Goal: Task Accomplishment & Management: Manage account settings

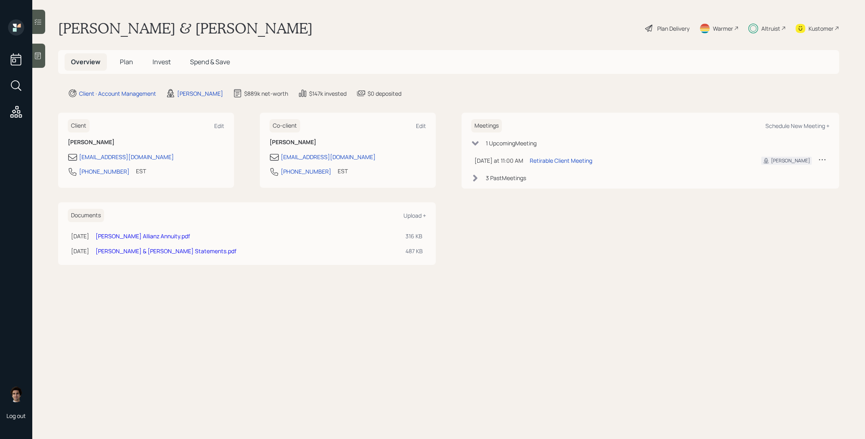
click at [172, 60] on h5 "Invest" at bounding box center [161, 61] width 31 height 17
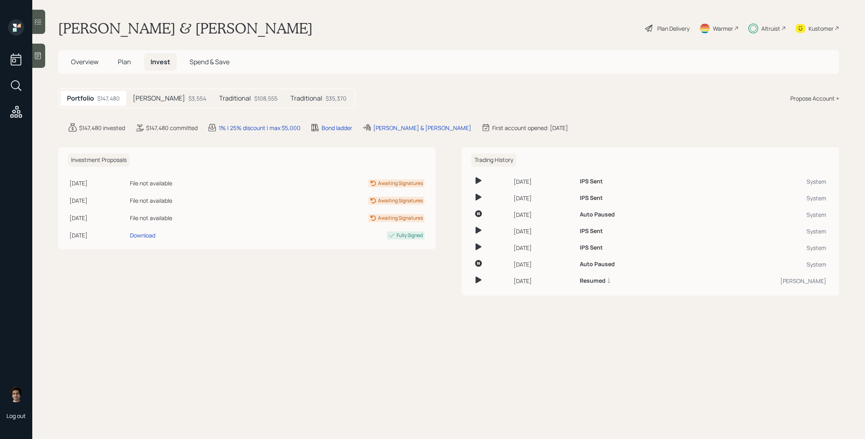
click at [219, 98] on h5 "Traditional" at bounding box center [235, 98] width 32 height 8
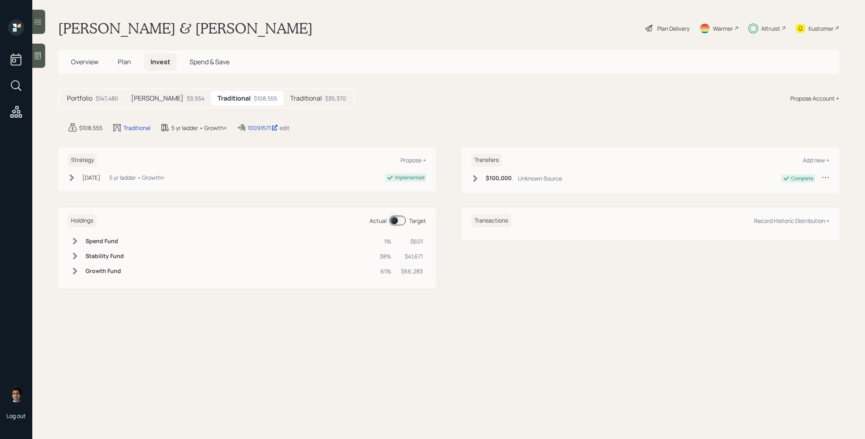
click at [244, 127] on icon at bounding box center [242, 128] width 10 height 10
click at [255, 130] on div "10091571" at bounding box center [263, 128] width 30 height 8
click at [645, 28] on icon at bounding box center [648, 28] width 7 height 7
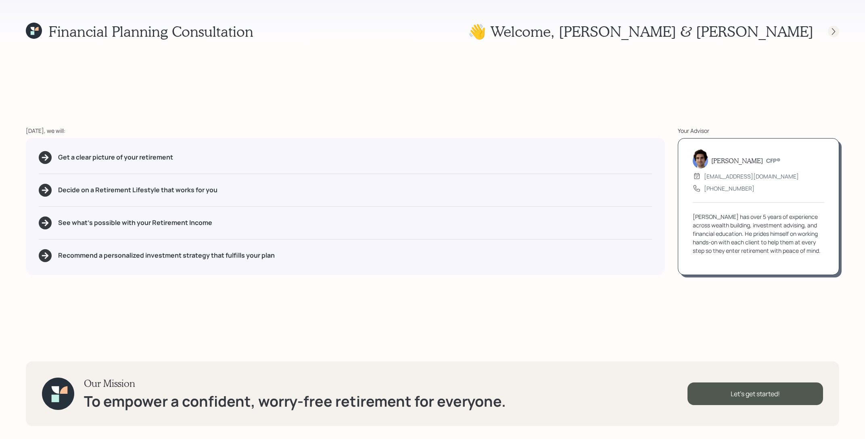
click at [836, 34] on icon at bounding box center [834, 31] width 8 height 8
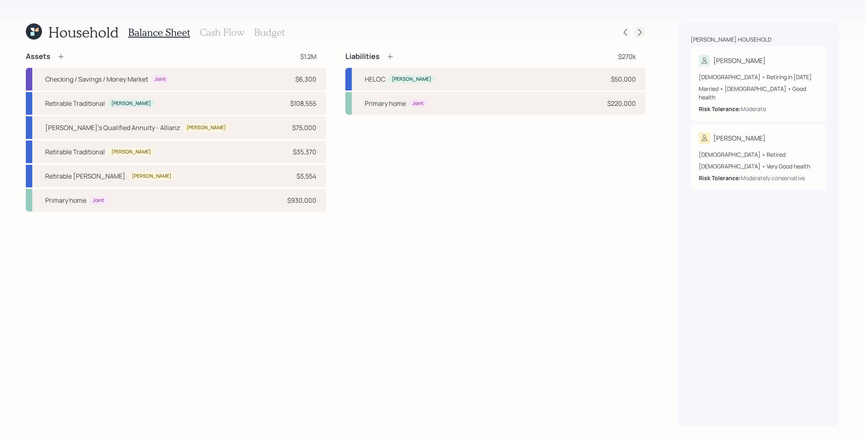
click at [645, 35] on div at bounding box center [639, 32] width 11 height 11
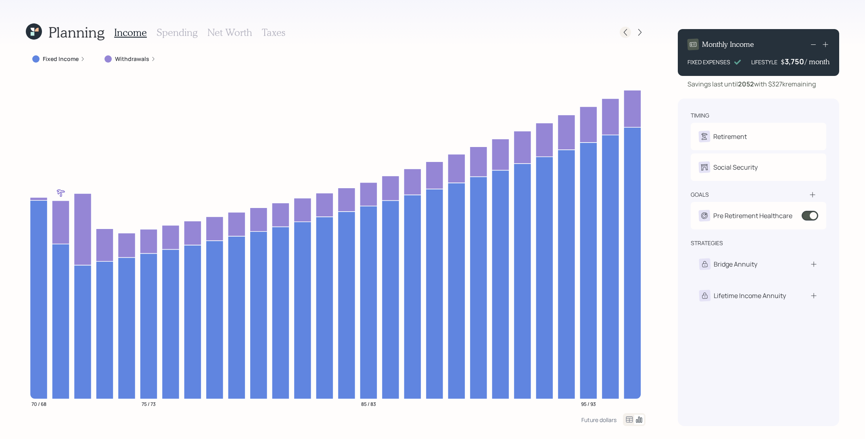
click at [628, 29] on icon at bounding box center [626, 32] width 8 height 8
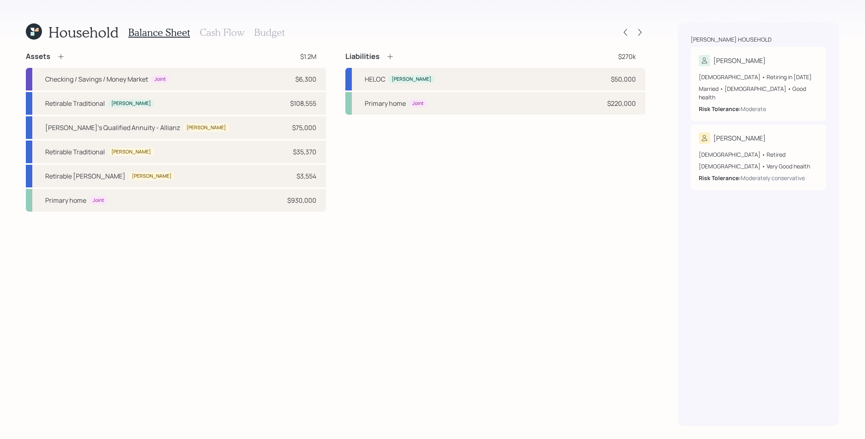
click at [235, 43] on div "Household Balance Sheet Cash Flow Budget Assets $1.2M Checking / Savings / Mone…" at bounding box center [336, 224] width 620 height 403
click at [235, 39] on div "Balance Sheet Cash Flow Budget" at bounding box center [206, 32] width 157 height 19
click at [235, 33] on h3 "Cash Flow" at bounding box center [222, 33] width 45 height 12
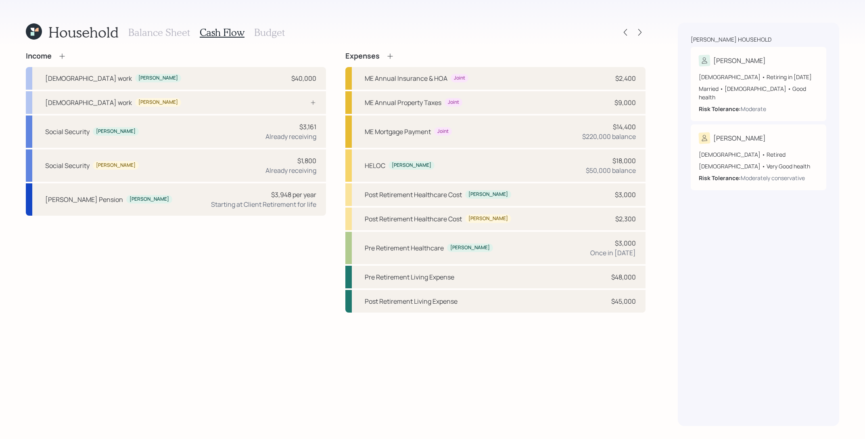
click at [175, 31] on h3 "Balance Sheet" at bounding box center [159, 33] width 62 height 12
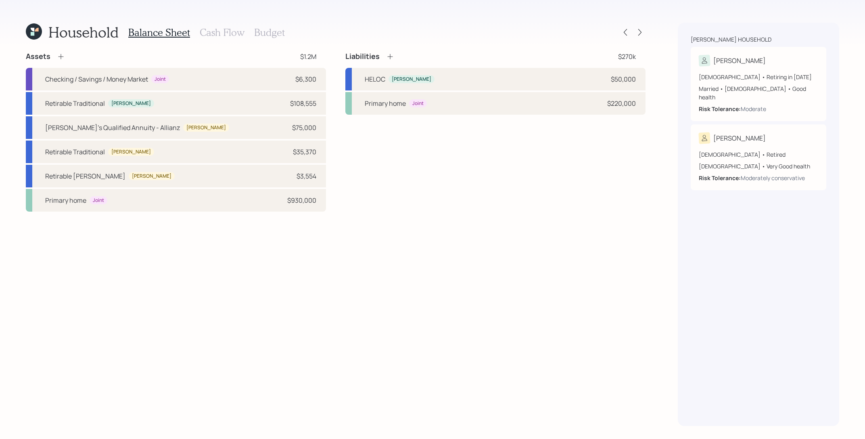
click at [665, 154] on div "Household Balance Sheet Cash Flow Budget Assets $1.2M Checking / Savings / Mone…" at bounding box center [432, 219] width 865 height 439
click at [741, 68] on div "70 years old • Retiring in May 2026 Married • Male • Good health Risk Tolerance…" at bounding box center [758, 89] width 119 height 47
select select "5"
select select "good"
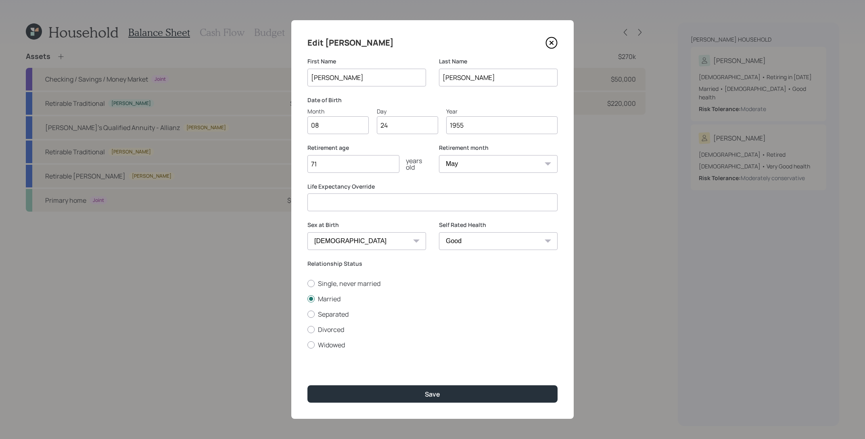
click at [553, 45] on icon at bounding box center [552, 43] width 12 height 12
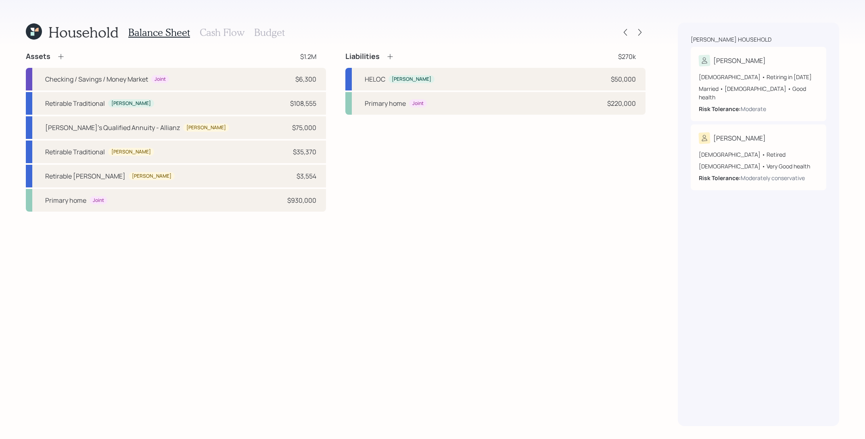
click at [240, 38] on h3 "Cash Flow" at bounding box center [222, 33] width 45 height 12
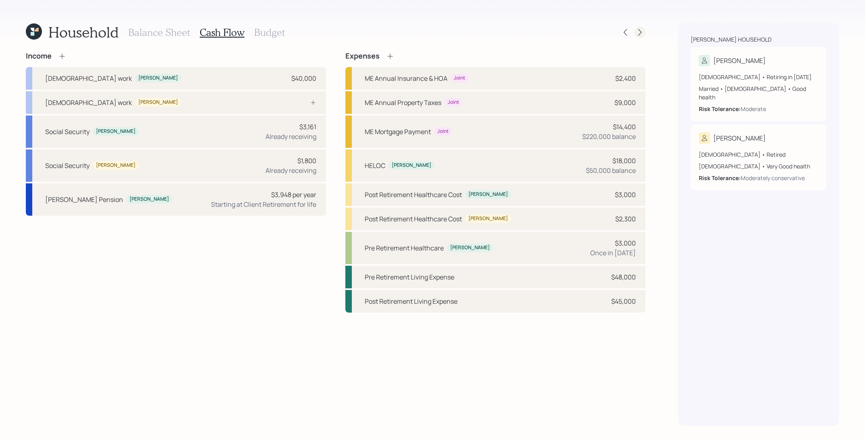
click at [636, 31] on icon at bounding box center [640, 32] width 8 height 8
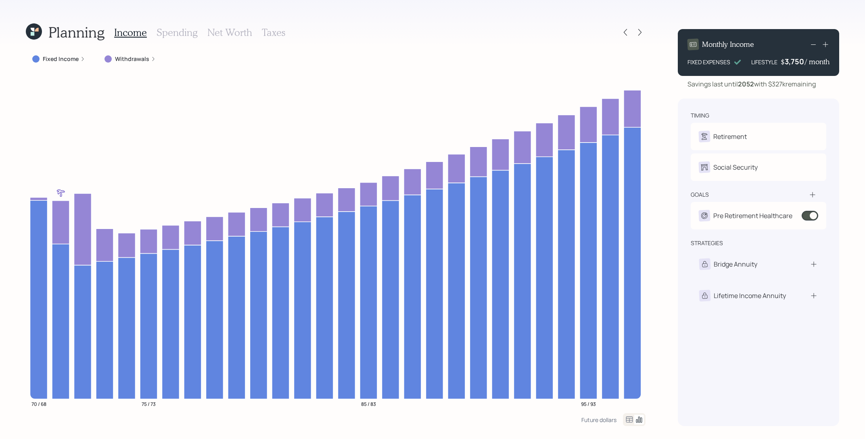
click at [73, 62] on label "Fixed Income" at bounding box center [61, 59] width 36 height 8
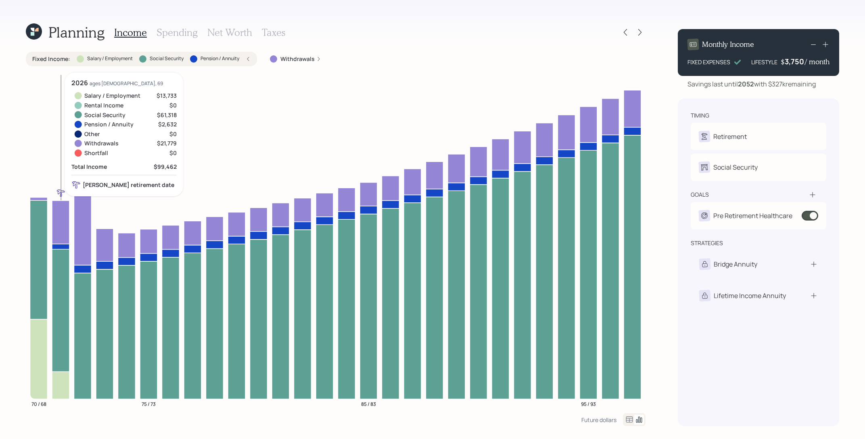
click at [63, 387] on icon at bounding box center [60, 384] width 17 height 27
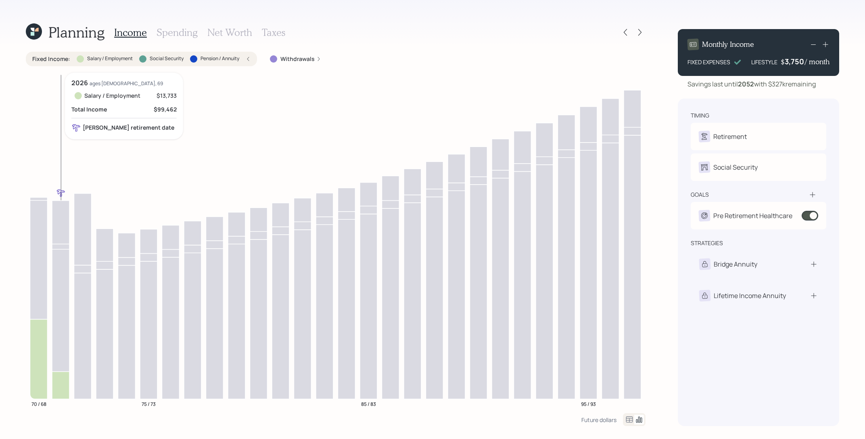
click at [63, 387] on icon at bounding box center [60, 384] width 17 height 27
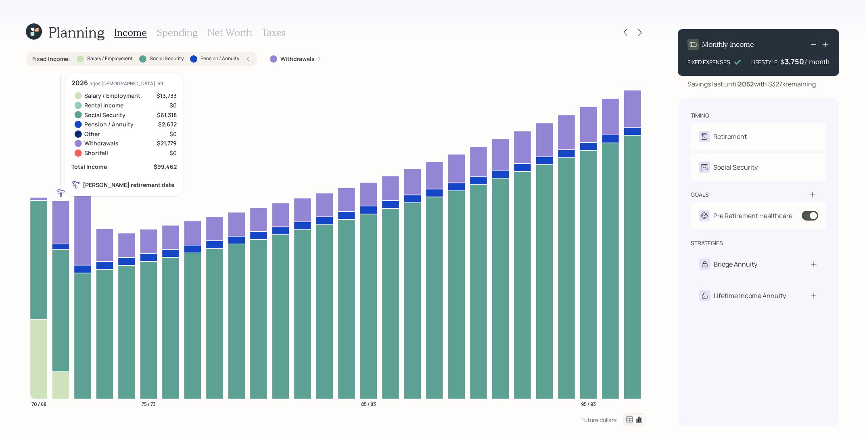
click at [63, 209] on icon at bounding box center [60, 222] width 17 height 44
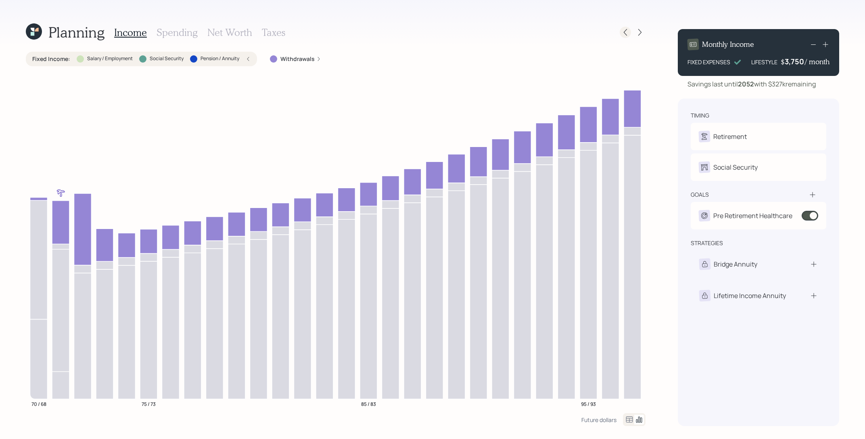
click at [627, 31] on icon at bounding box center [626, 32] width 8 height 8
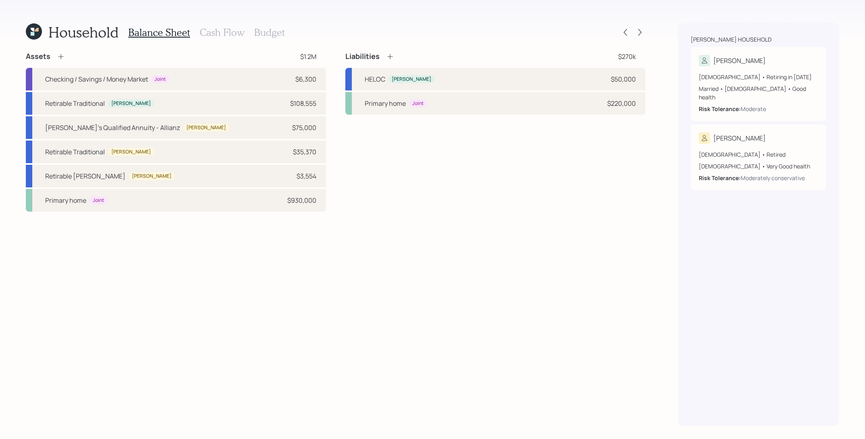
click at [632, 35] on div at bounding box center [633, 32] width 26 height 11
click at [643, 34] on icon at bounding box center [640, 32] width 8 height 8
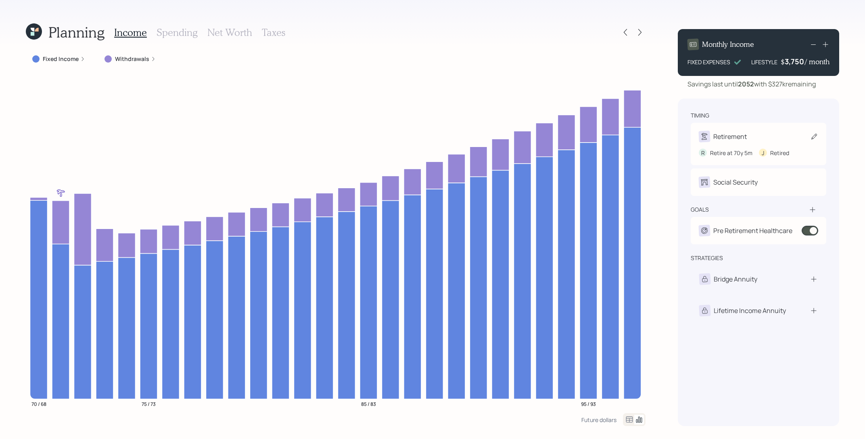
click at [736, 126] on div "Retirement R Retire at 70y 5m J Retired" at bounding box center [759, 144] width 136 height 42
select select "5"
select select "10"
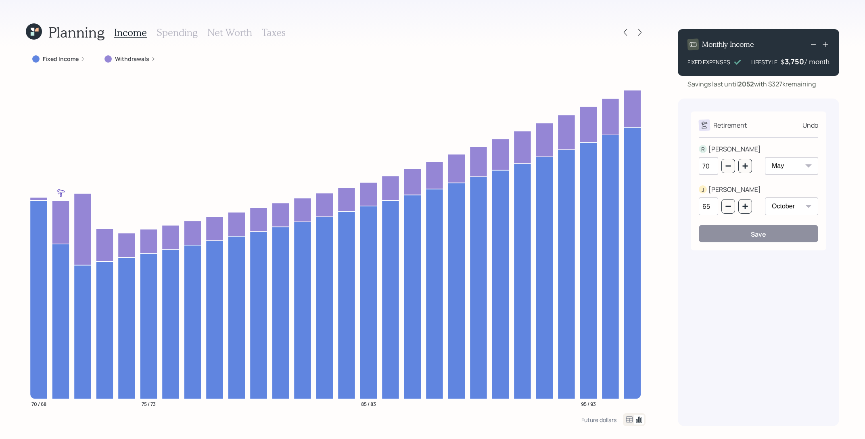
click at [794, 166] on select "January February March April May June July August September October November De…" at bounding box center [791, 166] width 53 height 18
select select "1"
click at [765, 157] on select "January February March April May June July August September October November De…" at bounding box center [791, 166] width 53 height 18
click at [744, 237] on button "Save" at bounding box center [758, 233] width 119 height 17
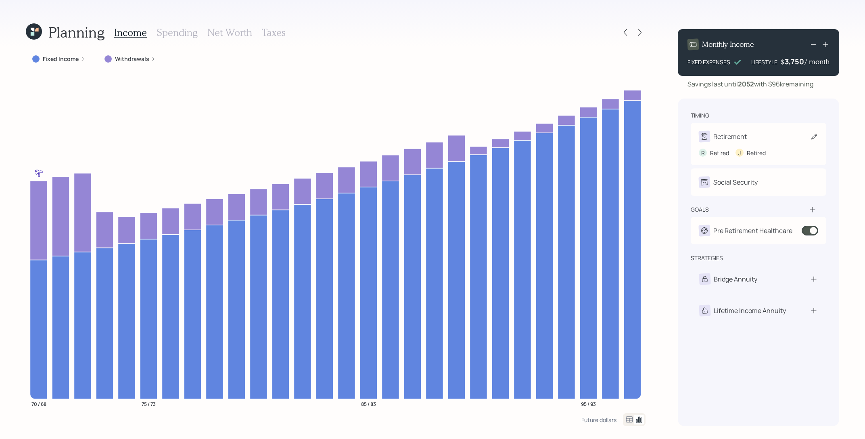
click at [735, 141] on div "Retirement" at bounding box center [723, 136] width 48 height 11
select select "10"
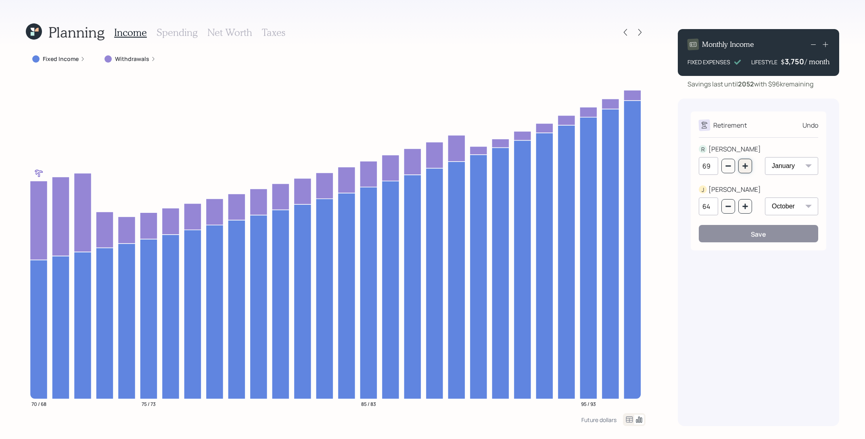
click at [743, 172] on button "button" at bounding box center [746, 166] width 14 height 15
type input "71"
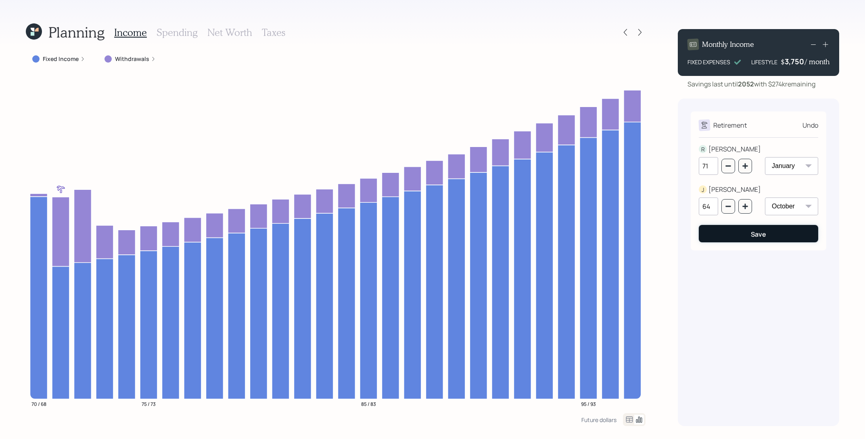
click at [771, 234] on button "Save" at bounding box center [758, 233] width 119 height 17
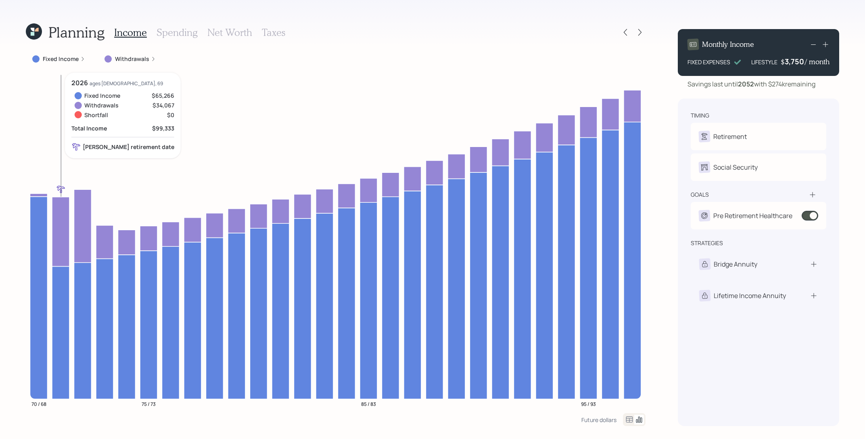
click at [66, 238] on icon at bounding box center [60, 231] width 17 height 69
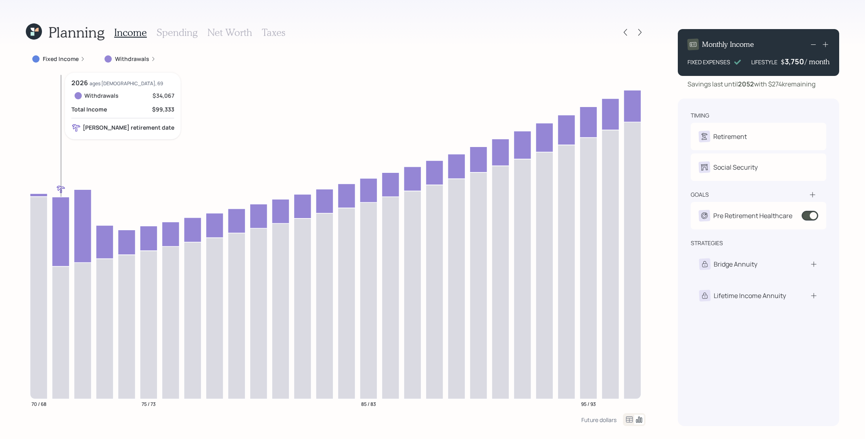
click at [66, 238] on icon at bounding box center [60, 231] width 17 height 69
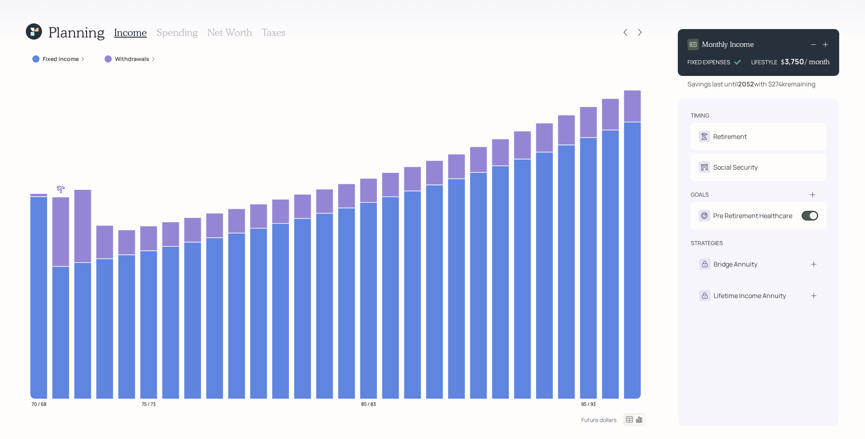
click at [182, 27] on h3 "Spending" at bounding box center [177, 33] width 41 height 12
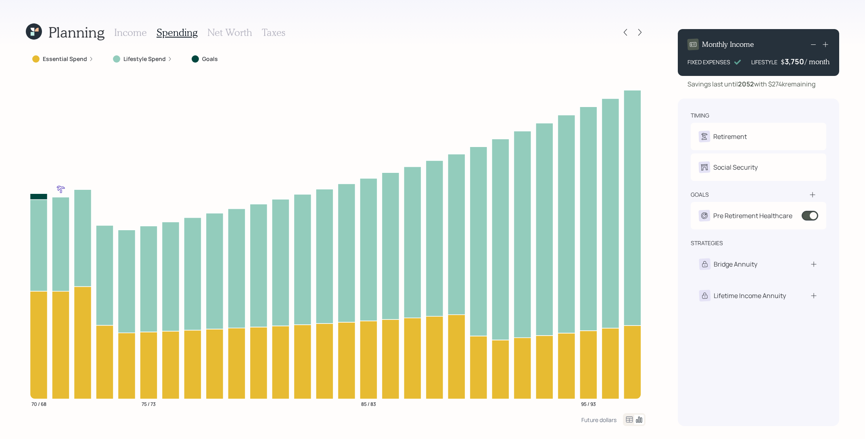
click at [118, 35] on h3 "Income" at bounding box center [130, 33] width 33 height 12
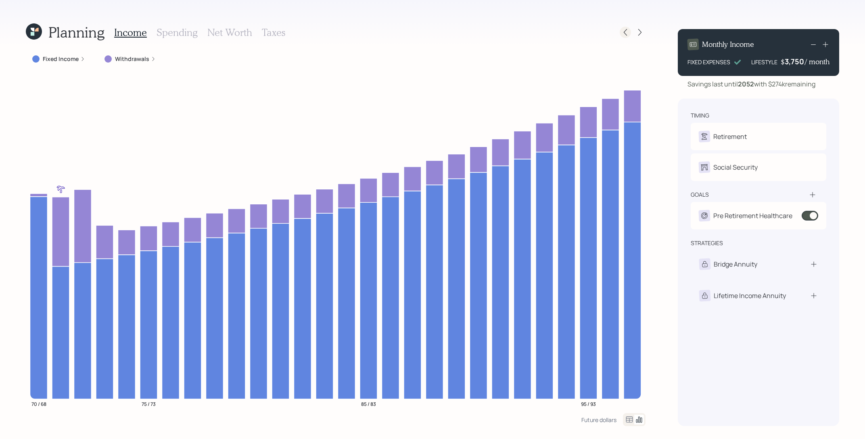
click at [628, 31] on icon at bounding box center [626, 32] width 8 height 8
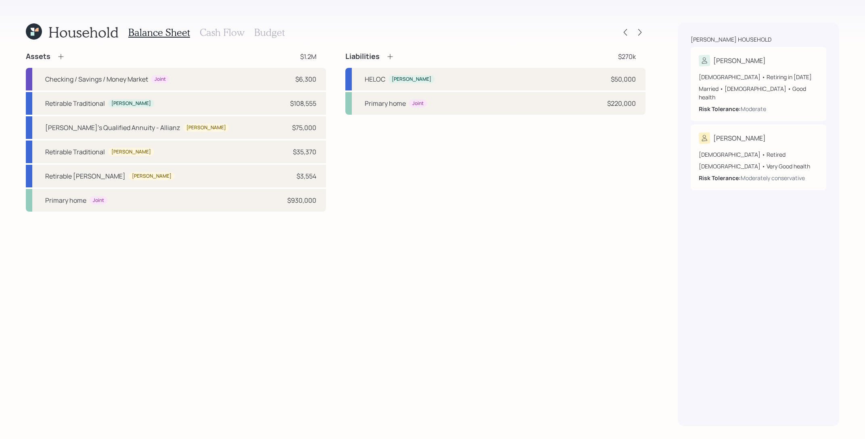
click at [229, 25] on div "Balance Sheet Cash Flow Budget" at bounding box center [206, 32] width 157 height 19
click at [641, 35] on icon at bounding box center [640, 32] width 8 height 8
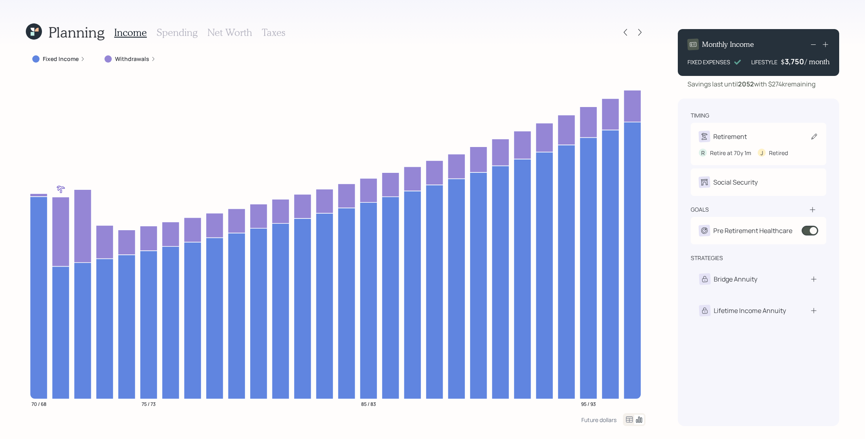
click at [770, 149] on div "Retired" at bounding box center [778, 153] width 19 height 8
select select "10"
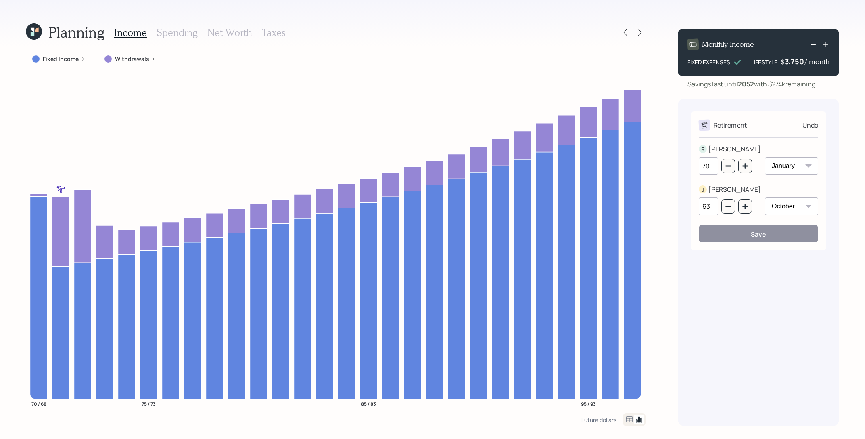
click at [784, 169] on select "January February March April May June July August September October November De…" at bounding box center [791, 166] width 53 height 18
click at [765, 157] on select "January February March April May June July August September October November De…" at bounding box center [791, 166] width 53 height 18
drag, startPoint x: 760, startPoint y: 236, endPoint x: 776, endPoint y: 167, distance: 70.2
click at [776, 168] on form "R RANDALL 70 January February March April May June July August September Octobe…" at bounding box center [758, 193] width 119 height 98
click at [776, 167] on select "January February March April May June July August September October November De…" at bounding box center [791, 166] width 53 height 18
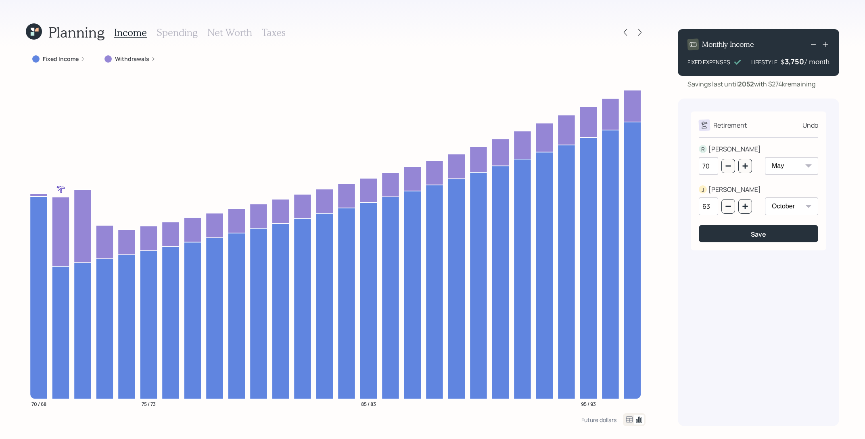
select select "6"
click at [765, 157] on select "January February March April May June July August September October November De…" at bounding box center [791, 166] width 53 height 18
click at [748, 236] on button "Save" at bounding box center [758, 233] width 119 height 17
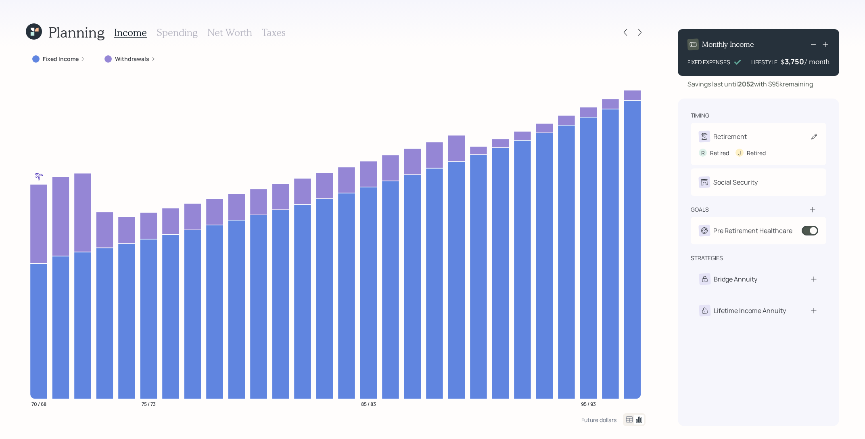
click at [734, 149] on div "R Retired J Retired" at bounding box center [758, 153] width 119 height 8
select select "6"
select select "10"
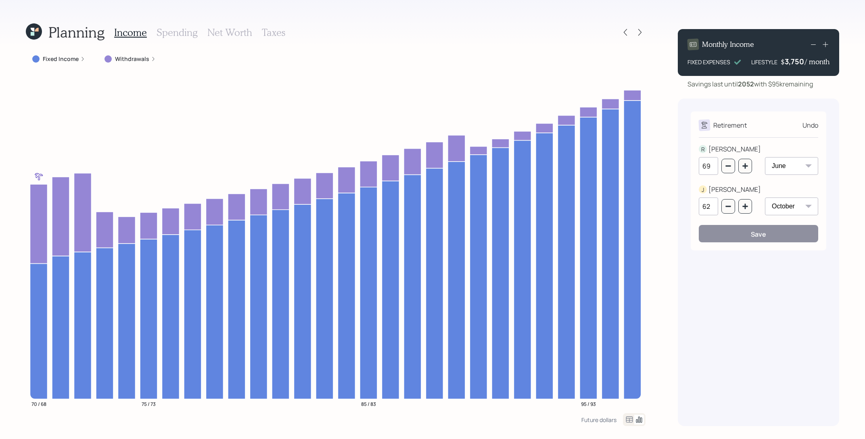
click at [752, 166] on div "69 January February March April May June July August September October November…" at bounding box center [758, 170] width 119 height 27
click at [750, 166] on button "button" at bounding box center [746, 166] width 14 height 15
type input "71"
click at [751, 234] on div "Save" at bounding box center [758, 234] width 15 height 9
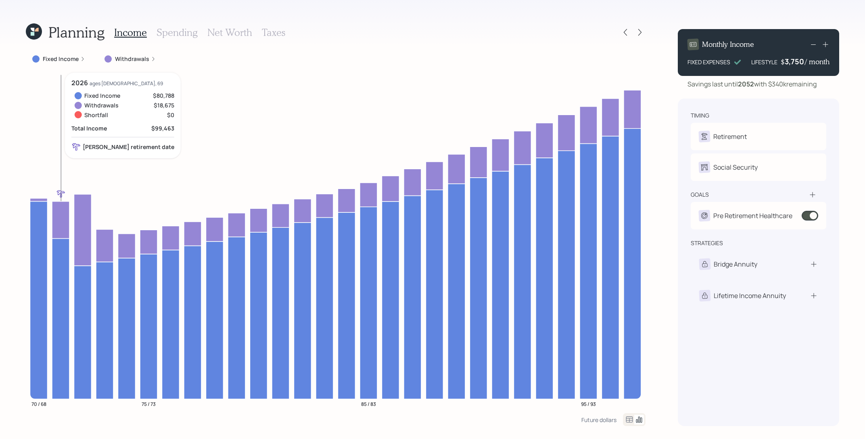
click at [64, 218] on icon at bounding box center [60, 219] width 17 height 37
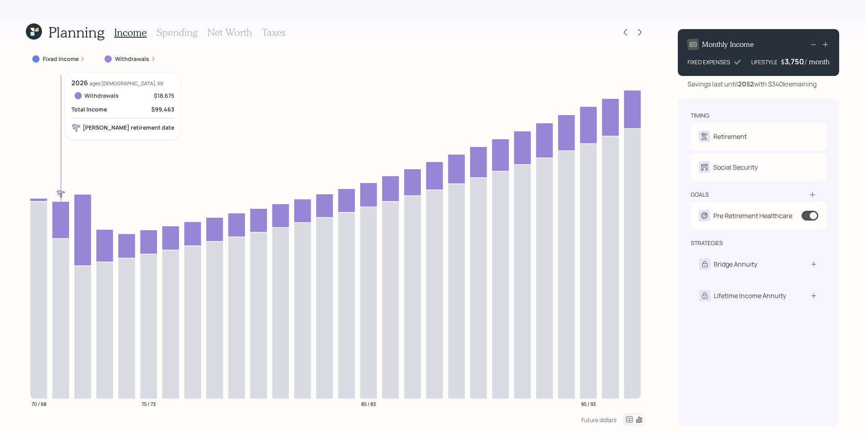
click at [64, 218] on icon at bounding box center [60, 219] width 17 height 37
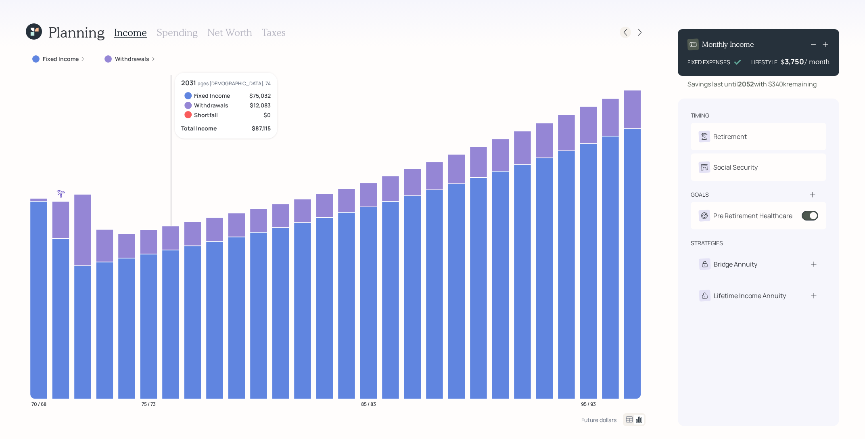
click at [622, 33] on icon at bounding box center [626, 32] width 8 height 8
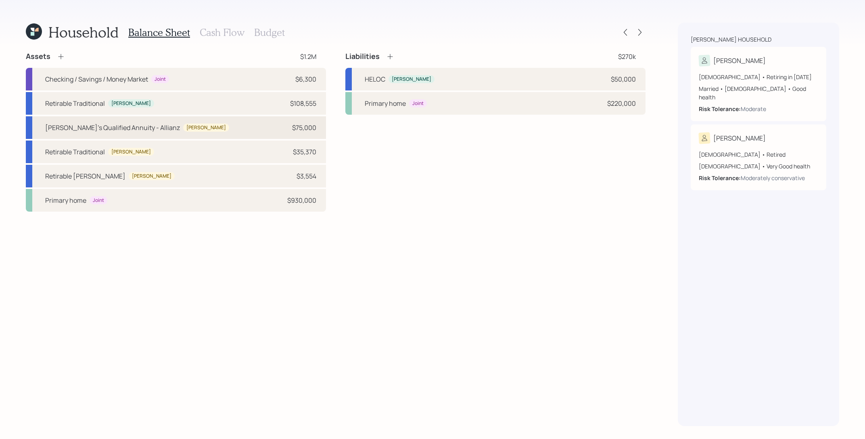
click at [177, 132] on div "[PERSON_NAME]'s Qualified Annuity - Allianz [PERSON_NAME] $75,000" at bounding box center [176, 127] width 300 height 23
select select "ira"
select select "balanced"
click at [39, 33] on icon at bounding box center [34, 31] width 16 height 16
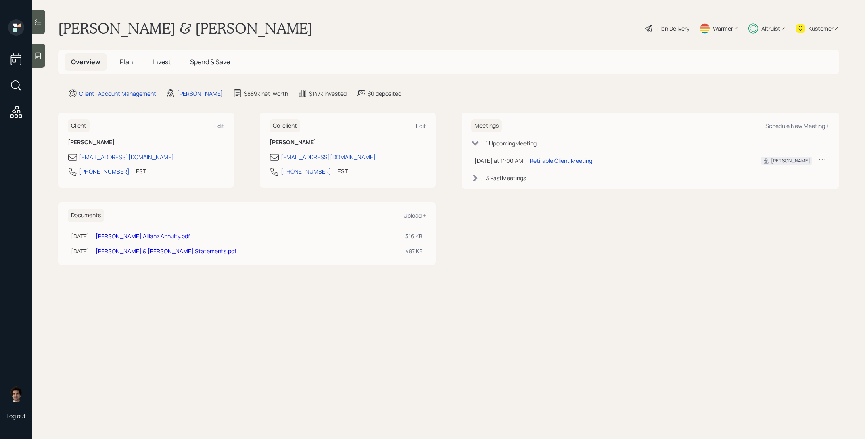
click at [182, 238] on link "[PERSON_NAME] Allianz Annuity.pdf" at bounding box center [143, 236] width 94 height 8
click at [649, 27] on icon at bounding box center [648, 28] width 7 height 7
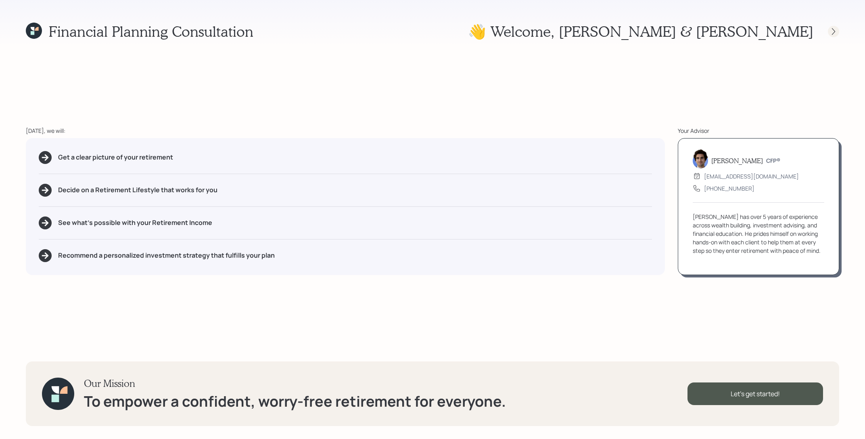
click at [836, 29] on icon at bounding box center [834, 31] width 8 height 8
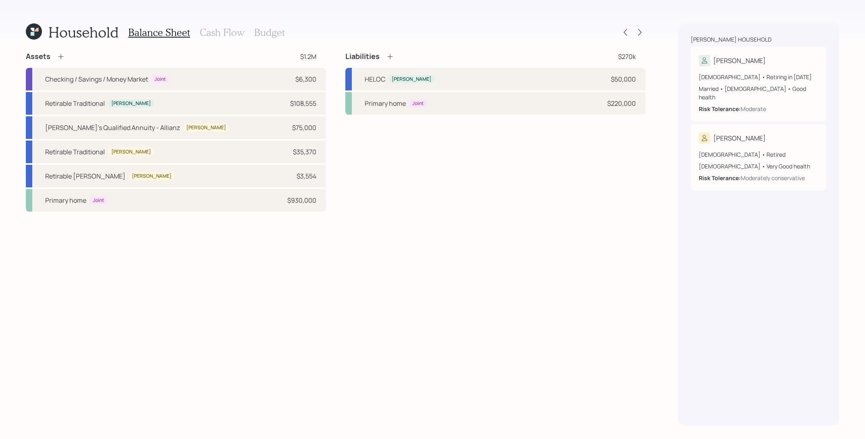
click at [647, 33] on div "Household Balance Sheet Cash Flow Budget Assets $1.2M Checking / Savings / Mone…" at bounding box center [432, 219] width 865 height 439
click at [642, 33] on icon at bounding box center [640, 32] width 8 height 8
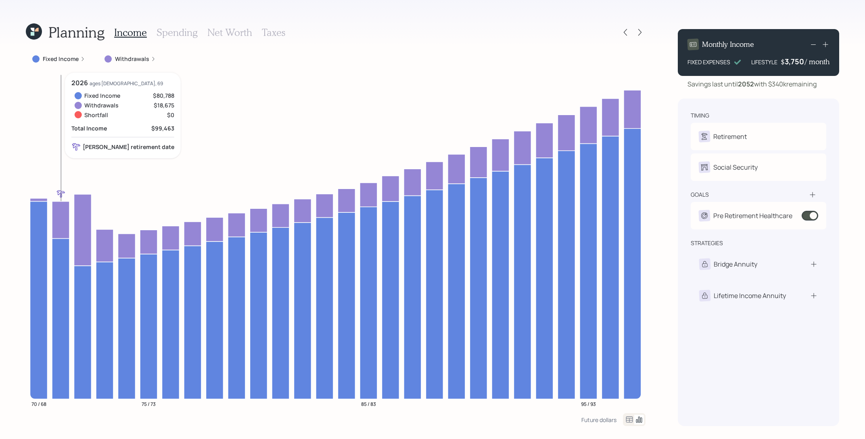
click at [62, 226] on icon at bounding box center [60, 219] width 17 height 37
click at [624, 31] on icon at bounding box center [626, 32] width 8 height 8
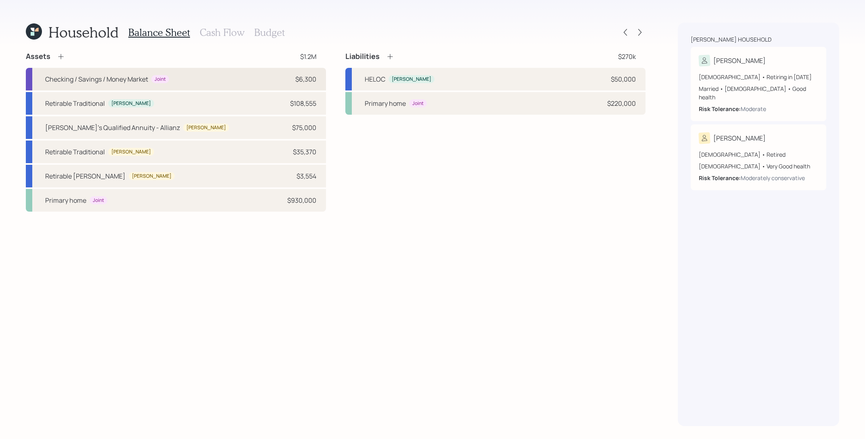
click at [235, 77] on div "Checking / Savings / Money Market Joint $6,300" at bounding box center [176, 79] width 300 height 23
select select "cash"
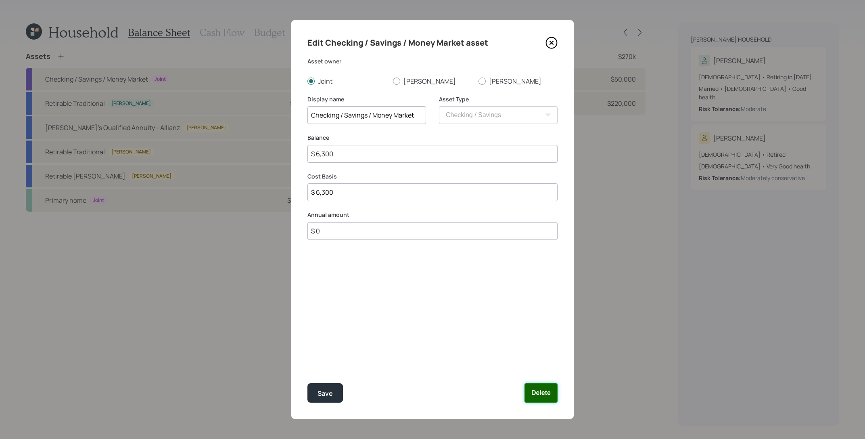
click at [539, 399] on button "Delete" at bounding box center [541, 392] width 33 height 19
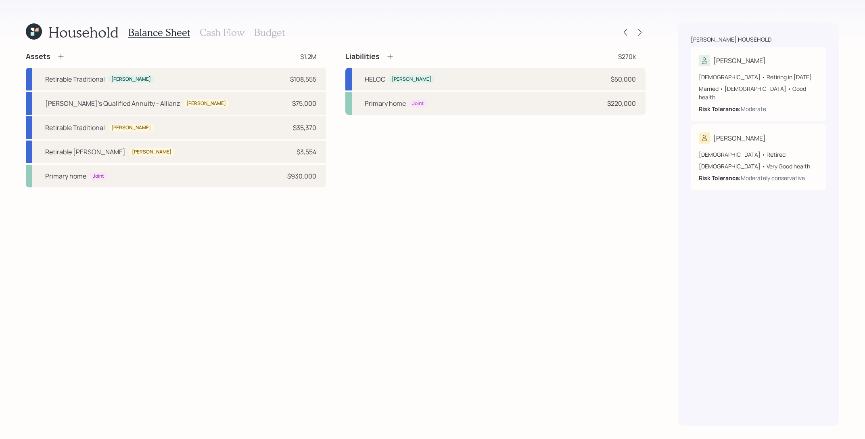
click at [64, 60] on icon at bounding box center [61, 56] width 8 height 8
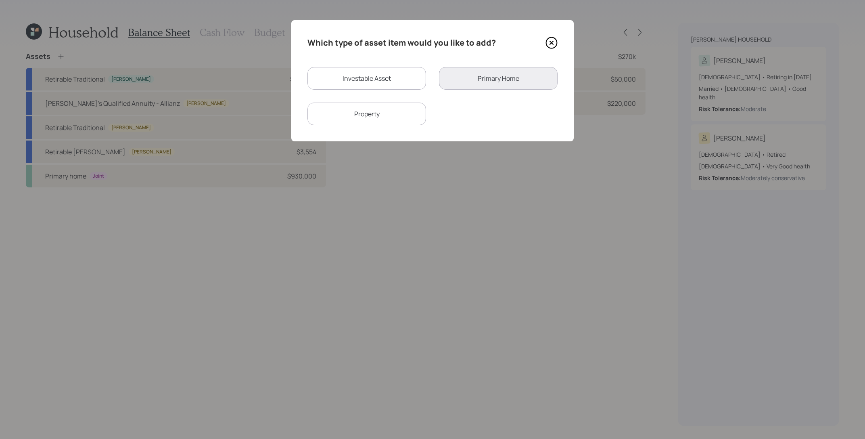
click at [362, 77] on div "Investable Asset" at bounding box center [367, 78] width 119 height 23
select select "taxable"
select select "balanced"
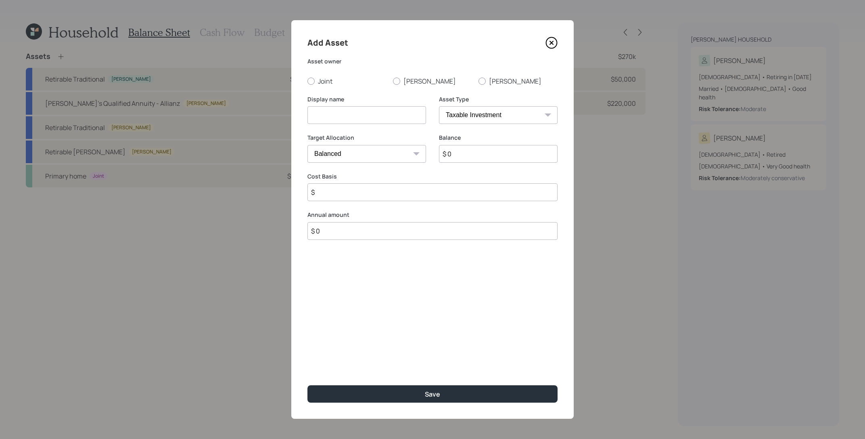
click at [476, 112] on select "SEP [PERSON_NAME] IRA 401(k) [PERSON_NAME] 401(k) 403(b) [PERSON_NAME] 403(b) 4…" at bounding box center [498, 115] width 119 height 18
select select "emergency_fund"
click at [439, 106] on select "SEP [PERSON_NAME] IRA 401(k) [PERSON_NAME] 401(k) 403(b) [PERSON_NAME] 403(b) 4…" at bounding box center [498, 115] width 119 height 18
click at [333, 118] on input at bounding box center [367, 115] width 119 height 18
type input "Checking / Savings / Money Market"
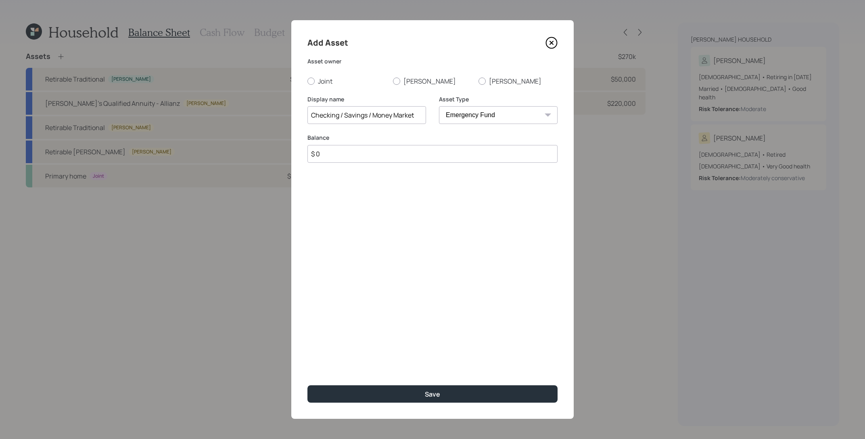
click at [352, 155] on input "$ 0" at bounding box center [433, 154] width 250 height 18
type input "$ 2,800"
click at [323, 75] on div "Asset owner Joint Randall Janet" at bounding box center [433, 71] width 250 height 28
click at [323, 88] on div "Add Asset Asset owner Joint Randall Janet Display name Checking / Savings / Mon…" at bounding box center [432, 219] width 283 height 398
click at [323, 86] on div "Add Asset Asset owner Joint Randall Janet Display name Checking / Savings / Mon…" at bounding box center [432, 219] width 283 height 398
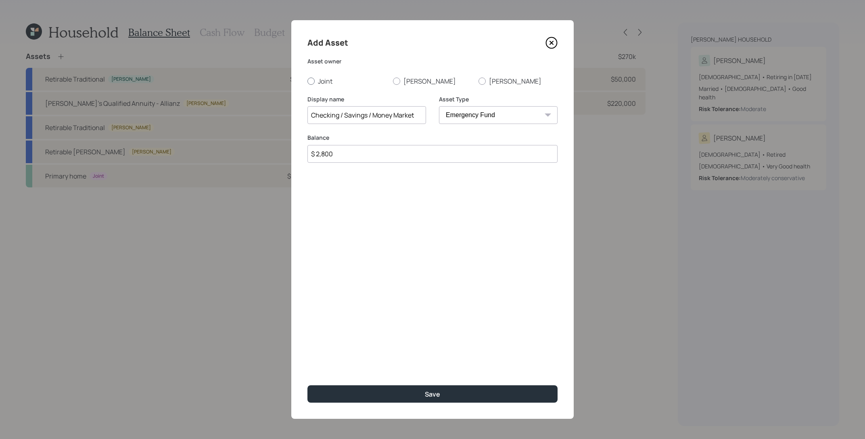
click at [323, 84] on label "Joint" at bounding box center [347, 81] width 79 height 9
click at [308, 81] on input "Joint" at bounding box center [307, 81] width 0 height 0
radio input "true"
click at [436, 394] on div "Save" at bounding box center [432, 393] width 15 height 9
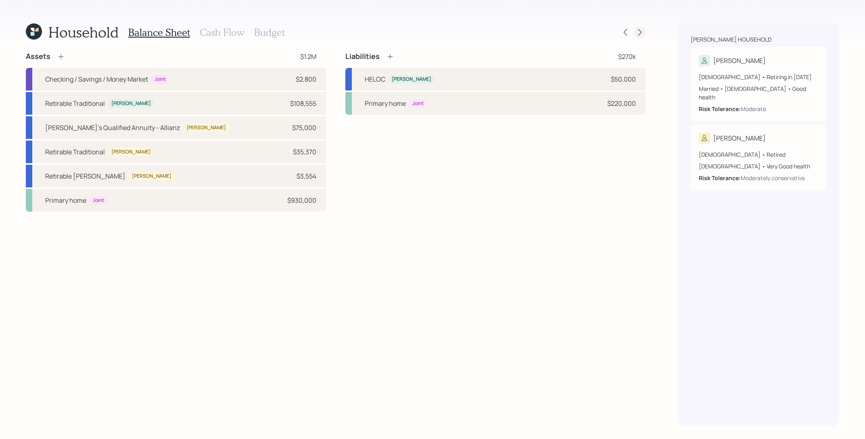
click at [643, 31] on icon at bounding box center [640, 32] width 8 height 8
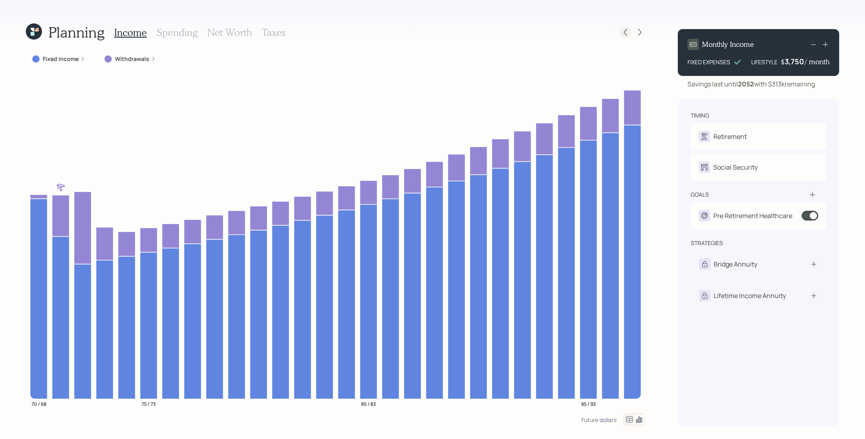
click at [628, 34] on icon at bounding box center [626, 32] width 8 height 8
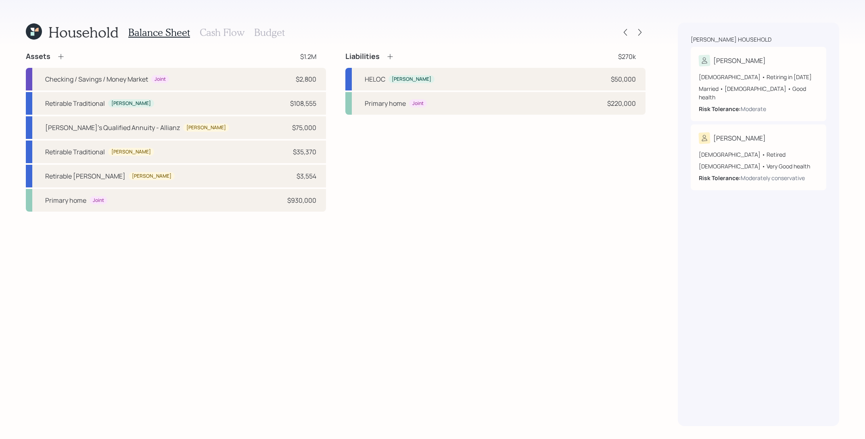
click at [220, 34] on h3 "Cash Flow" at bounding box center [222, 33] width 45 height 12
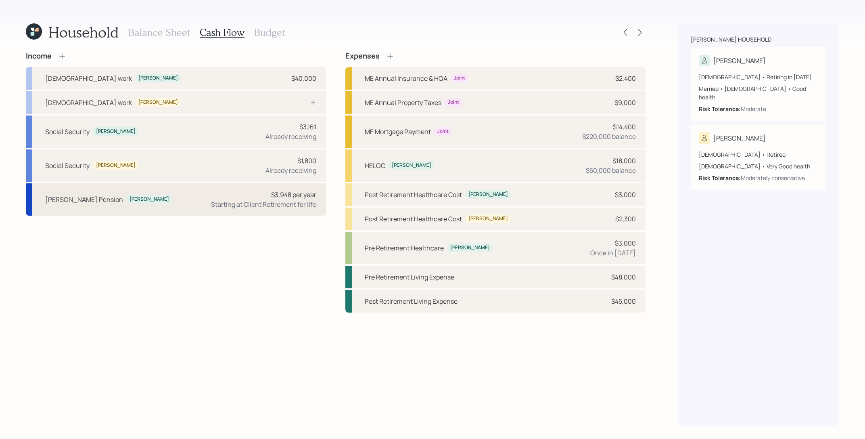
click at [91, 207] on div "Randall's Pension Randall $3,948 per year Starting at Client Retirement for life" at bounding box center [176, 199] width 300 height 32
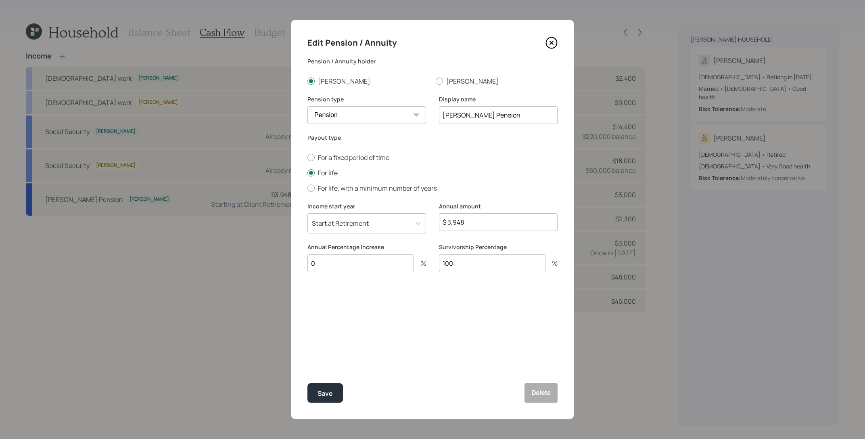
click at [557, 45] on icon at bounding box center [551, 43] width 11 height 11
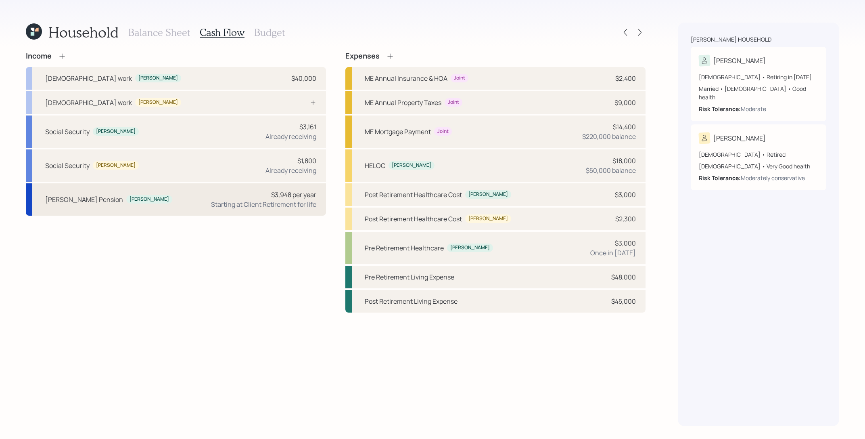
click at [167, 201] on div "Randall's Pension Randall $3,948 per year Starting at Client Retirement for life" at bounding box center [176, 199] width 300 height 32
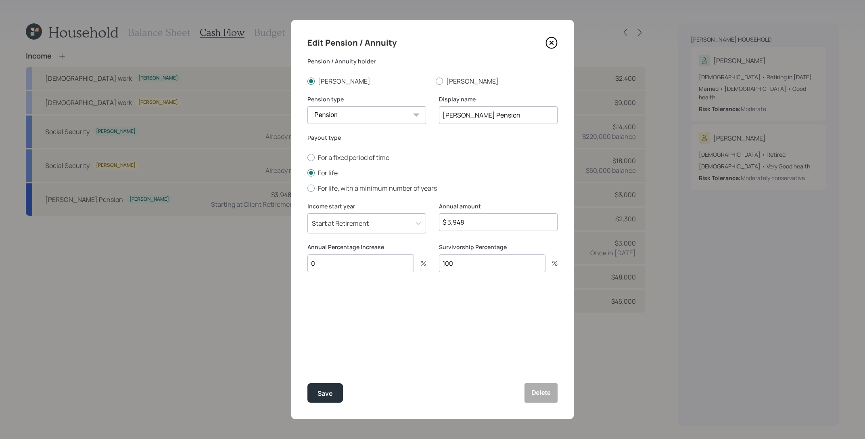
click at [554, 42] on icon at bounding box center [552, 43] width 12 height 12
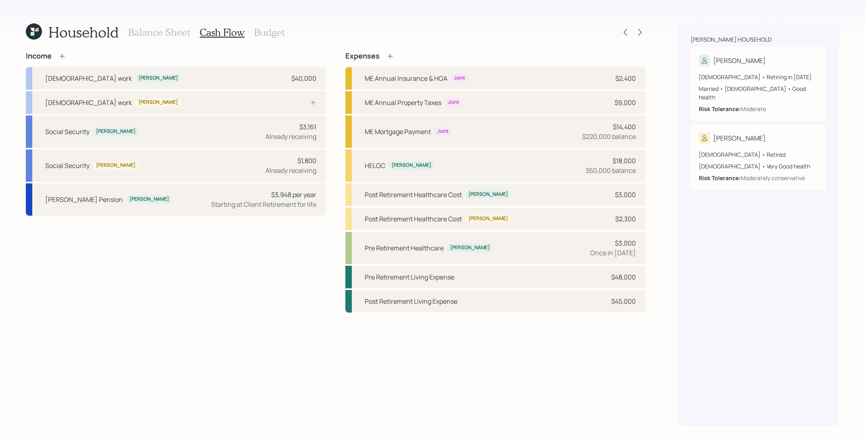
click at [171, 38] on div "Balance Sheet Cash Flow Budget" at bounding box center [206, 32] width 157 height 19
click at [238, 205] on div "Starting at Client Retirement for life" at bounding box center [263, 204] width 105 height 10
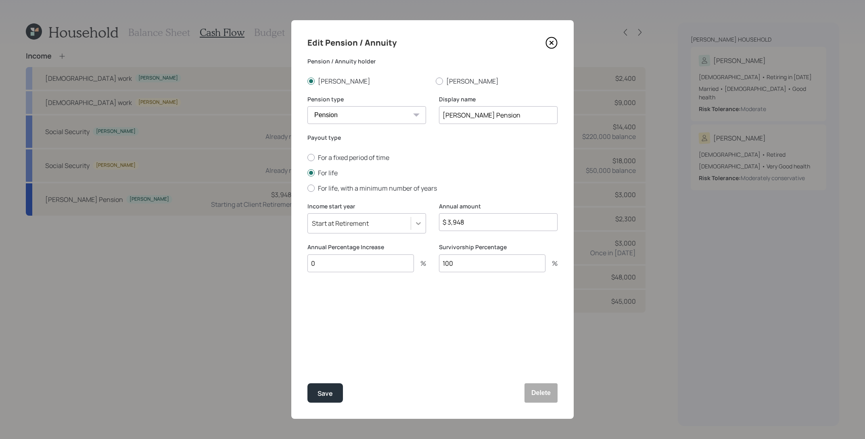
drag, startPoint x: 513, startPoint y: 221, endPoint x: 420, endPoint y: 224, distance: 93.7
click at [420, 224] on div "Income start year Start at Retirement Annual amount $ 3,948" at bounding box center [433, 222] width 250 height 41
click at [555, 45] on icon at bounding box center [552, 43] width 12 height 12
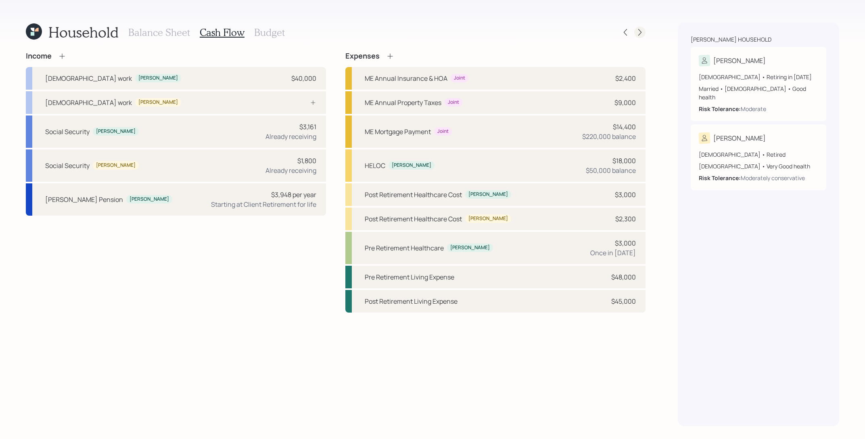
click at [639, 33] on icon at bounding box center [640, 32] width 8 height 8
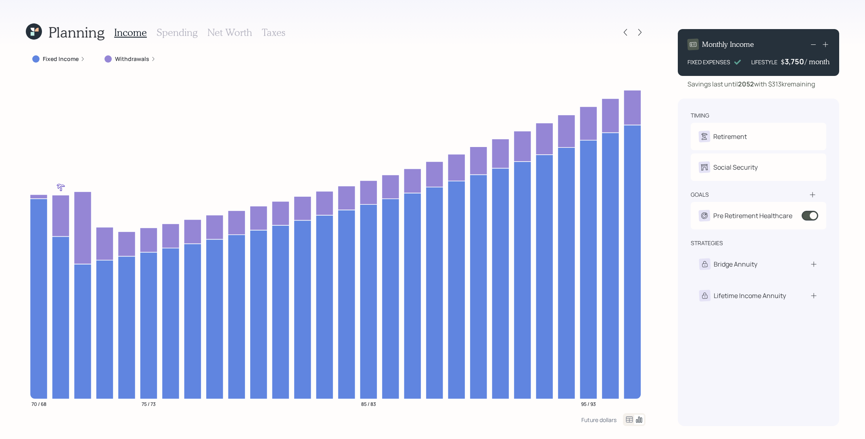
drag, startPoint x: 821, startPoint y: 88, endPoint x: 770, endPoint y: 84, distance: 51.0
click at [770, 84] on div "Savings last until 2052 with $313k remaining" at bounding box center [758, 84] width 161 height 10
click at [86, 291] on icon at bounding box center [82, 331] width 17 height 135
click at [830, 94] on div "Monthly Income FIXED EXPENSES LIFESTYLE $ 3,750 / month Savings last until 2052…" at bounding box center [758, 224] width 161 height 403
drag, startPoint x: 822, startPoint y: 81, endPoint x: 770, endPoint y: 86, distance: 52.3
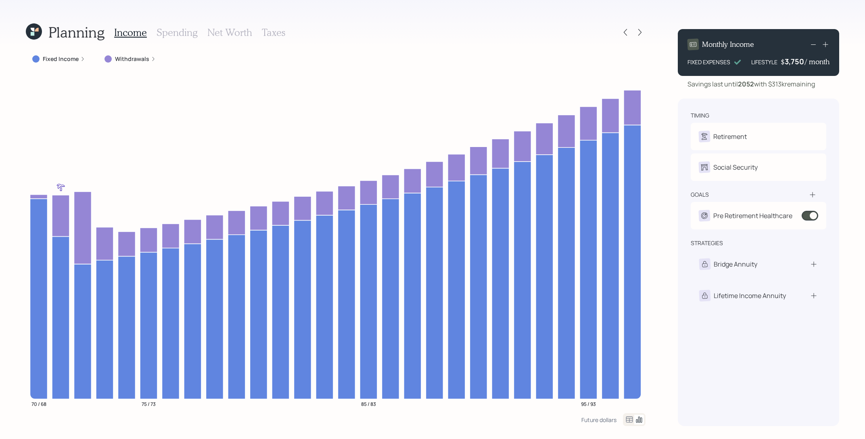
click at [770, 86] on div "Savings last until 2052 with $313k remaining" at bounding box center [758, 84] width 161 height 10
click at [791, 89] on div "Monthly Income FIXED EXPENSES LIFESTYLE $ 3,750 / month Savings last until 2052…" at bounding box center [758, 224] width 161 height 403
click at [622, 31] on icon at bounding box center [626, 32] width 8 height 8
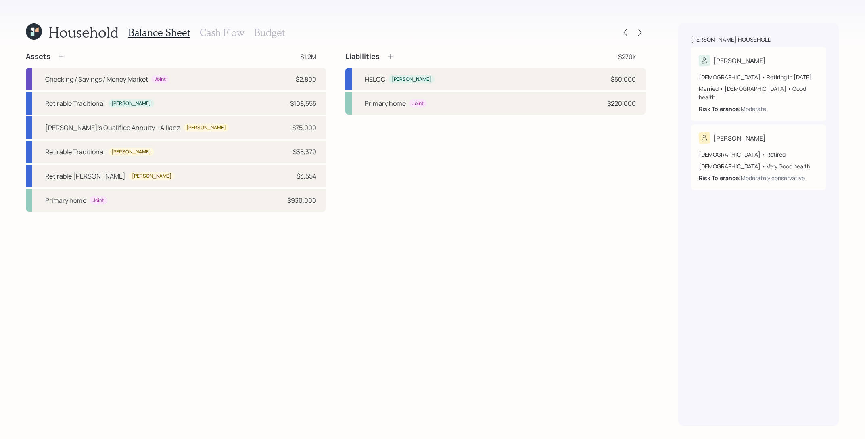
click at [214, 37] on h3 "Cash Flow" at bounding box center [222, 33] width 45 height 12
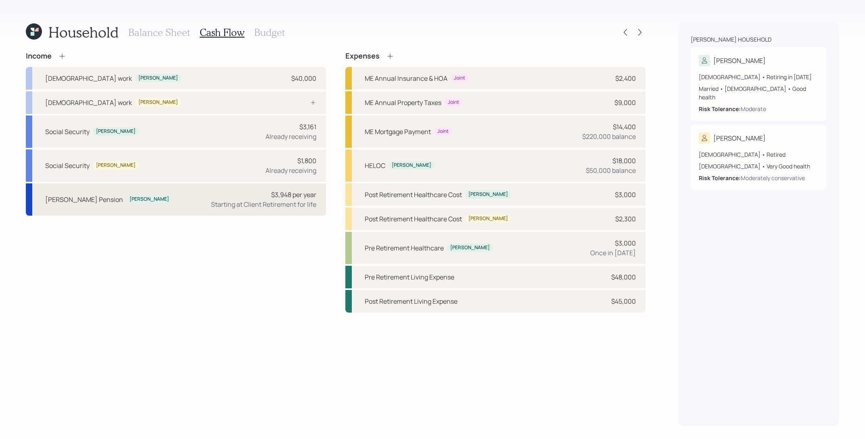
click at [165, 203] on div "Randall's Pension Randall $3,948 per year Starting at Client Retirement for life" at bounding box center [176, 199] width 300 height 32
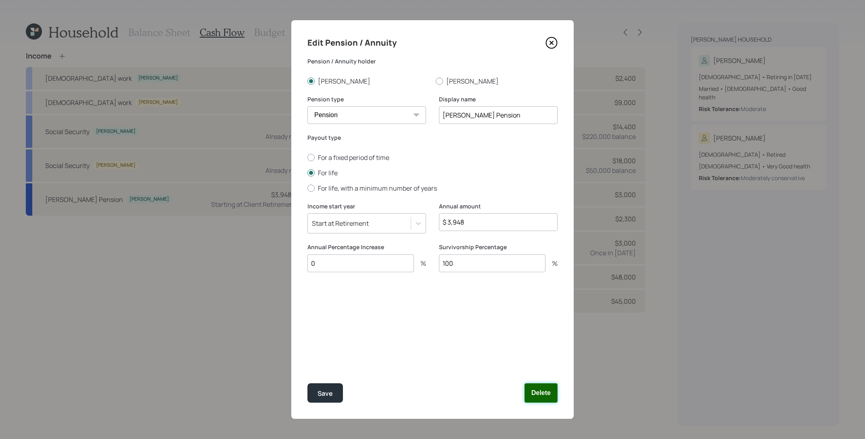
click at [547, 394] on button "Delete" at bounding box center [541, 392] width 33 height 19
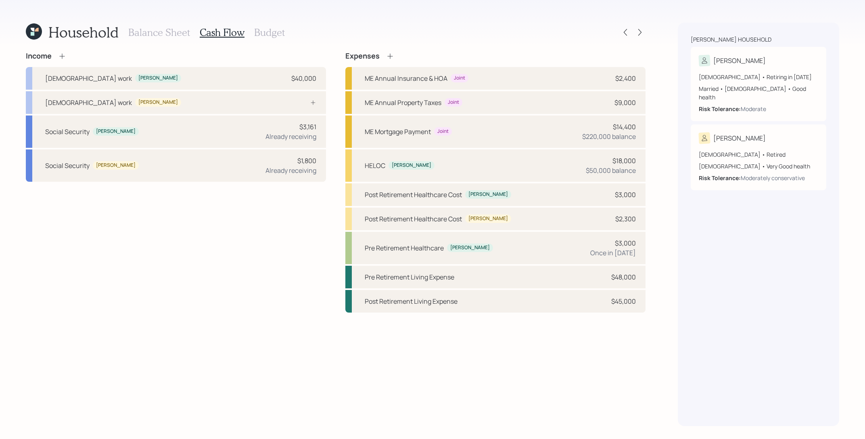
click at [167, 23] on div "Balance Sheet Cash Flow Budget" at bounding box center [206, 32] width 157 height 19
click at [167, 29] on h3 "Balance Sheet" at bounding box center [159, 33] width 62 height 12
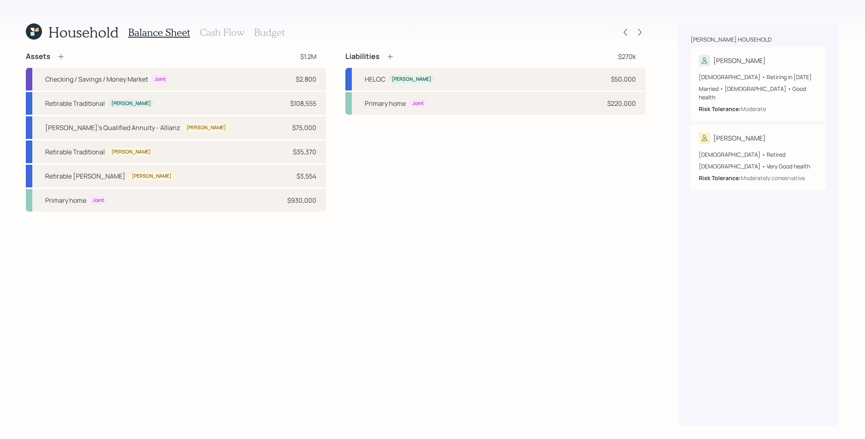
click at [58, 57] on icon at bounding box center [61, 56] width 8 height 8
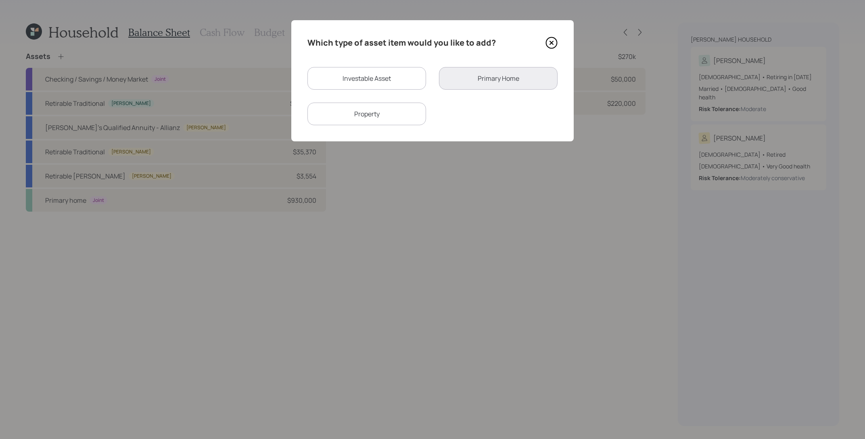
click at [393, 87] on div "Investable Asset" at bounding box center [367, 78] width 119 height 23
select select "taxable"
select select "balanced"
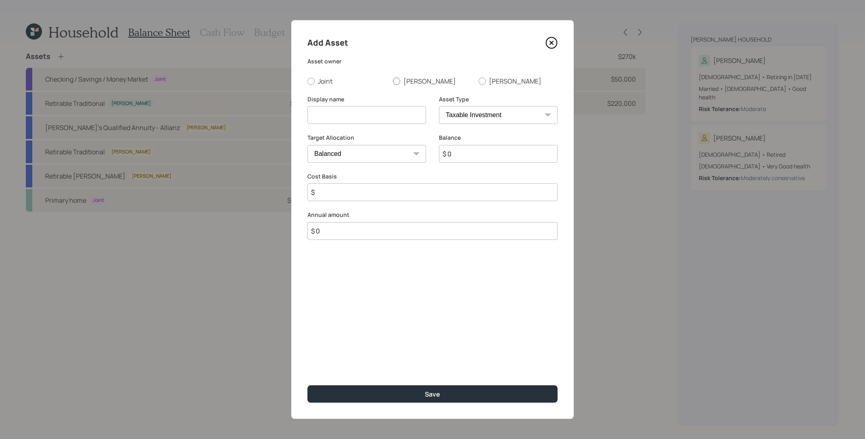
click at [425, 79] on label "[PERSON_NAME]" at bounding box center [432, 81] width 79 height 9
click at [393, 81] on input "[PERSON_NAME]" at bounding box center [393, 81] width 0 height 0
radio input "true"
click at [465, 114] on select "SEP [PERSON_NAME] IRA 401(k) [PERSON_NAME] 401(k) 403(b) [PERSON_NAME] 403(b) 4…" at bounding box center [498, 115] width 119 height 18
select select "ira"
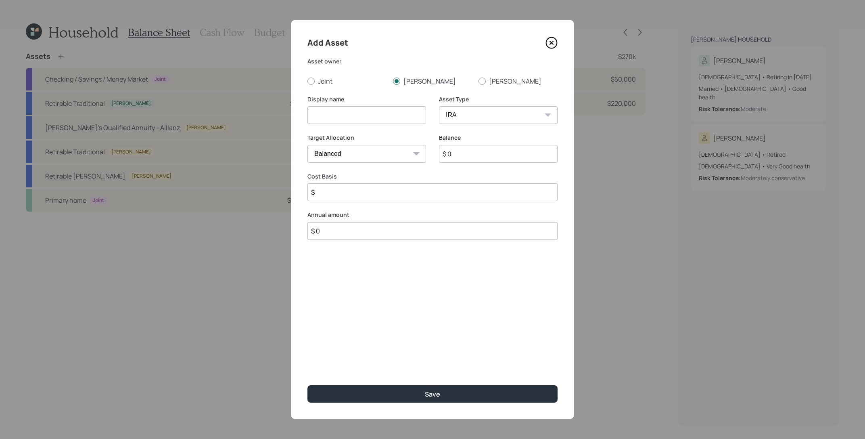
click at [439, 106] on select "SEP [PERSON_NAME] IRA 401(k) [PERSON_NAME] 401(k) 403(b) [PERSON_NAME] 403(b) 4…" at bounding box center [498, 115] width 119 height 18
type input "$"
click at [354, 116] on input at bounding box center [367, 115] width 119 height 18
type input "Qualified Lump Sum"
click at [472, 160] on input "$ 0" at bounding box center [498, 154] width 119 height 18
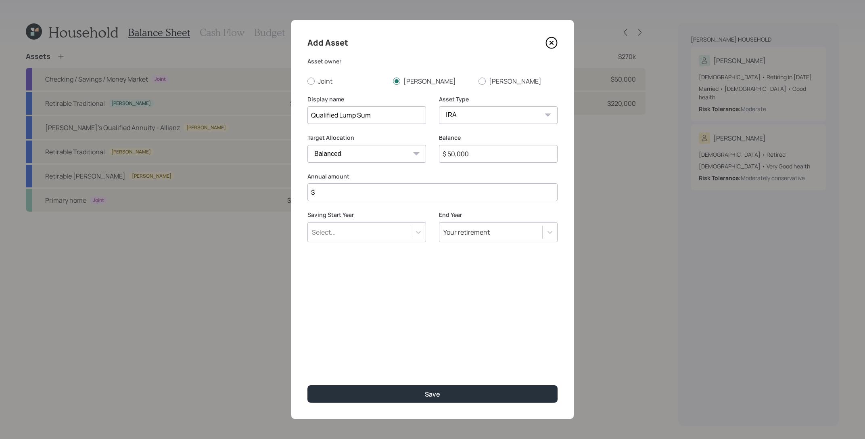
type input "$ 50,000"
type input "$ 0"
click at [308, 385] on button "Save" at bounding box center [433, 393] width 250 height 17
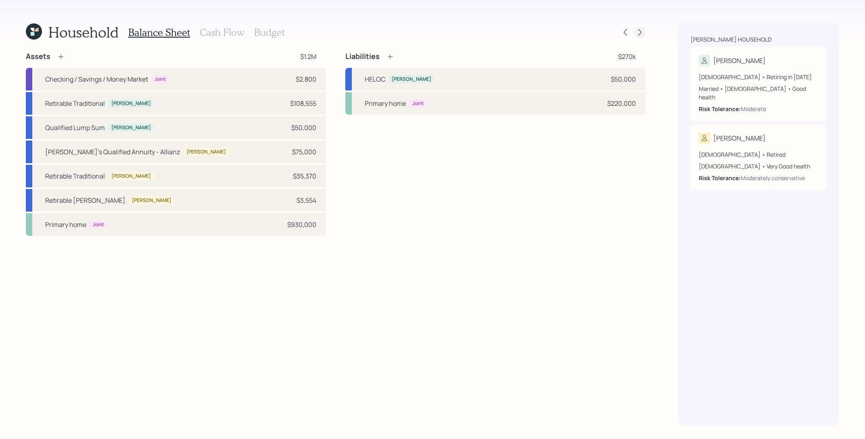
click at [640, 31] on icon at bounding box center [640, 32] width 8 height 8
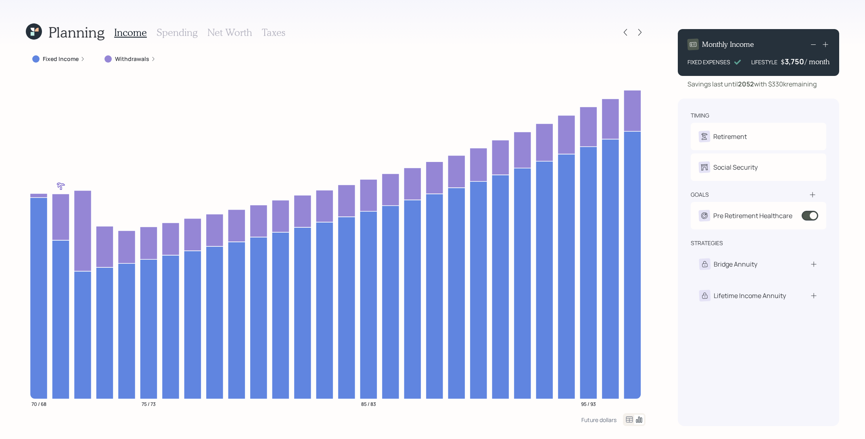
drag, startPoint x: 817, startPoint y: 85, endPoint x: 768, endPoint y: 88, distance: 49.7
click at [768, 88] on div "Savings last until 2052 with $330k remaining" at bounding box center [752, 84] width 129 height 10
click at [623, 32] on icon at bounding box center [626, 32] width 8 height 8
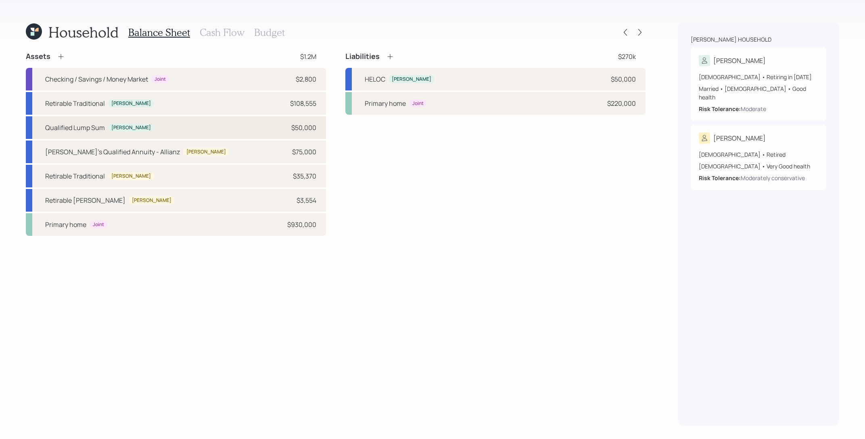
click at [179, 127] on div "Qualified Lump Sum Randall $50,000" at bounding box center [176, 127] width 300 height 23
select select "ira"
select select "balanced"
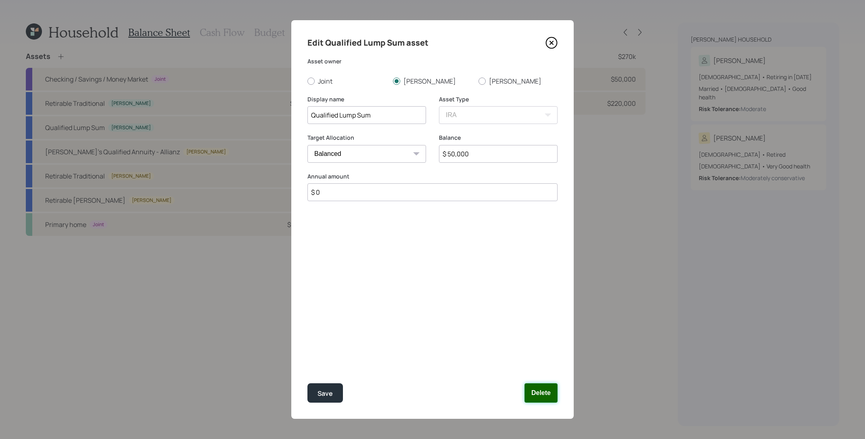
click at [548, 386] on button "Delete" at bounding box center [541, 392] width 33 height 19
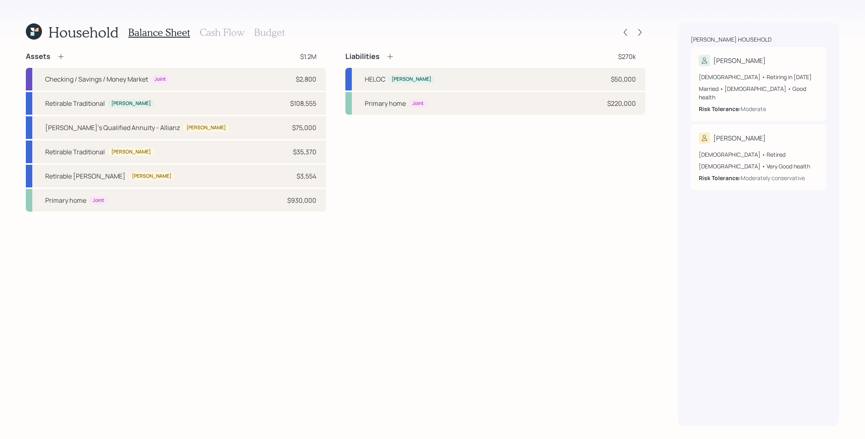
click at [224, 34] on h3 "Cash Flow" at bounding box center [222, 33] width 45 height 12
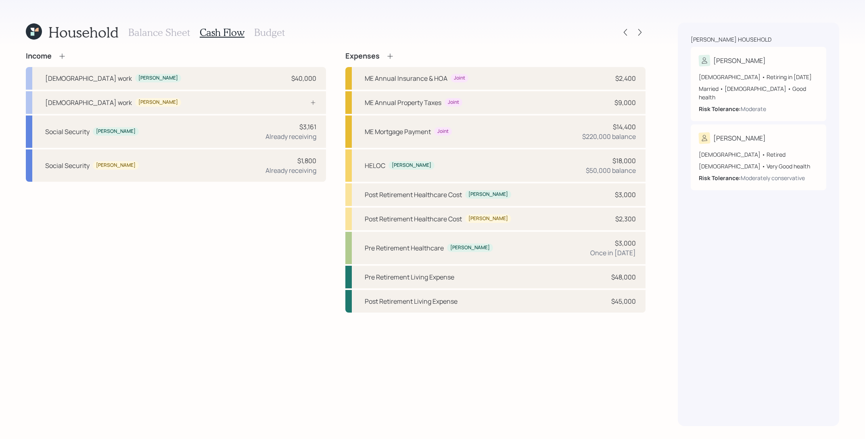
click at [60, 55] on icon at bounding box center [62, 56] width 8 height 8
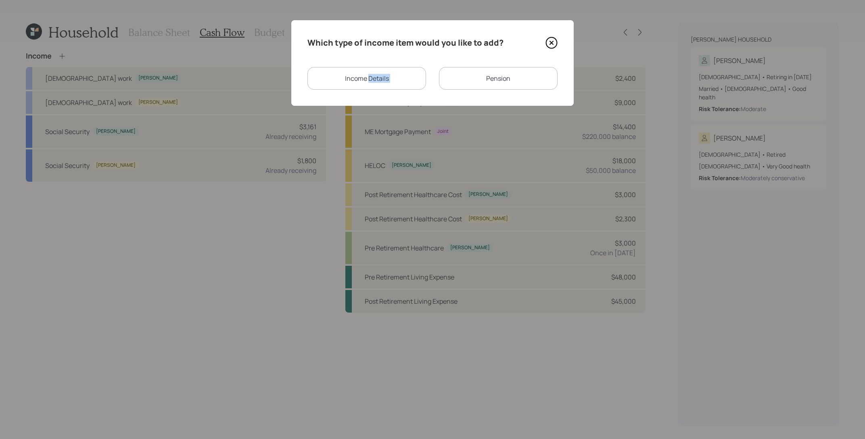
drag, startPoint x: 369, startPoint y: 82, endPoint x: 470, endPoint y: 67, distance: 101.6
click at [470, 67] on div "Income Details Pension" at bounding box center [433, 78] width 250 height 23
click at [470, 67] on div "Pension" at bounding box center [498, 78] width 119 height 23
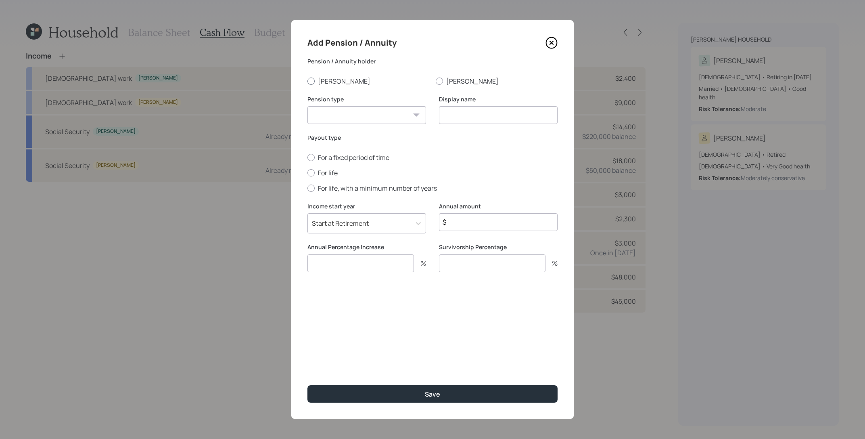
click at [322, 77] on label "[PERSON_NAME]" at bounding box center [369, 81] width 122 height 9
click at [308, 81] on input "[PERSON_NAME]" at bounding box center [307, 81] width 0 height 0
radio input "true"
click at [338, 117] on select "Pension Annuity" at bounding box center [367, 115] width 119 height 18
select select "pension"
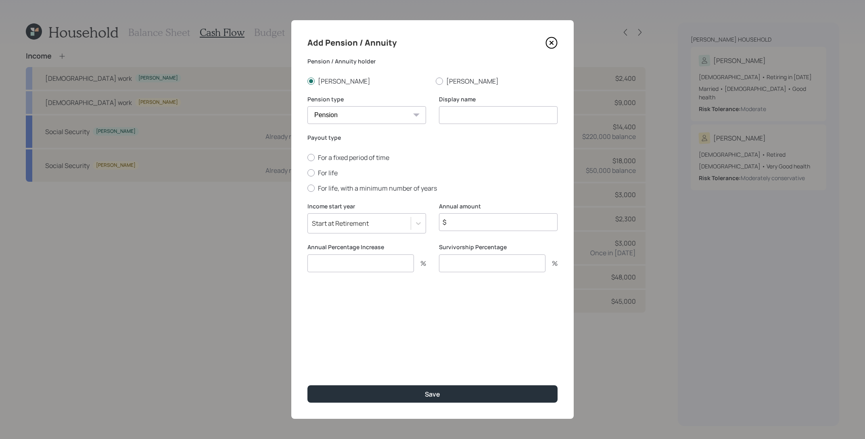
click at [308, 106] on select "Pension Annuity" at bounding box center [367, 115] width 119 height 18
click at [444, 117] on input at bounding box center [498, 115] width 119 height 18
type input "[PERSON_NAME]'s Pension"
click at [536, 223] on input "$" at bounding box center [498, 222] width 119 height 18
type input "$ 3,948"
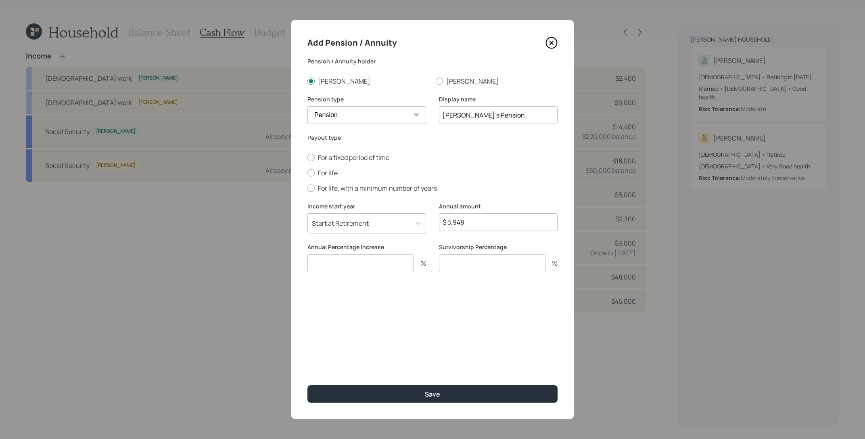
click at [496, 265] on input "number" at bounding box center [492, 263] width 107 height 18
type input "100"
click at [399, 266] on input "number" at bounding box center [361, 263] width 107 height 18
type input "0"
click at [316, 172] on label "For life" at bounding box center [433, 172] width 250 height 9
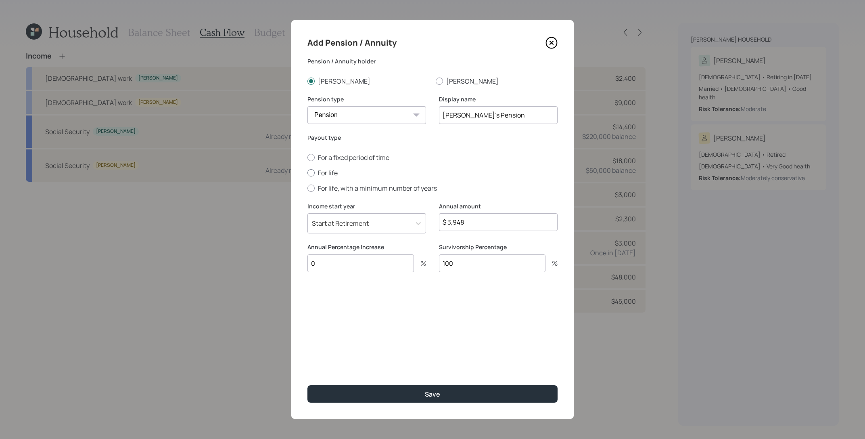
click at [308, 172] on input "For life" at bounding box center [307, 172] width 0 height 0
radio input "true"
click at [423, 383] on div "Add Pension / Annuity Pension / Annuity holder Randall Janet Pension type Pensi…" at bounding box center [432, 219] width 283 height 398
click at [423, 385] on div "Add Pension / Annuity Pension / Annuity holder Randall Janet Pension type Pensi…" at bounding box center [432, 219] width 283 height 398
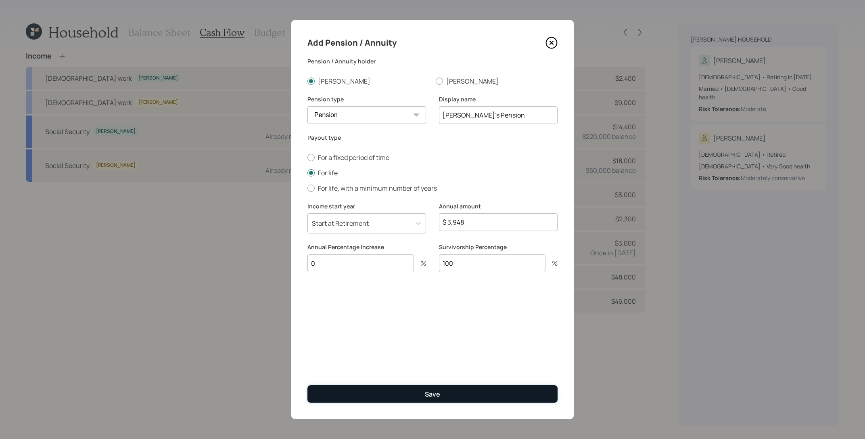
click at [425, 394] on div "Save" at bounding box center [432, 393] width 15 height 9
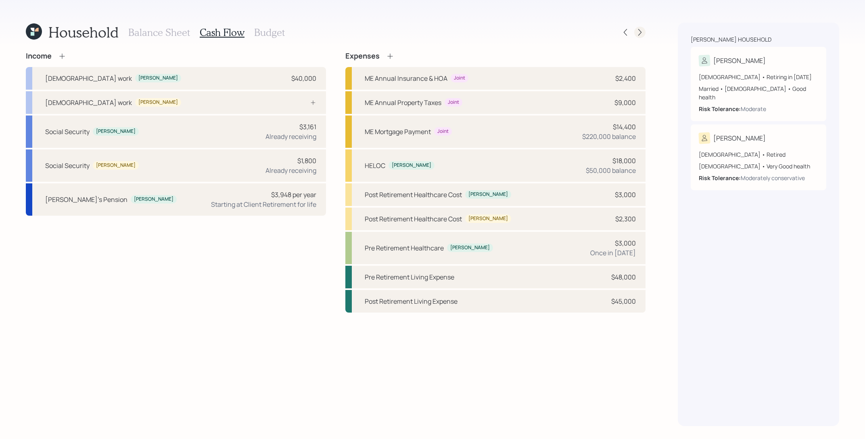
click at [641, 34] on icon at bounding box center [640, 32] width 8 height 8
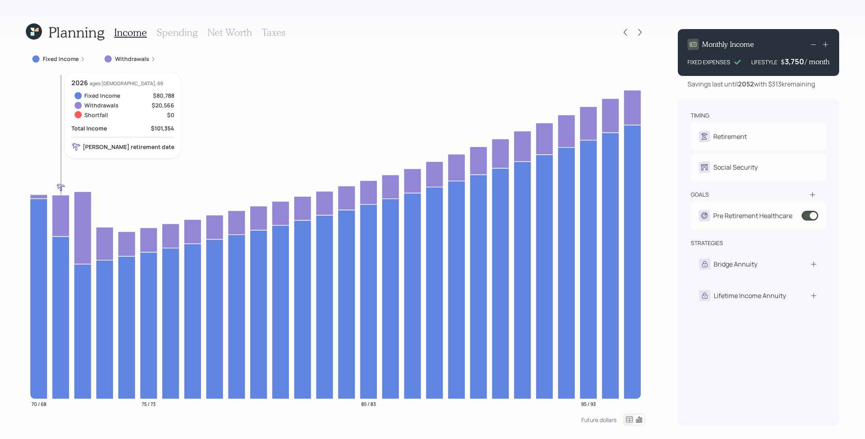
click at [64, 214] on icon at bounding box center [60, 215] width 17 height 41
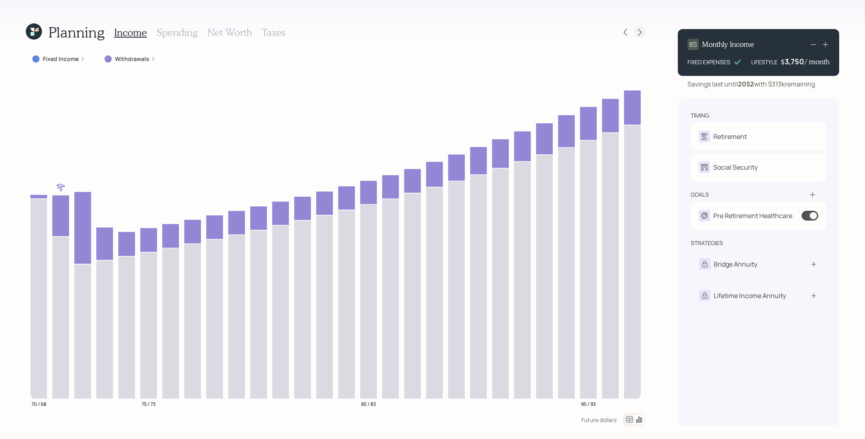
click at [639, 37] on div at bounding box center [639, 32] width 11 height 11
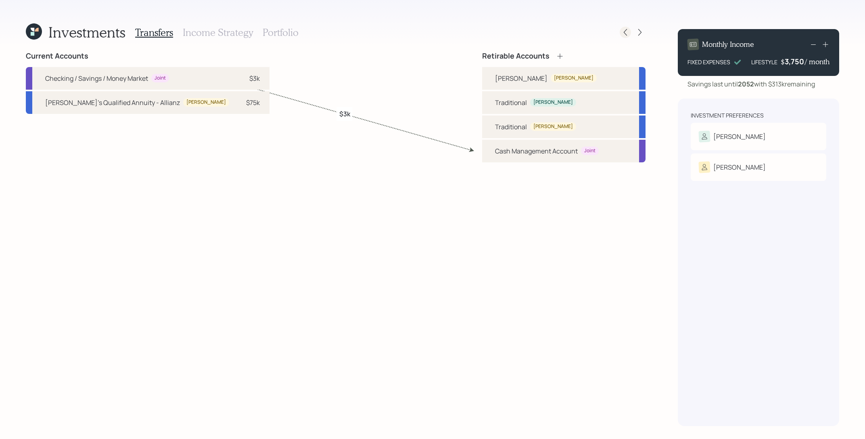
click at [630, 34] on div at bounding box center [625, 32] width 11 height 11
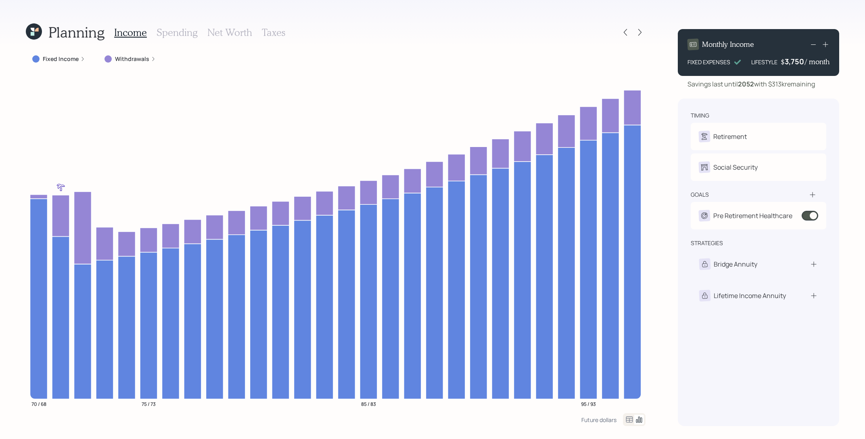
click at [180, 40] on div "Income Spending Net Worth Taxes" at bounding box center [199, 32] width 171 height 19
click at [186, 30] on h3 "Spending" at bounding box center [177, 33] width 41 height 12
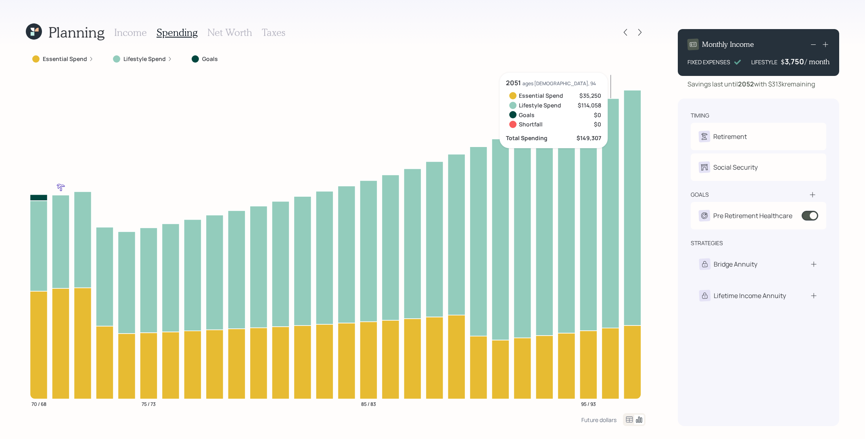
click at [630, 423] on icon at bounding box center [630, 420] width 10 height 10
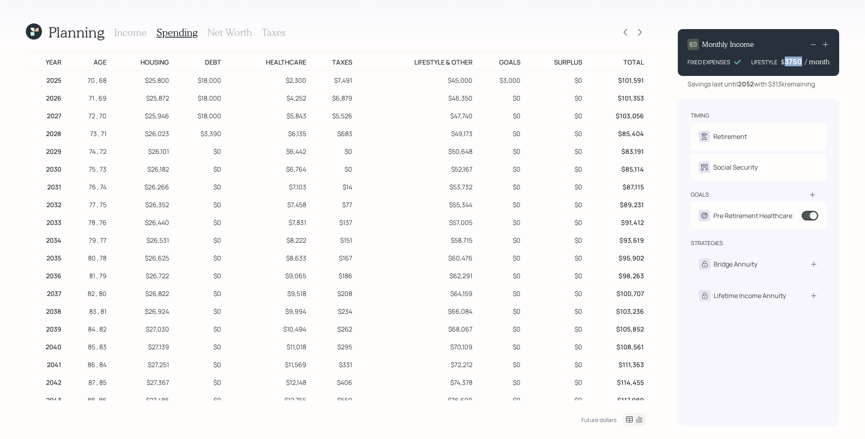
drag, startPoint x: 804, startPoint y: 61, endPoint x: 779, endPoint y: 61, distance: 25.0
click at [779, 61] on div "LIFESTYLE $ 3750 / month" at bounding box center [791, 62] width 78 height 10
click at [218, 97] on td "$18,000" at bounding box center [197, 97] width 52 height 18
drag, startPoint x: 226, startPoint y: 84, endPoint x: 180, endPoint y: 86, distance: 45.7
click at [172, 84] on tr "2025 70 , 68 $25,800 $18,000 $2,300 $7,491 $45,000 $3,000 $0 $101,591" at bounding box center [336, 79] width 620 height 18
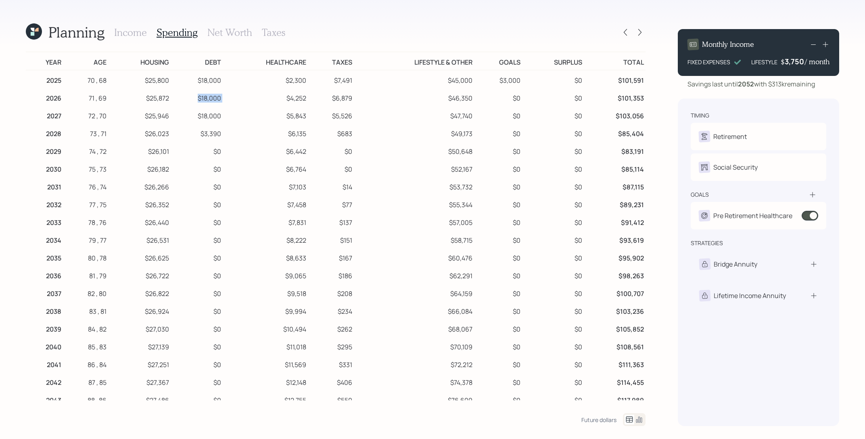
drag, startPoint x: 225, startPoint y: 98, endPoint x: 188, endPoint y: 98, distance: 37.1
click at [188, 98] on tr "2026 71 , 69 $25,872 $18,000 $4,252 $6,879 $46,350 $0 $0 $101,353" at bounding box center [336, 97] width 620 height 18
click at [224, 106] on td "$5,843" at bounding box center [266, 115] width 86 height 18
drag, startPoint x: 308, startPoint y: 98, endPoint x: 274, endPoint y: 101, distance: 33.7
click at [274, 101] on tr "2026 71 , 69 $25,872 $18,000 $4,252 $6,879 $46,350 $0 $0 $101,353" at bounding box center [336, 97] width 620 height 18
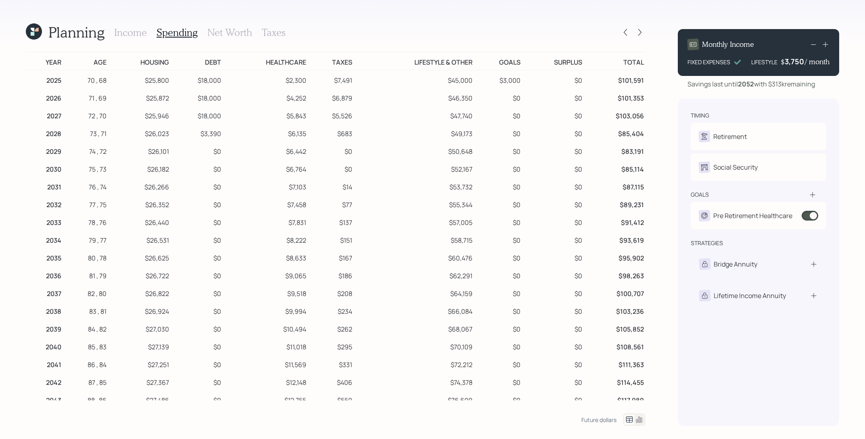
click at [302, 115] on td "$5,843" at bounding box center [266, 115] width 86 height 18
click at [625, 34] on icon at bounding box center [626, 32] width 8 height 8
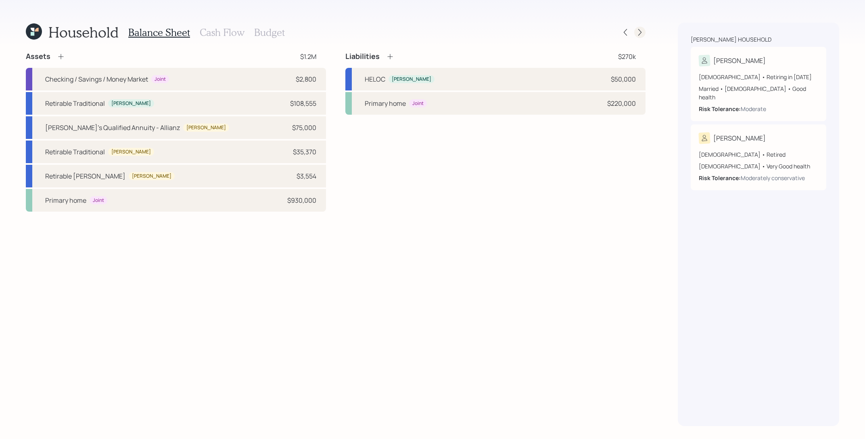
click at [641, 33] on icon at bounding box center [640, 32] width 8 height 8
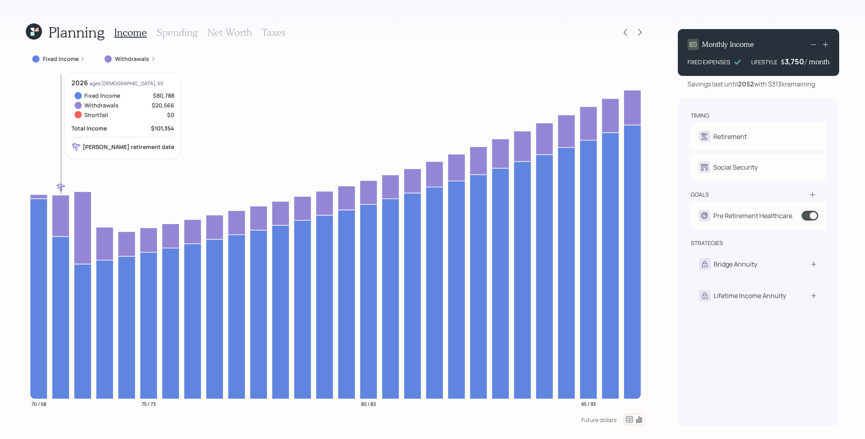
click at [60, 210] on icon at bounding box center [60, 215] width 17 height 41
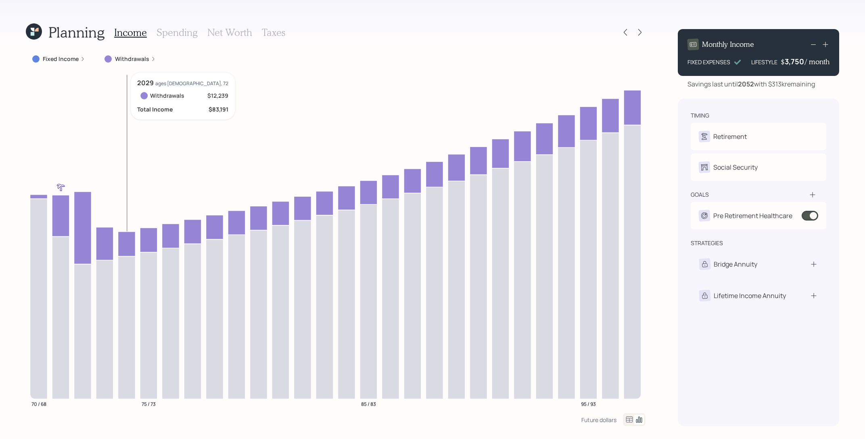
click at [128, 237] on icon at bounding box center [126, 243] width 17 height 25
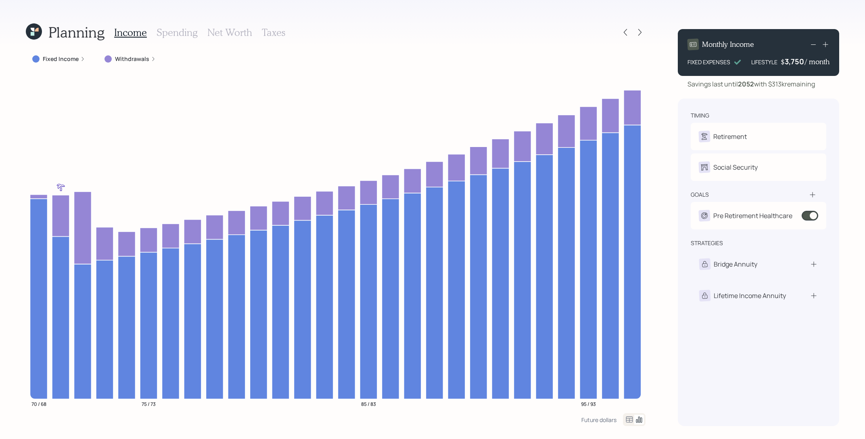
click at [244, 34] on h3 "Net Worth" at bounding box center [229, 33] width 45 height 12
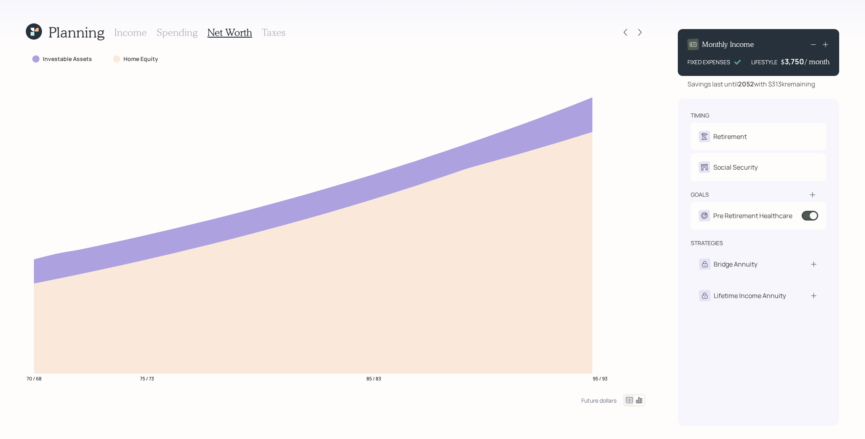
click at [630, 398] on icon at bounding box center [630, 400] width 10 height 10
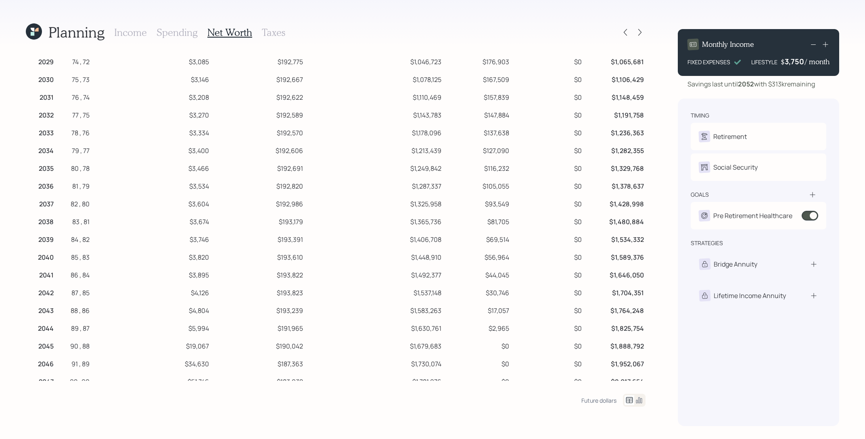
scroll to position [111, 0]
drag, startPoint x: 521, startPoint y: 311, endPoint x: 454, endPoint y: 311, distance: 67.8
click at [454, 311] on tr "2044 89 , 87 $5,994 $191,965 $1,630,761 $2,965 $0 $1,825,754" at bounding box center [336, 305] width 620 height 18
drag, startPoint x: 524, startPoint y: 315, endPoint x: 449, endPoint y: 297, distance: 76.9
click at [448, 297] on tbody "2025 70 , 68 $2,855 $225,762 $930,000 $211,873 $35,769 $910,976 2026 71 , 69 $2…" at bounding box center [336, 208] width 620 height 498
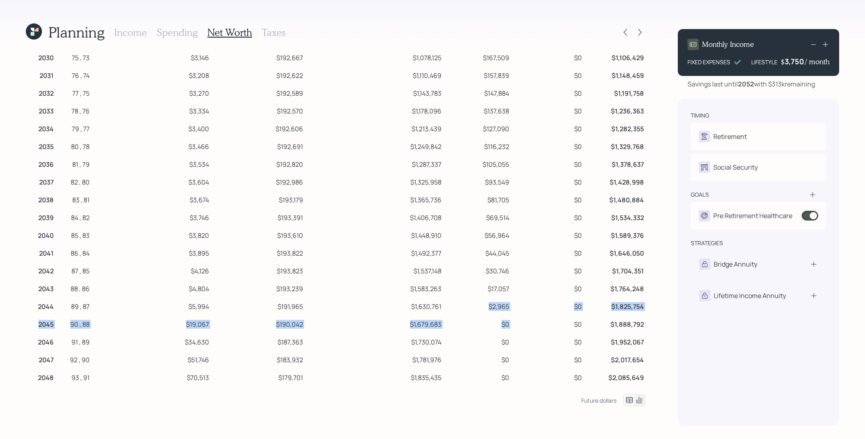
click at [516, 310] on td "$0" at bounding box center [547, 305] width 72 height 18
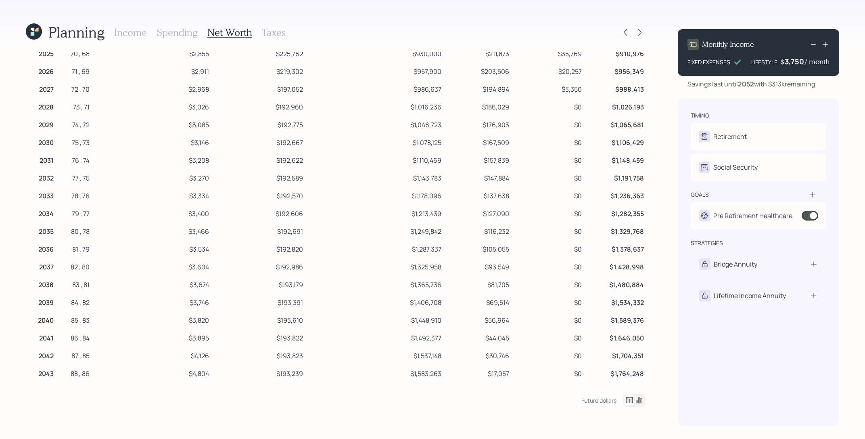
scroll to position [0, 0]
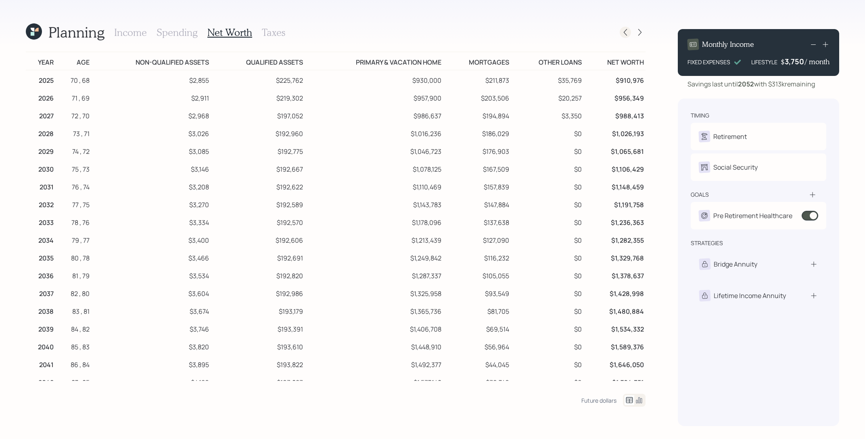
click at [628, 33] on icon at bounding box center [626, 32] width 8 height 8
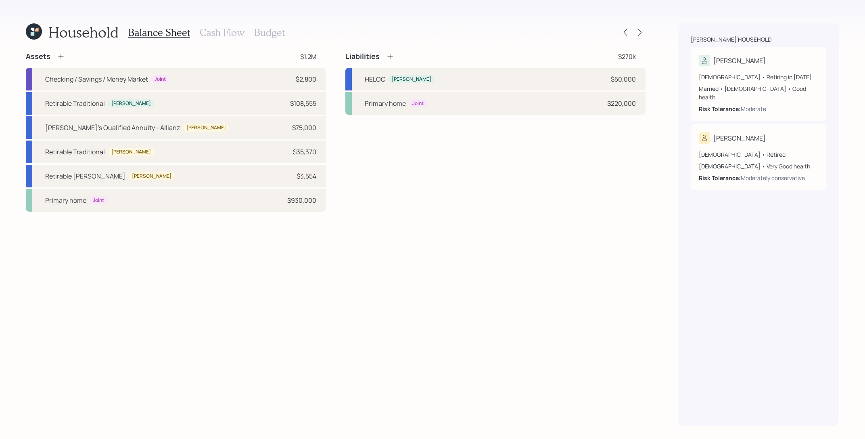
click at [471, 117] on div "Liabilities $270k HELOC Randall $50,000 Primary home Joint $220,000" at bounding box center [495, 132] width 300 height 160
click at [476, 104] on div "Primary home Joint $220,000" at bounding box center [495, 103] width 300 height 23
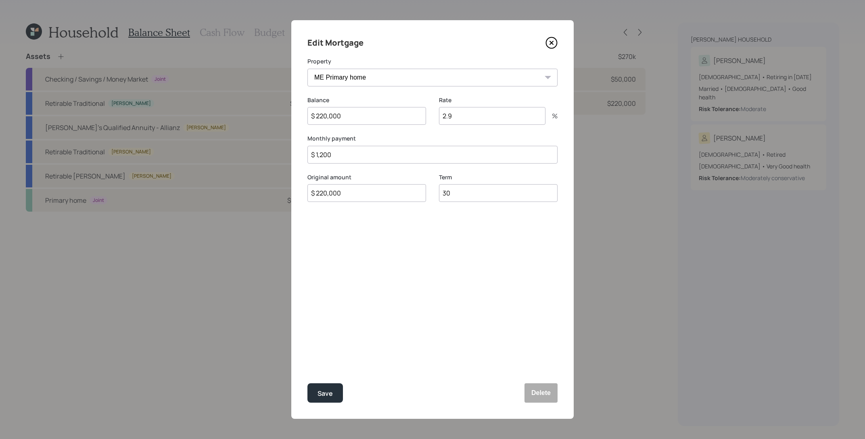
drag, startPoint x: 391, startPoint y: 156, endPoint x: 312, endPoint y: 155, distance: 79.1
click at [312, 155] on input "$ 1,200" at bounding box center [433, 155] width 250 height 18
click at [551, 45] on icon at bounding box center [552, 43] width 12 height 12
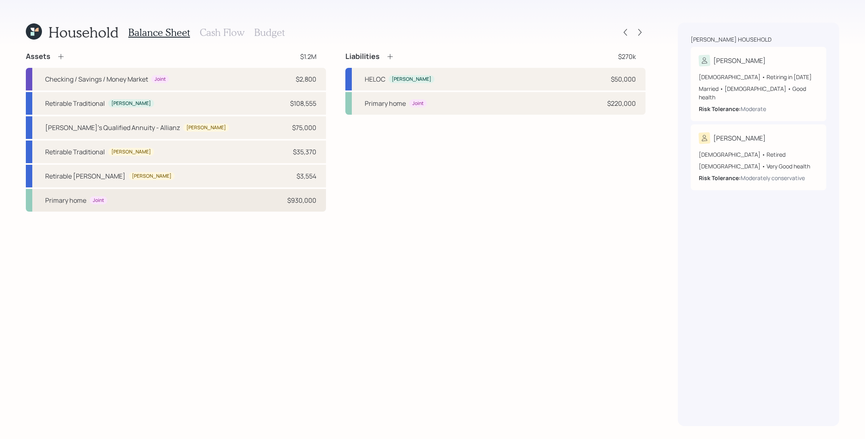
click at [193, 204] on div "Primary home Joint $930,000" at bounding box center [176, 200] width 300 height 23
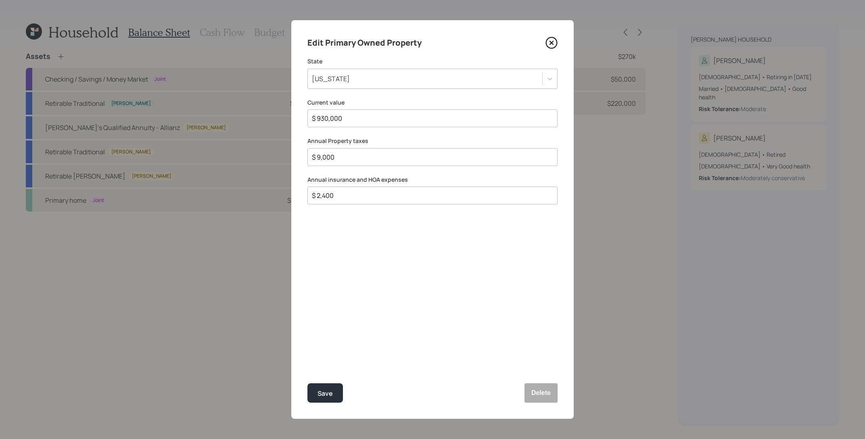
drag, startPoint x: 360, startPoint y: 161, endPoint x: 269, endPoint y: 150, distance: 91.6
click at [269, 150] on div "Edit Primary Owned Property State [US_STATE] Current value $ 930,000 Annual Pro…" at bounding box center [432, 219] width 865 height 439
click at [335, 155] on input "$ 9,000" at bounding box center [429, 157] width 237 height 10
drag, startPoint x: 335, startPoint y: 155, endPoint x: 289, endPoint y: 155, distance: 46.0
click at [289, 155] on div "Edit Primary Owned Property State [US_STATE] Current value $ 930,000 Annual Pro…" at bounding box center [432, 219] width 865 height 439
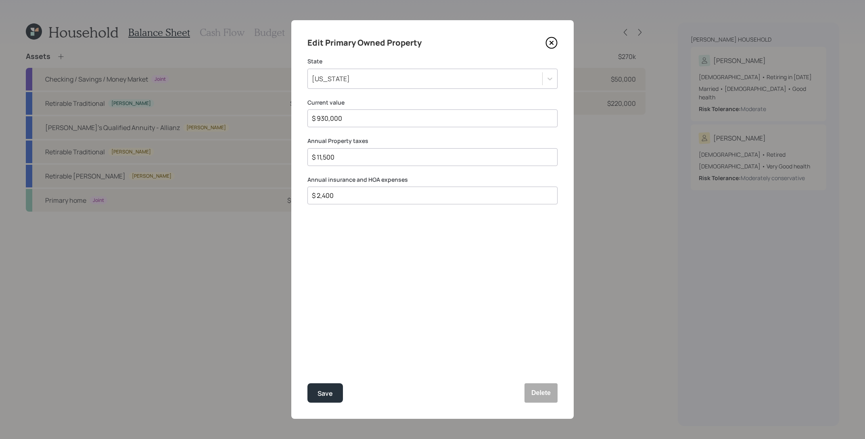
type input "$ 11,500"
click at [308, 383] on button "Save" at bounding box center [326, 392] width 36 height 19
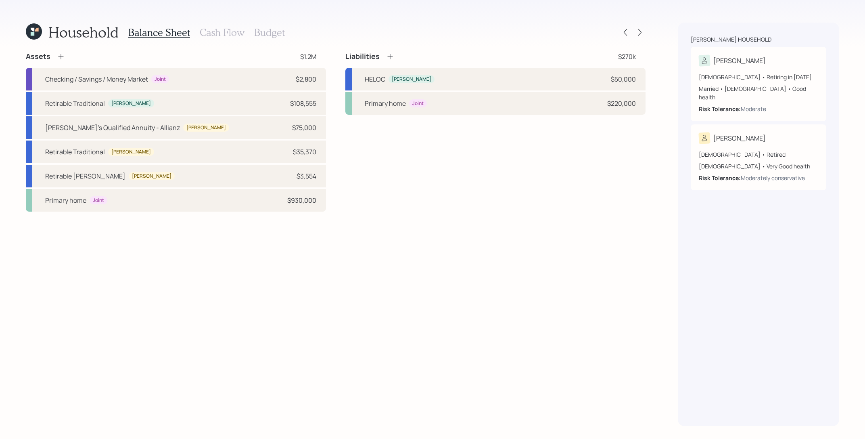
click at [640, 26] on div "Household Balance Sheet Cash Flow Budget" at bounding box center [336, 32] width 620 height 19
click at [640, 33] on icon at bounding box center [640, 32] width 8 height 8
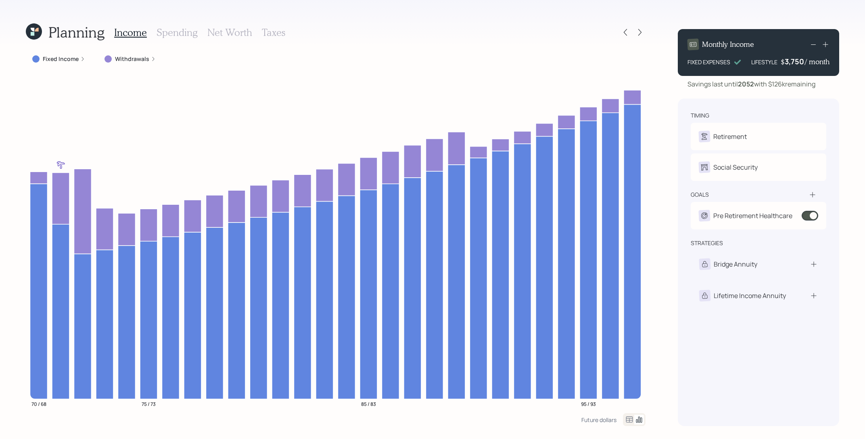
drag, startPoint x: 824, startPoint y: 86, endPoint x: 772, endPoint y: 86, distance: 52.5
click at [772, 86] on div "Savings last until 2052 with $126k remaining" at bounding box center [758, 84] width 161 height 10
click at [771, 85] on div "Savings last until 2052 with $126k remaining" at bounding box center [752, 84] width 128 height 10
drag, startPoint x: 771, startPoint y: 85, endPoint x: 881, endPoint y: 101, distance: 111.8
click at [865, 101] on html "Planning Income Spending Net Worth Taxes Fixed Income Withdrawals 70 / 68 75 / …" at bounding box center [432, 219] width 865 height 439
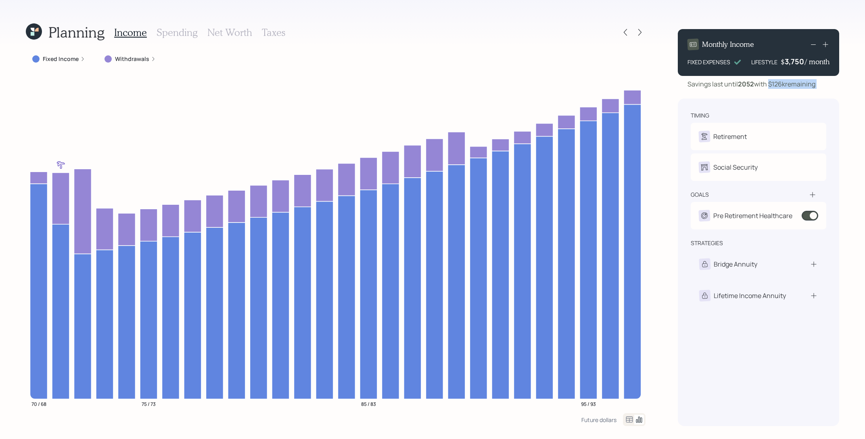
click at [795, 92] on div "Monthly Income FIXED EXPENSES LIFESTYLE $ 3,750 / month Savings last until 2052…" at bounding box center [758, 224] width 161 height 403
click at [623, 28] on icon at bounding box center [626, 32] width 8 height 8
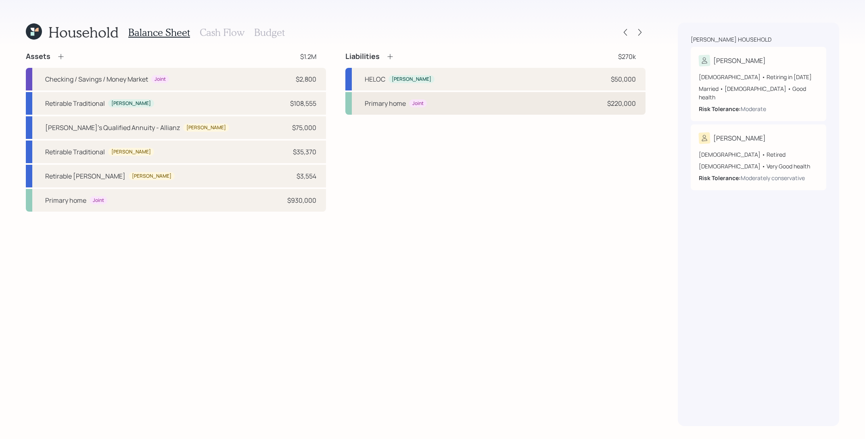
click at [485, 107] on div "Primary home Joint $220,000" at bounding box center [495, 103] width 300 height 23
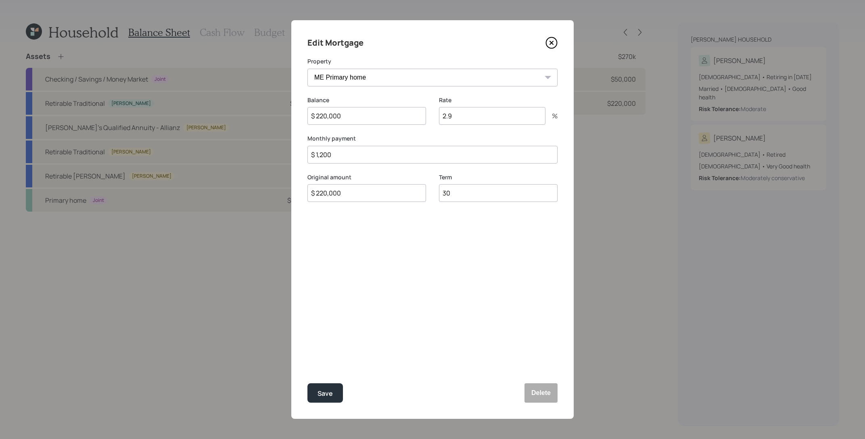
drag, startPoint x: 351, startPoint y: 117, endPoint x: 202, endPoint y: 74, distance: 155.6
click at [202, 74] on div "Edit Mortgage Property ME Primary home Balance $ 220,000 Rate 2.9 % Monthly pay…" at bounding box center [432, 219] width 865 height 439
type input "$ 216,000"
click at [308, 383] on button "Save" at bounding box center [326, 392] width 36 height 19
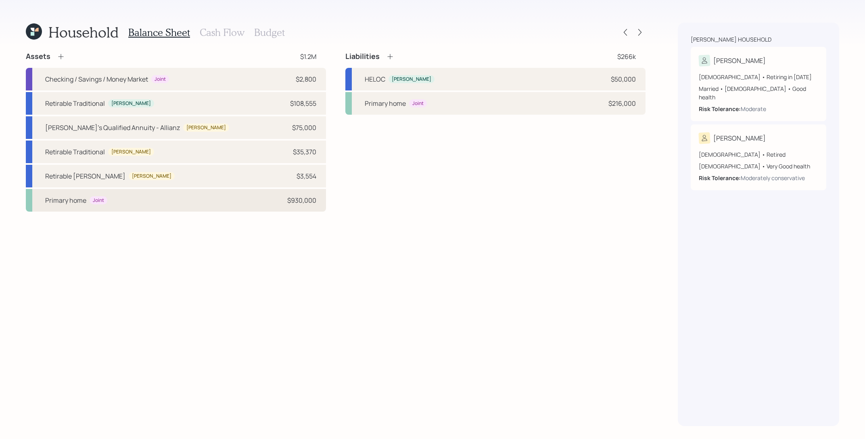
click at [104, 197] on div "Joint" at bounding box center [99, 200] width 18 height 8
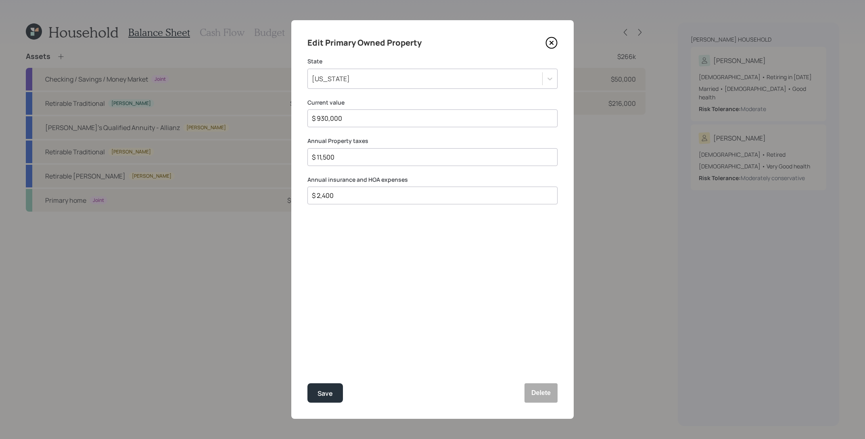
drag, startPoint x: 343, startPoint y: 191, endPoint x: 310, endPoint y: 191, distance: 32.7
click at [310, 191] on div "$ 2,400" at bounding box center [433, 195] width 250 height 18
drag, startPoint x: 319, startPoint y: 193, endPoint x: 348, endPoint y: 197, distance: 29.7
click at [348, 197] on input "$ 2,400" at bounding box center [429, 196] width 237 height 10
drag, startPoint x: 348, startPoint y: 197, endPoint x: 310, endPoint y: 197, distance: 37.9
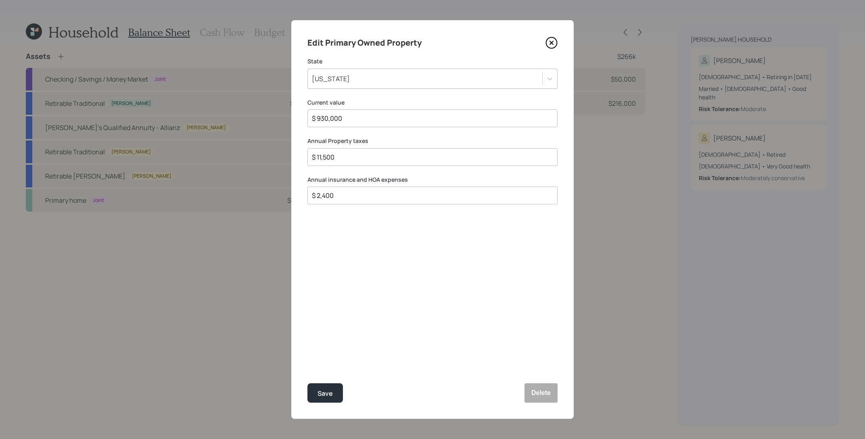
click at [310, 197] on div "$ 2,400" at bounding box center [433, 195] width 250 height 18
click at [343, 163] on div "$ 11,500" at bounding box center [433, 157] width 250 height 18
drag, startPoint x: 342, startPoint y: 151, endPoint x: 331, endPoint y: 153, distance: 11.6
click at [331, 153] on div "$ 11,500" at bounding box center [433, 157] width 250 height 18
drag, startPoint x: 338, startPoint y: 158, endPoint x: 284, endPoint y: 156, distance: 54.5
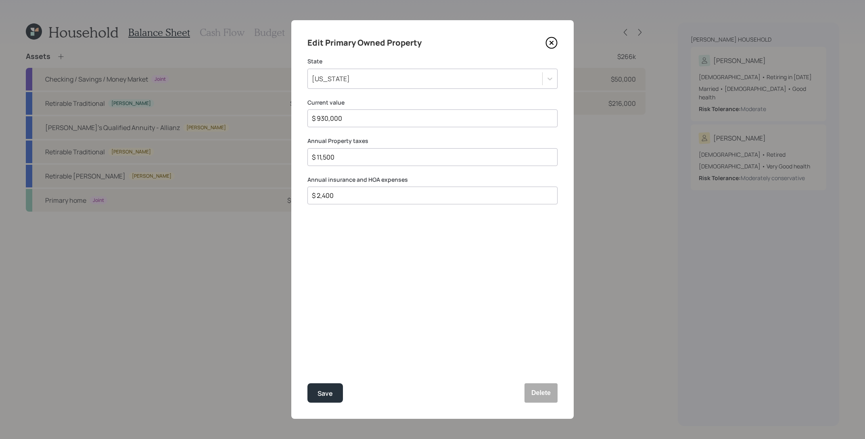
click at [284, 156] on div "Edit Primary Owned Property State [US_STATE] Current value $ 930,000 Annual Pro…" at bounding box center [432, 219] width 865 height 439
type input "$ 9,000"
click at [308, 383] on button "Save" at bounding box center [326, 392] width 36 height 19
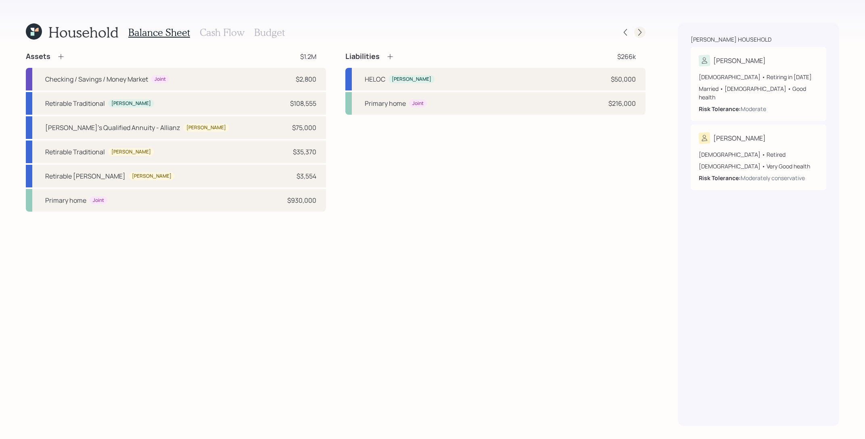
click at [638, 37] on div at bounding box center [639, 32] width 11 height 11
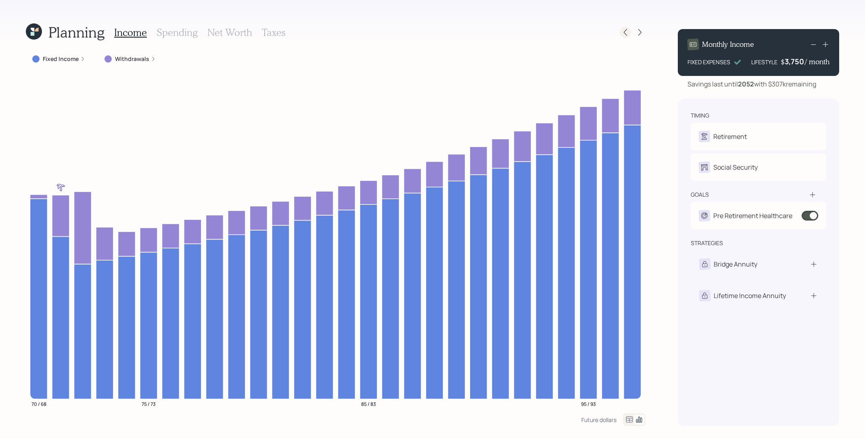
click at [628, 35] on icon at bounding box center [626, 32] width 8 height 8
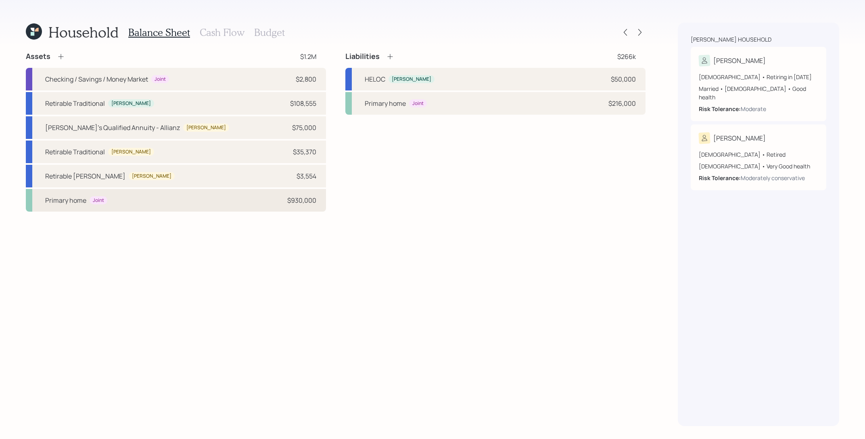
click at [287, 203] on div "$930,000" at bounding box center [301, 200] width 29 height 10
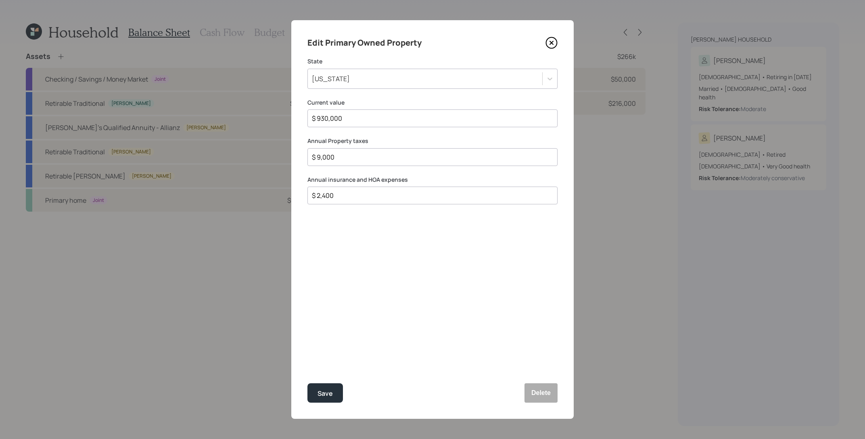
click at [551, 45] on icon at bounding box center [552, 43] width 12 height 12
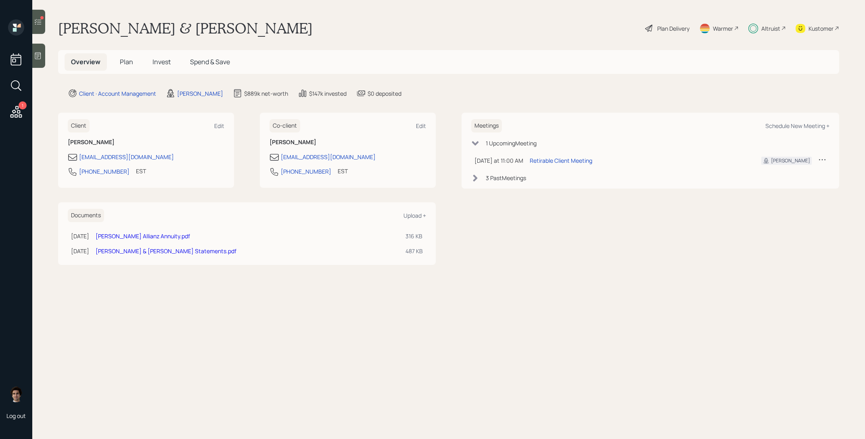
click at [125, 67] on h5 "Plan" at bounding box center [126, 61] width 26 height 17
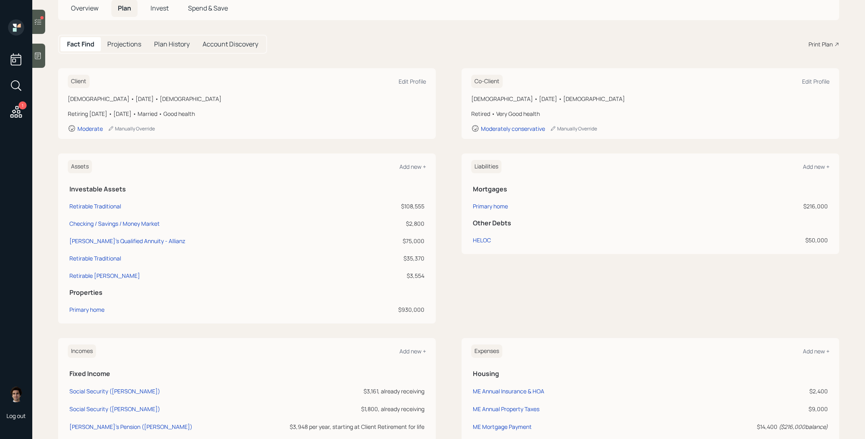
scroll to position [51, 0]
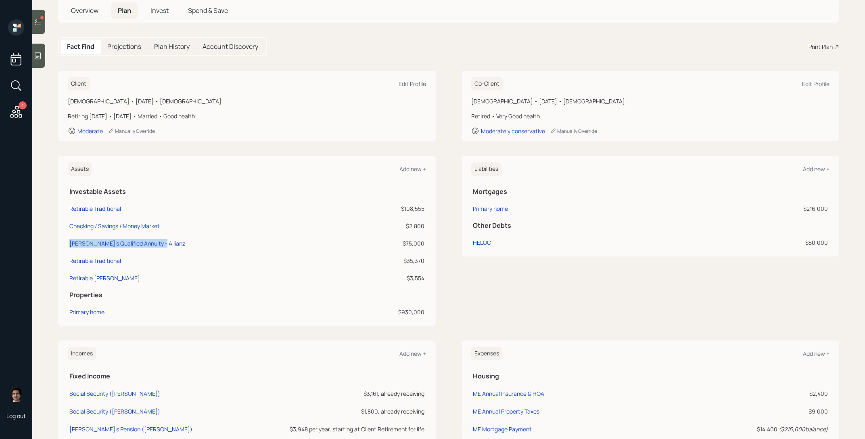
drag, startPoint x: 171, startPoint y: 245, endPoint x: 69, endPoint y: 243, distance: 102.5
click at [69, 243] on td "[PERSON_NAME]'s Qualified Annuity - Allianz" at bounding box center [211, 241] width 287 height 17
click at [53, 249] on main "[PERSON_NAME] & [PERSON_NAME] Plan Delivery Warmer Altruist Kustomer Overview P…" at bounding box center [448, 219] width 833 height 439
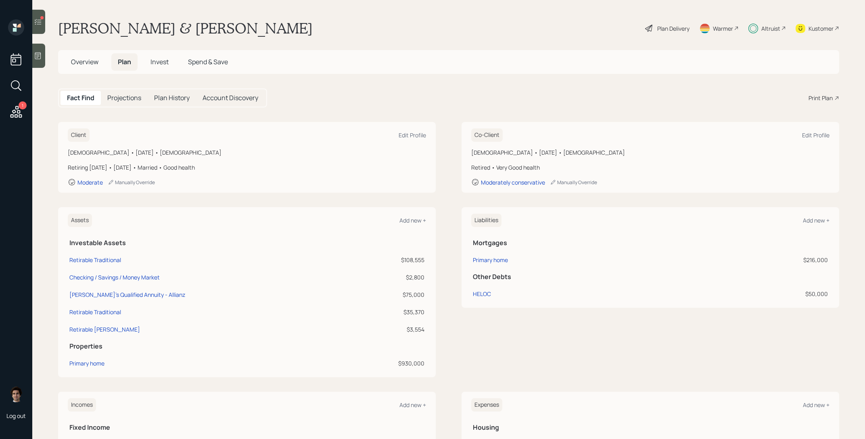
click at [673, 26] on div "Plan Delivery" at bounding box center [673, 28] width 32 height 8
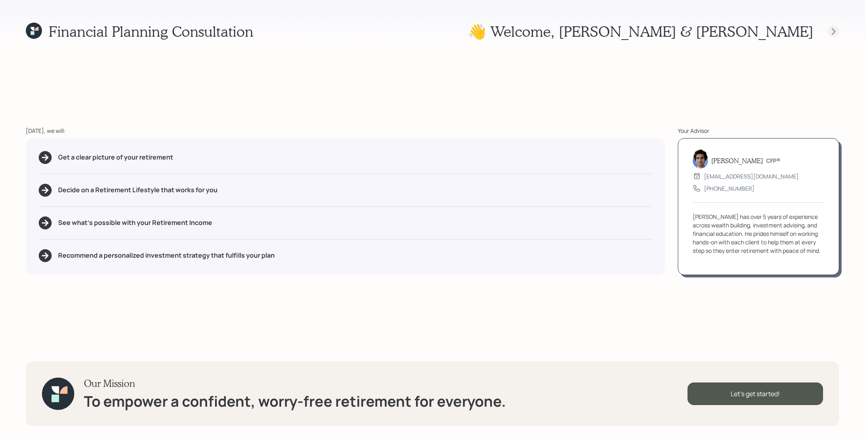
click at [831, 29] on icon at bounding box center [834, 31] width 8 height 8
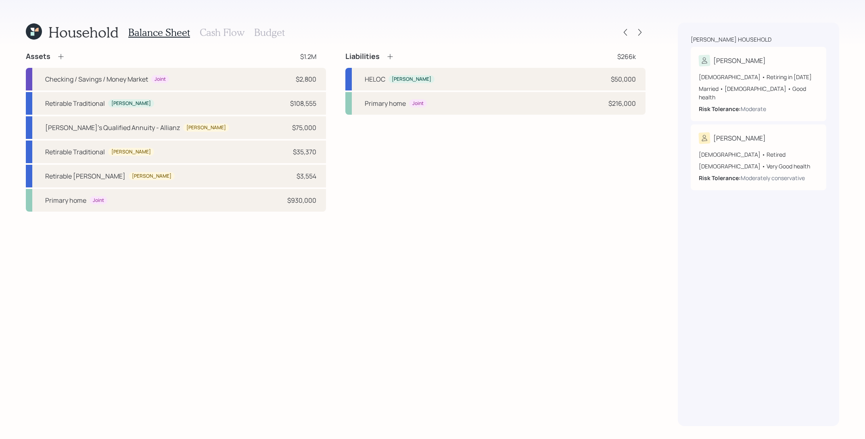
click at [643, 25] on div "Household Balance Sheet Cash Flow Budget" at bounding box center [336, 32] width 620 height 19
click at [643, 27] on div at bounding box center [633, 32] width 26 height 11
click at [639, 30] on icon at bounding box center [640, 32] width 3 height 7
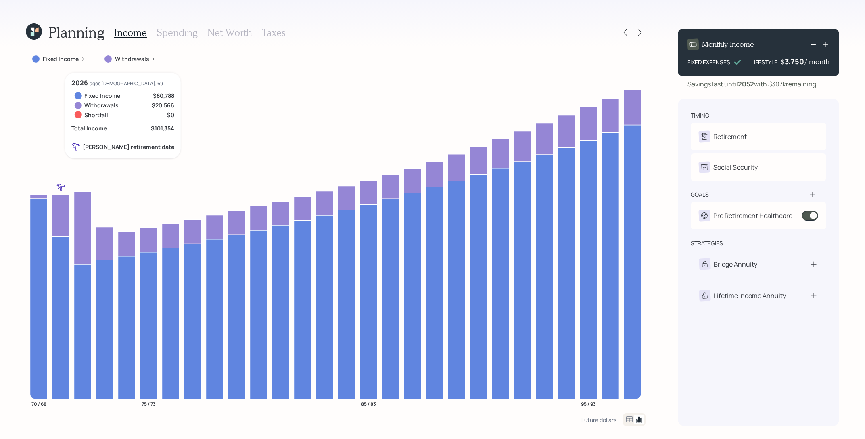
click at [56, 212] on icon at bounding box center [60, 215] width 17 height 41
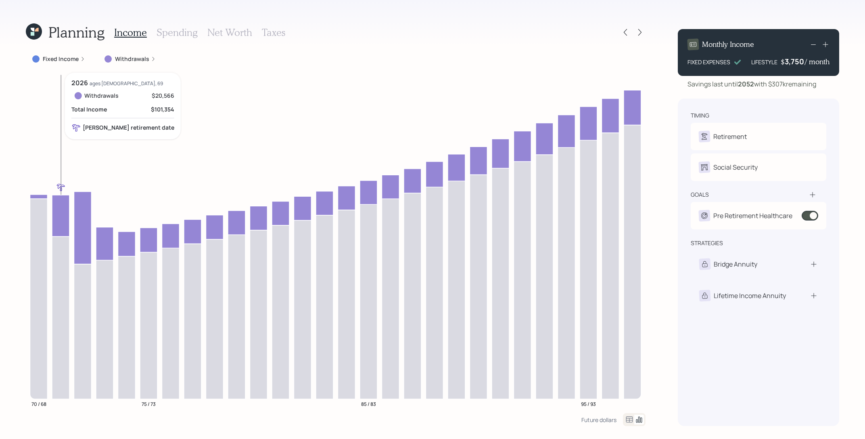
click at [59, 209] on icon at bounding box center [60, 215] width 17 height 41
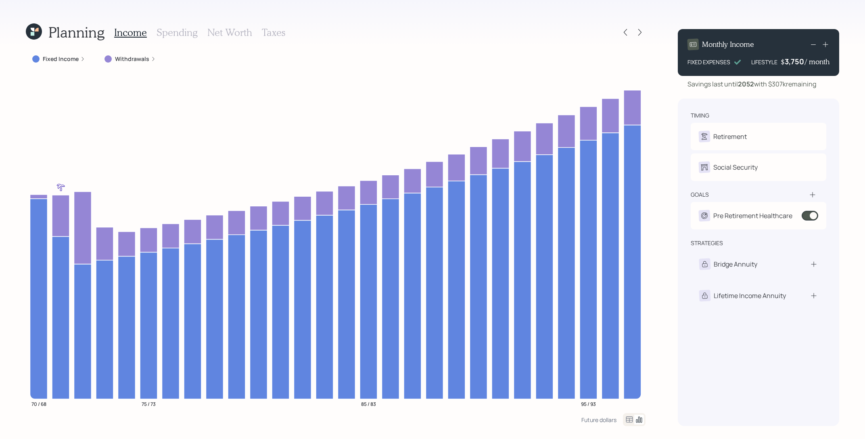
click at [631, 30] on div at bounding box center [633, 32] width 26 height 11
click at [626, 30] on icon at bounding box center [626, 32] width 8 height 8
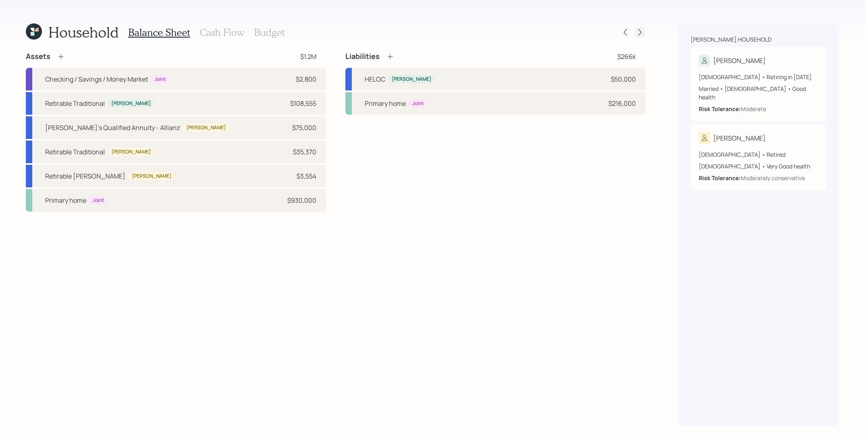
click at [641, 28] on icon at bounding box center [640, 32] width 8 height 8
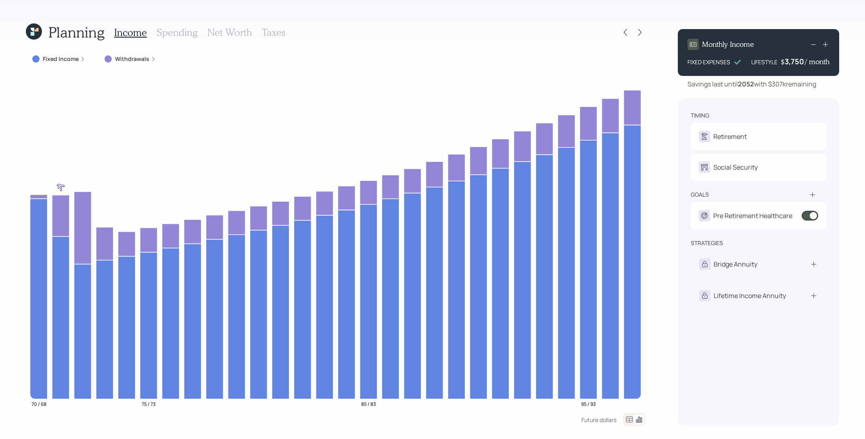
click at [628, 38] on div at bounding box center [625, 32] width 11 height 11
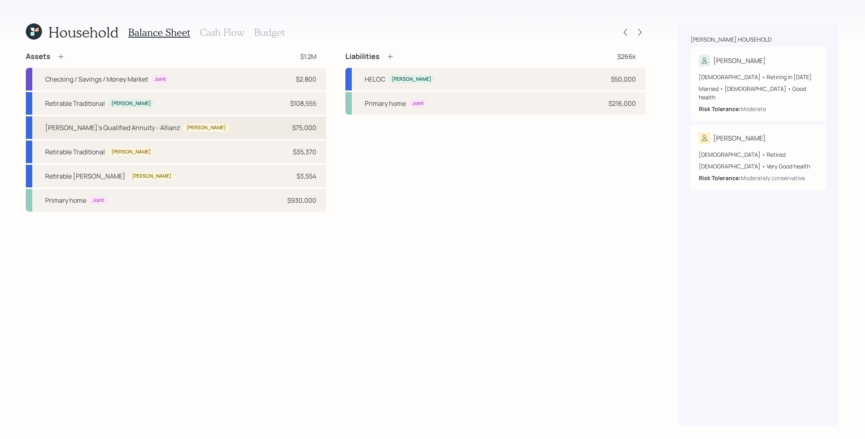
click at [217, 132] on div "[PERSON_NAME]'s Qualified Annuity - Allianz [PERSON_NAME] $75,000" at bounding box center [176, 127] width 300 height 23
select select "ira"
select select "balanced"
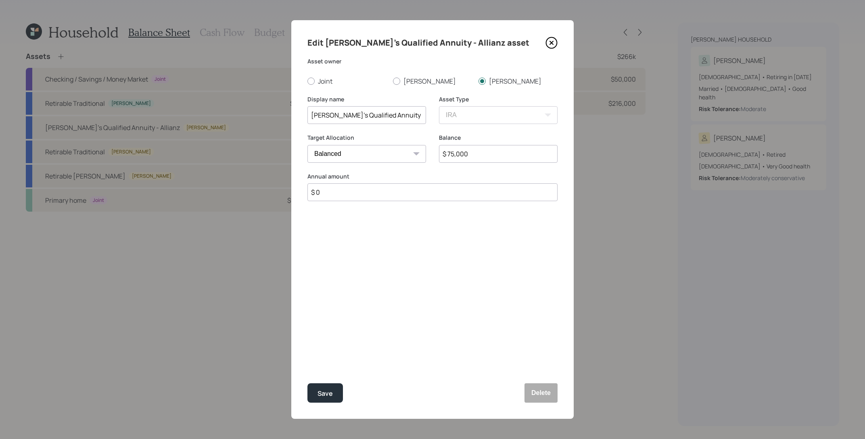
drag, startPoint x: 412, startPoint y: 117, endPoint x: 188, endPoint y: 110, distance: 224.5
click at [188, 110] on div "Edit [PERSON_NAME]'s Qualified Annuity - Allianz asset Asset owner Joint [PERSO…" at bounding box center [432, 219] width 865 height 439
click at [541, 392] on button "Delete" at bounding box center [541, 392] width 33 height 19
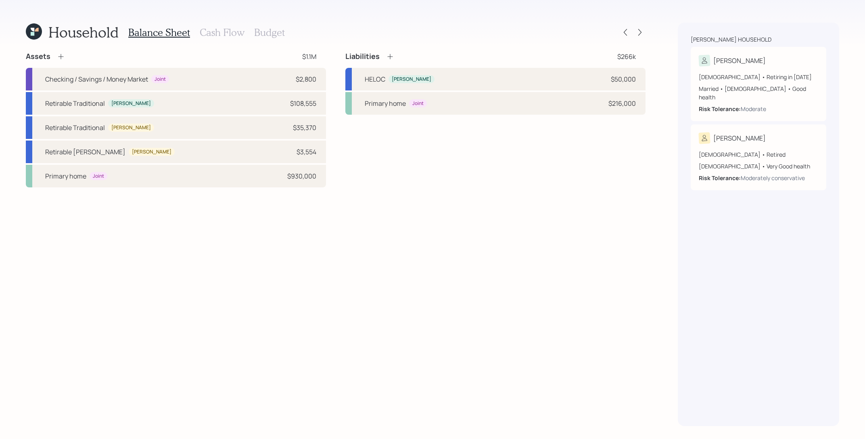
click at [58, 57] on icon at bounding box center [61, 56] width 8 height 8
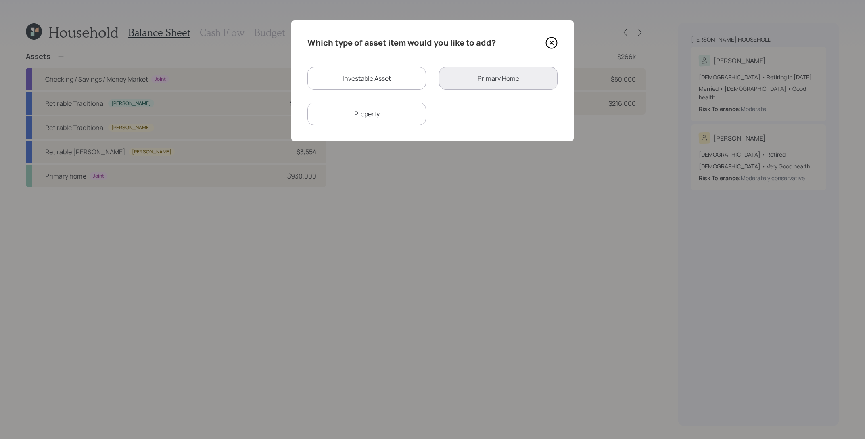
click at [348, 86] on div "Investable Asset" at bounding box center [367, 78] width 119 height 23
select select "taxable"
select select "balanced"
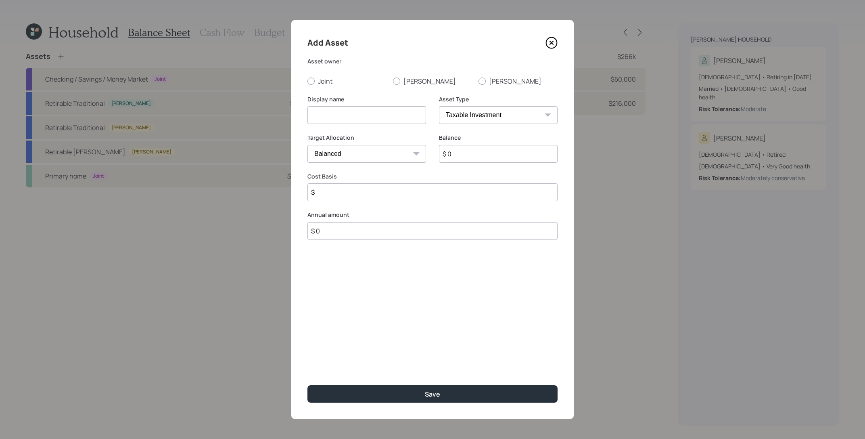
click at [367, 113] on input at bounding box center [367, 115] width 119 height 18
paste input "[PERSON_NAME]'s Qualified Annuity - Allianz"
type input "[PERSON_NAME]'s Qualified Annuity - Allianz"
click at [478, 151] on input "$ 0" at bounding box center [498, 154] width 119 height 18
click at [487, 112] on select "SEP [PERSON_NAME] IRA 401(k) [PERSON_NAME] 401(k) 403(b) [PERSON_NAME] 403(b) 4…" at bounding box center [498, 115] width 119 height 18
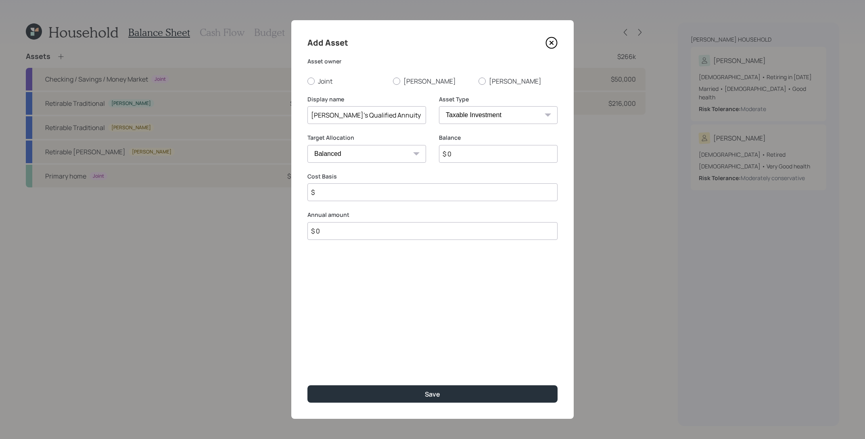
select select "roth_ira"
click at [439, 106] on select "SEP [PERSON_NAME] IRA 401(k) [PERSON_NAME] 401(k) 403(b) [PERSON_NAME] 403(b) 4…" at bounding box center [498, 115] width 119 height 18
type input "$"
click at [480, 157] on input "$ 0" at bounding box center [498, 154] width 119 height 18
type input "$ 75,000"
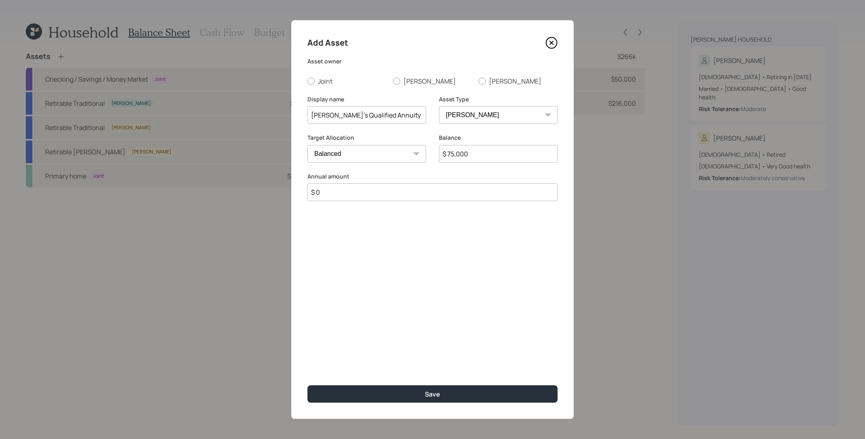
type input "$ 0"
click at [491, 86] on div "Add Asset Asset owner Joint [PERSON_NAME] Display name [PERSON_NAME]'s Qualifie…" at bounding box center [432, 219] width 283 height 398
click at [492, 84] on label "[PERSON_NAME]" at bounding box center [518, 81] width 79 height 9
click at [479, 81] on input "[PERSON_NAME]" at bounding box center [478, 81] width 0 height 0
radio input "true"
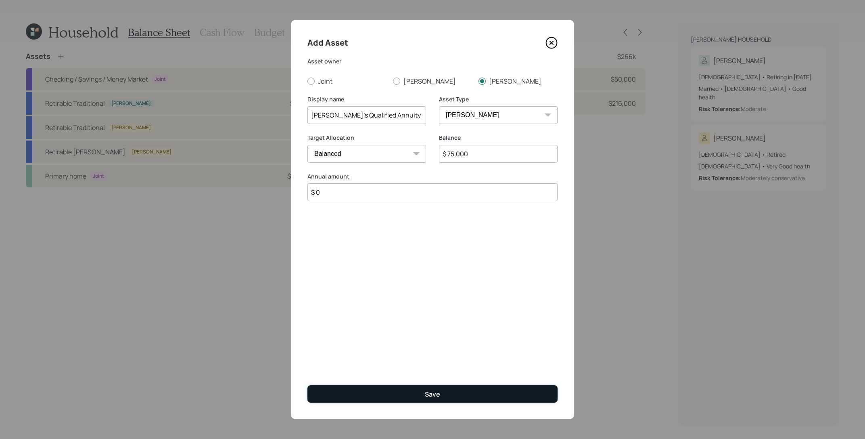
click at [506, 396] on button "Save" at bounding box center [433, 393] width 250 height 17
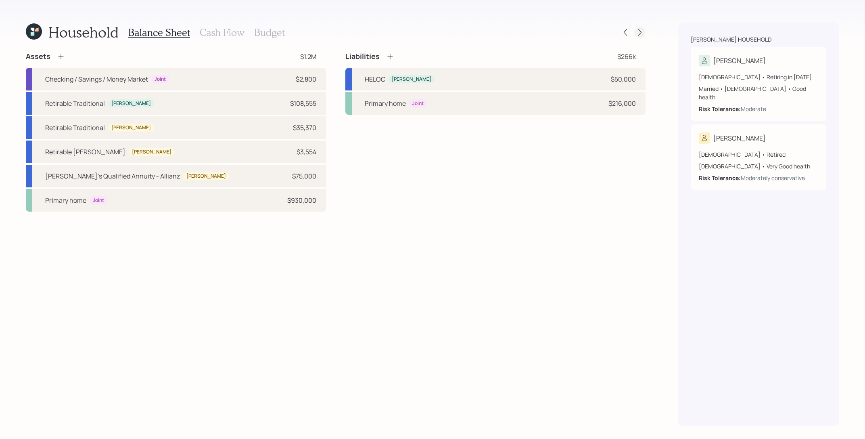
click at [637, 27] on div at bounding box center [639, 32] width 11 height 11
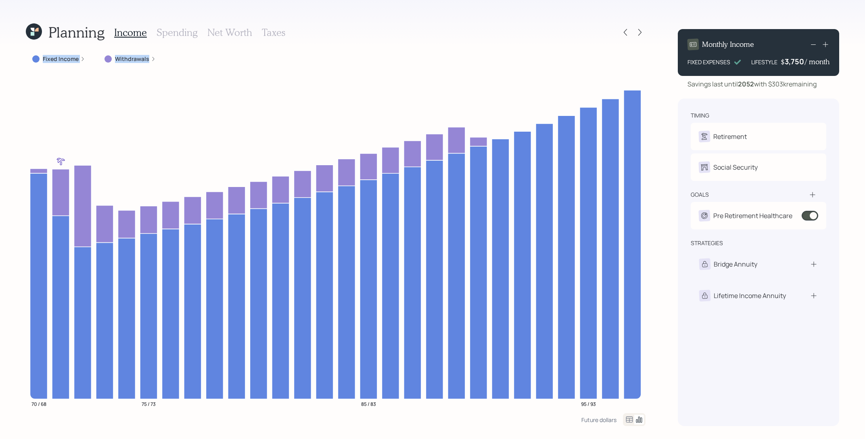
drag, startPoint x: 638, startPoint y: 33, endPoint x: 653, endPoint y: 50, distance: 22.6
click at [653, 50] on div "Planning Income Spending Net Worth Taxes Fixed Income Withdrawals 70 / 68 75 / …" at bounding box center [432, 219] width 865 height 439
click at [636, 48] on div "Planning Income Spending Net Worth Taxes Fixed Income Withdrawals 70 / 68 75 / …" at bounding box center [336, 224] width 620 height 403
click at [639, 29] on icon at bounding box center [640, 32] width 3 height 7
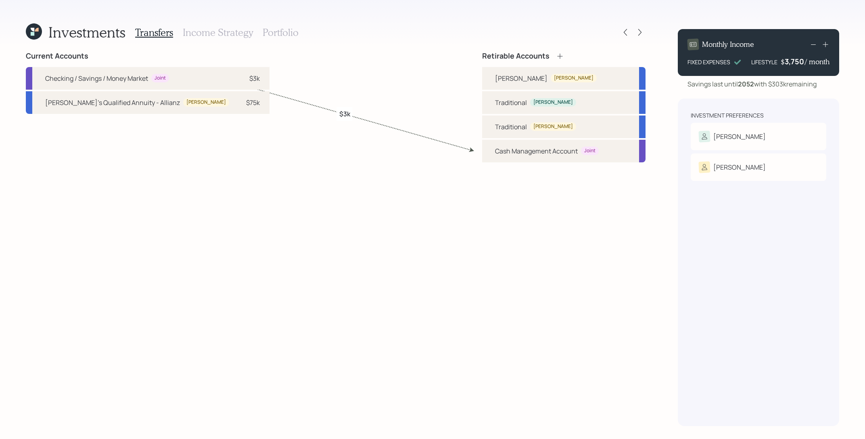
click at [294, 38] on div "Transfers Income Strategy Portfolio" at bounding box center [216, 32] width 163 height 19
click at [294, 37] on h3 "Portfolio" at bounding box center [281, 33] width 36 height 12
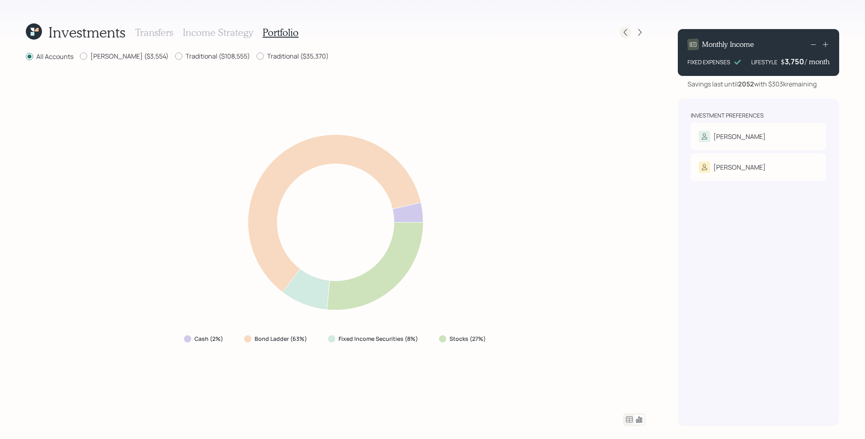
click at [629, 32] on icon at bounding box center [626, 32] width 8 height 8
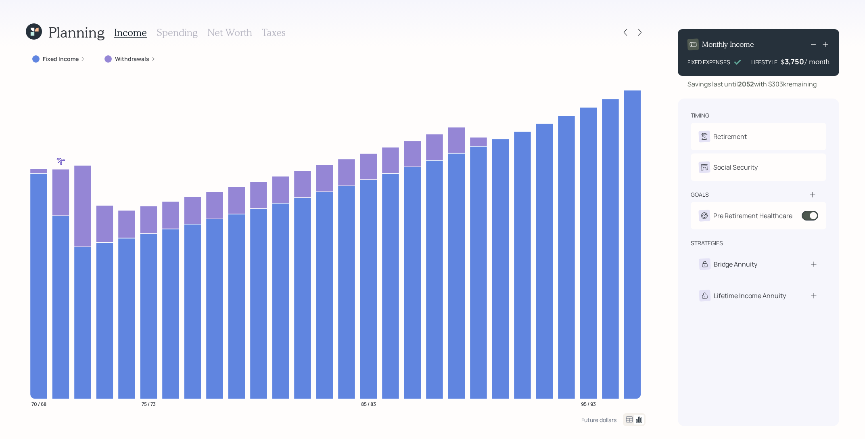
click at [33, 35] on icon at bounding box center [33, 34] width 4 height 4
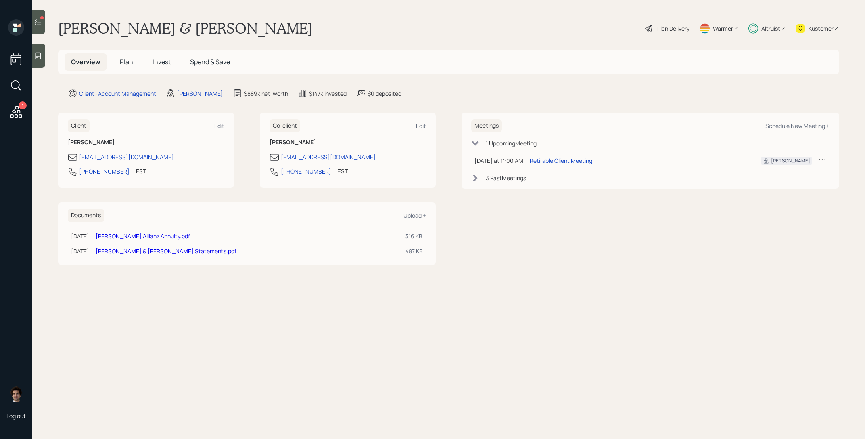
click at [167, 238] on link "[PERSON_NAME] Allianz Annuity.pdf" at bounding box center [143, 236] width 94 height 8
click at [670, 17] on main "[PERSON_NAME] & [PERSON_NAME] Delivery Warmer Altruist Kustomer Overview Plan I…" at bounding box center [448, 219] width 833 height 439
click at [670, 27] on div "Plan Delivery" at bounding box center [673, 28] width 32 height 8
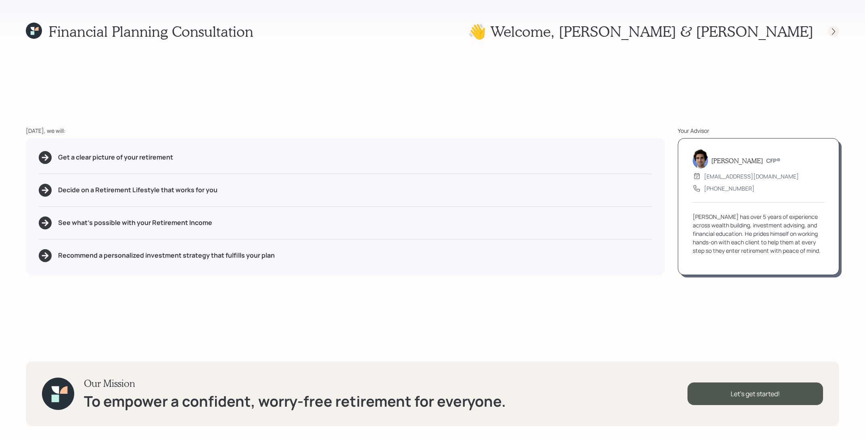
click at [831, 33] on icon at bounding box center [834, 31] width 8 height 8
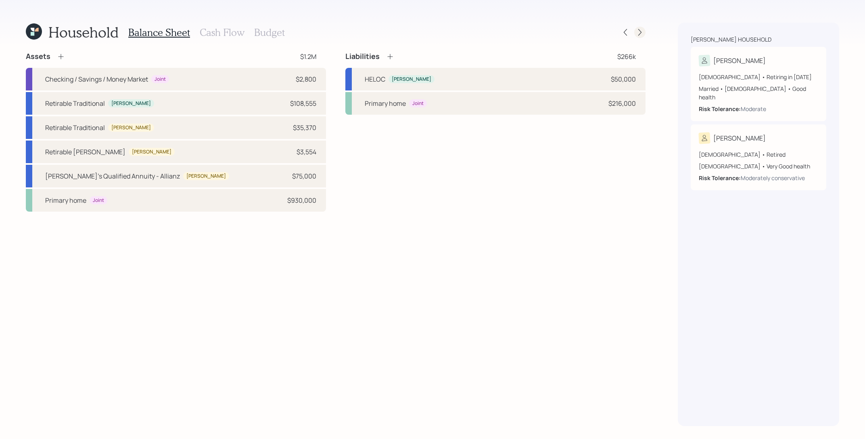
click at [638, 29] on icon at bounding box center [640, 32] width 8 height 8
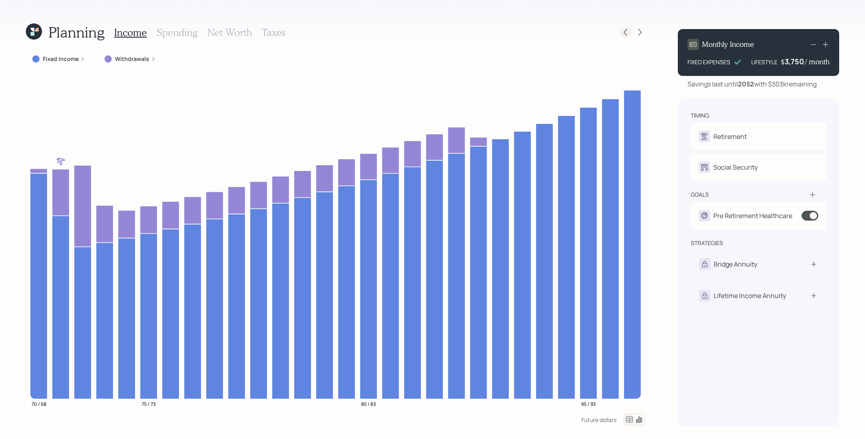
click at [624, 33] on icon at bounding box center [626, 32] width 8 height 8
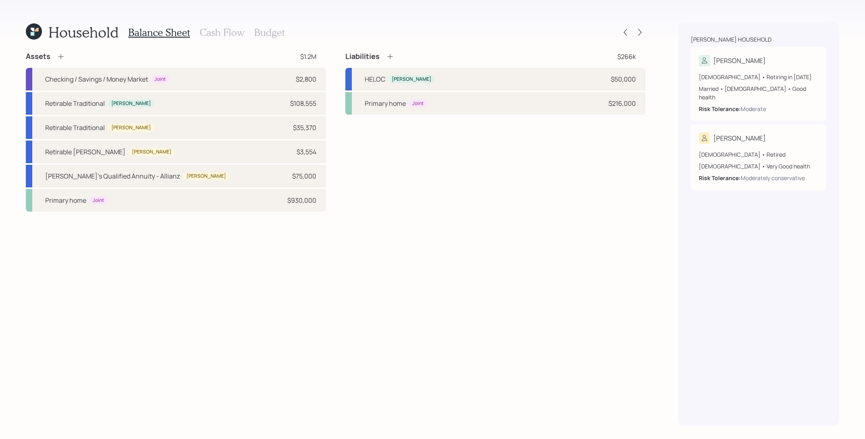
click at [237, 34] on h3 "Cash Flow" at bounding box center [222, 33] width 45 height 12
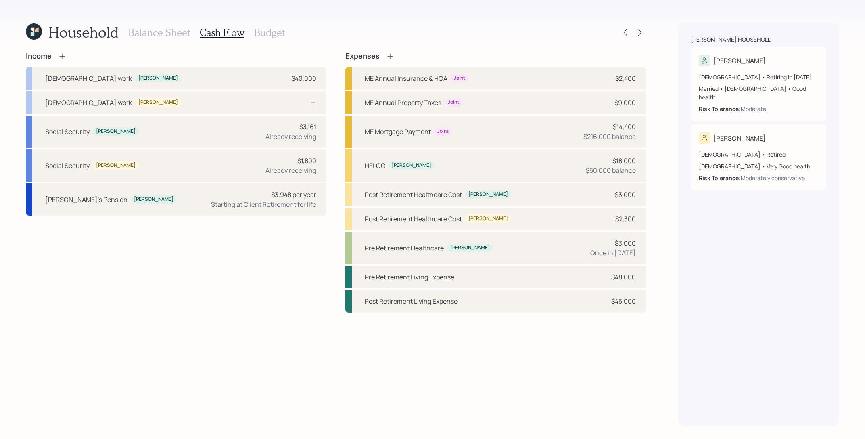
click at [387, 57] on icon at bounding box center [390, 56] width 8 height 8
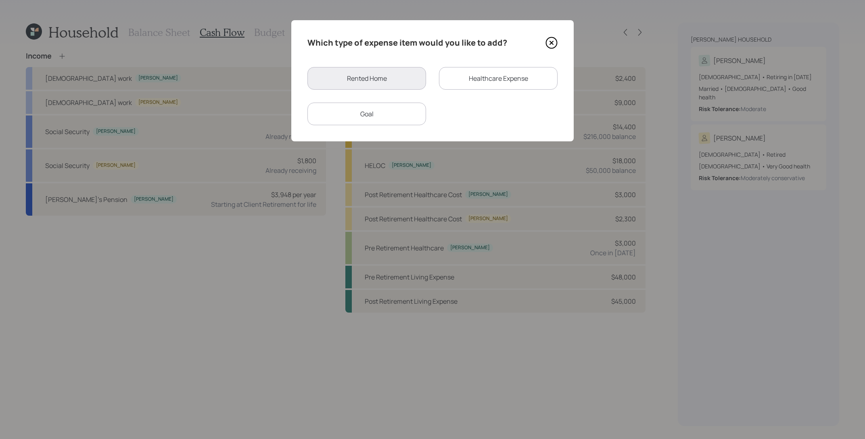
click at [405, 123] on div "Goal" at bounding box center [367, 114] width 119 height 23
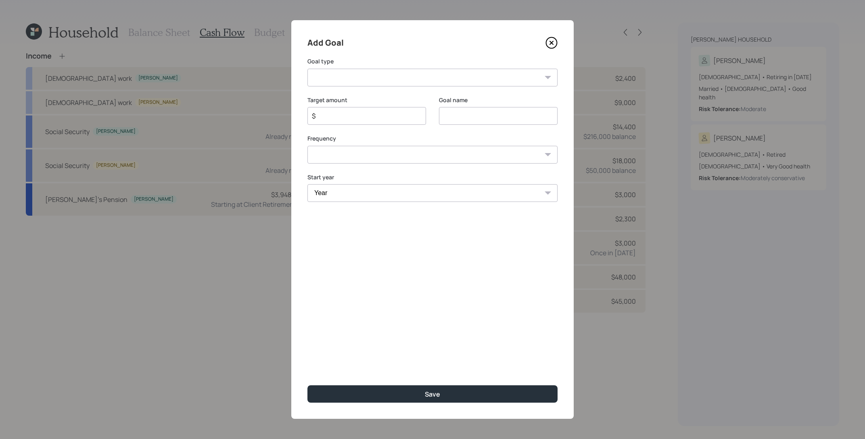
click at [386, 78] on select "Create an emergency fund Donate to charity Purchase a home Make a purchase Supp…" at bounding box center [433, 78] width 250 height 18
select select "other"
click at [308, 69] on select "Create an emergency fund Donate to charity Purchase a home Make a purchase Supp…" at bounding box center [433, 78] width 250 height 18
type input "Other"
click at [329, 120] on input "$" at bounding box center [363, 116] width 105 height 10
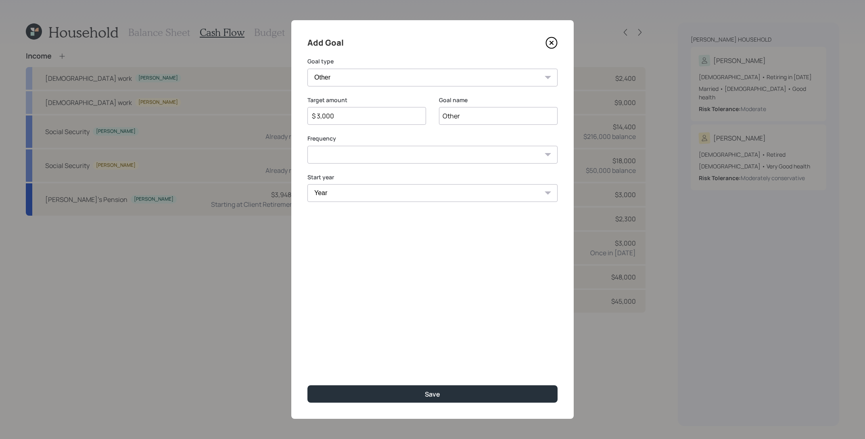
type input "$ 3,000"
click at [444, 117] on input "Other" at bounding box center [498, 116] width 119 height 18
type input "Offset for 2025 withdrawals"
click at [491, 147] on select "One time Every 1 year Every 2 years Every 3 years Every 4 years Every 5 years E…" at bounding box center [433, 155] width 250 height 18
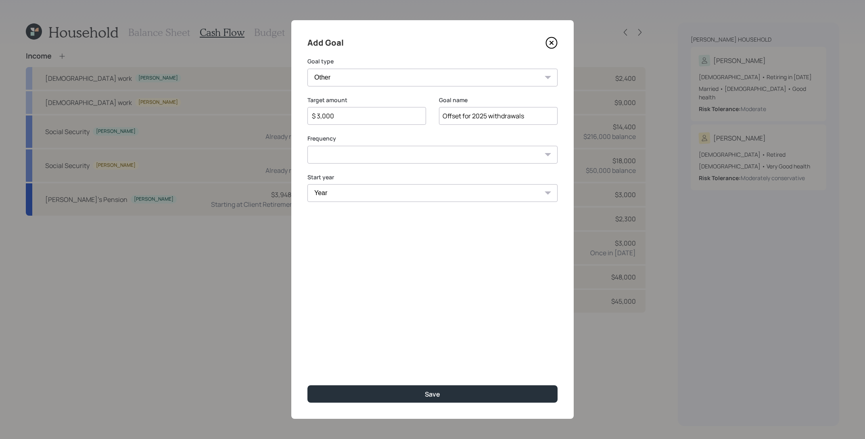
select select "0"
click at [308, 146] on select "One time Every 1 year Every 2 years Every 3 years Every 4 years Every 5 years E…" at bounding box center [433, 155] width 250 height 18
click at [446, 191] on select "Year [DATE] 2026 2027 2028 2029 2030 2031 2032 2033 2034 2035 2036 2037 2038 20…" at bounding box center [433, 193] width 250 height 18
select select "2025"
click at [308, 184] on select "Year [DATE] 2026 2027 2028 2029 2030 2031 2032 2033 2034 2035 2036 2037 2038 20…" at bounding box center [433, 193] width 250 height 18
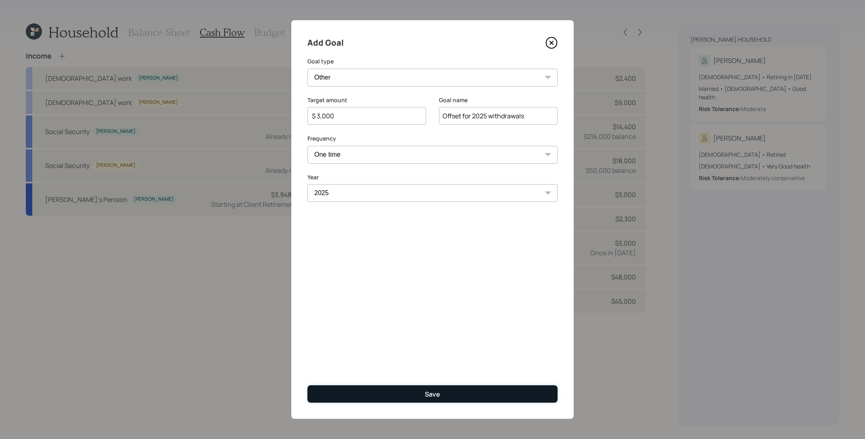
drag, startPoint x: 415, startPoint y: 376, endPoint x: 427, endPoint y: 399, distance: 26.0
click at [427, 399] on button "Save" at bounding box center [433, 393] width 250 height 17
type input "$"
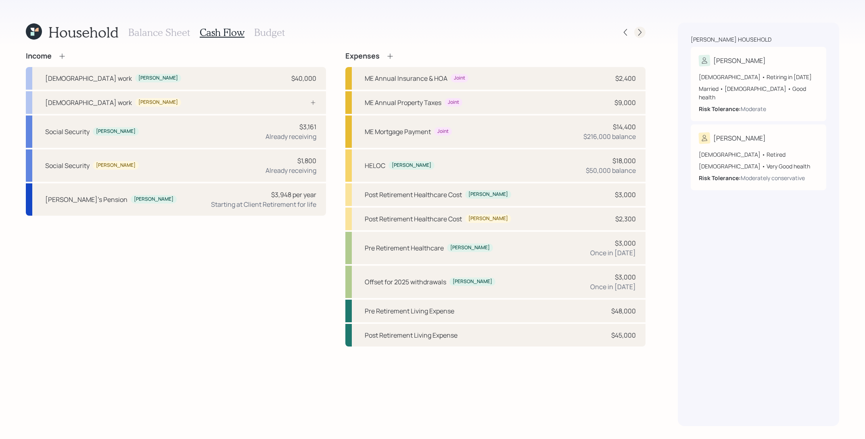
click at [639, 28] on icon at bounding box center [640, 32] width 8 height 8
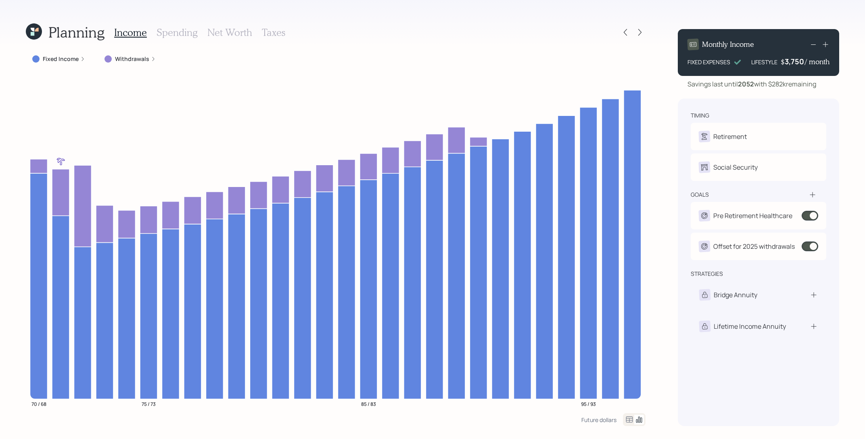
click at [628, 40] on div "Planning Income Spending Net Worth Taxes" at bounding box center [336, 32] width 620 height 19
click at [628, 27] on div at bounding box center [633, 32] width 26 height 11
click at [629, 27] on div at bounding box center [625, 32] width 11 height 11
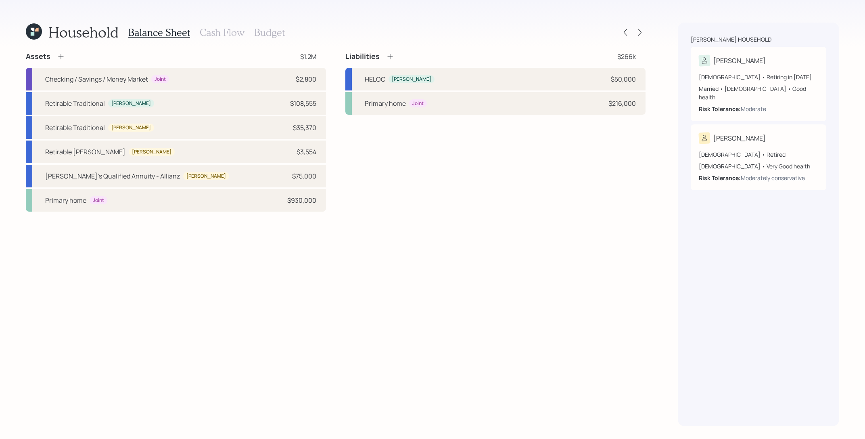
drag, startPoint x: 214, startPoint y: 29, endPoint x: 230, endPoint y: 32, distance: 16.8
click at [214, 29] on h3 "Cash Flow" at bounding box center [222, 33] width 45 height 12
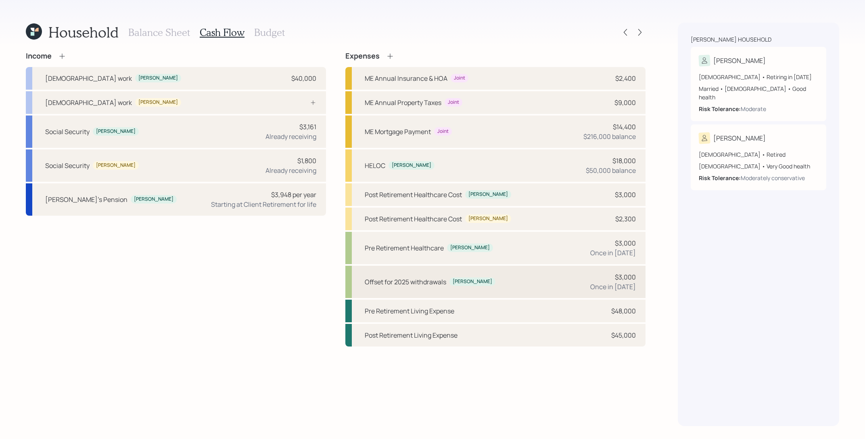
click at [544, 278] on div "Offset for 2025 withdrawals [PERSON_NAME] $3,000 Once in [DATE]" at bounding box center [495, 282] width 300 height 32
select select "0"
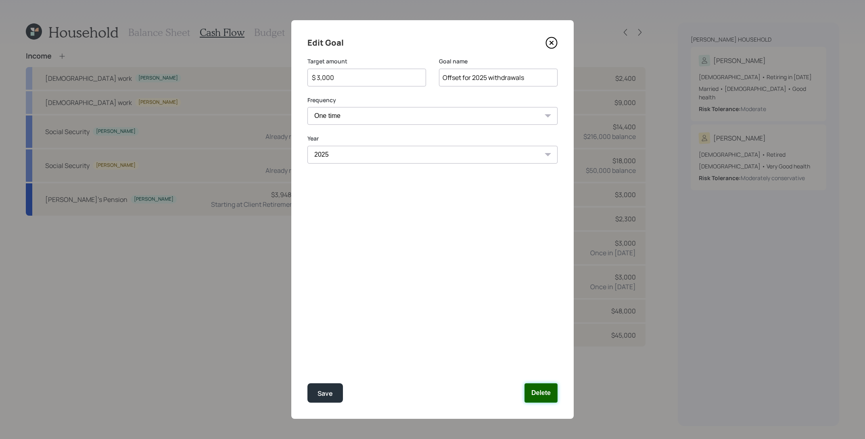
click at [547, 394] on button "Delete" at bounding box center [541, 392] width 33 height 19
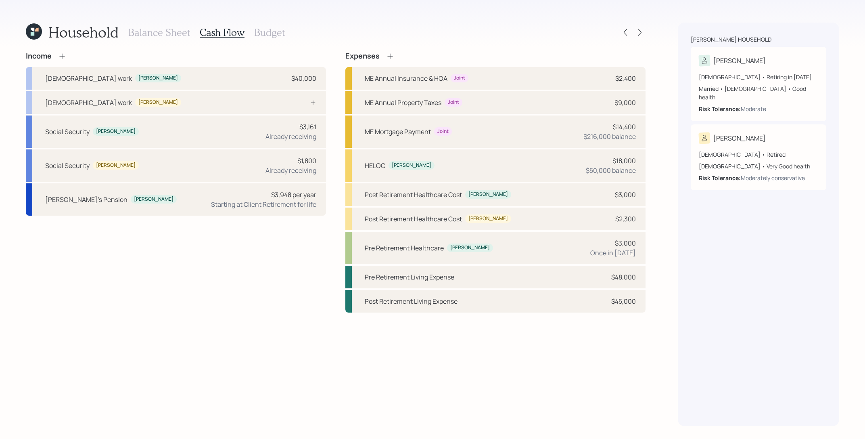
click at [61, 56] on icon at bounding box center [61, 55] width 5 height 5
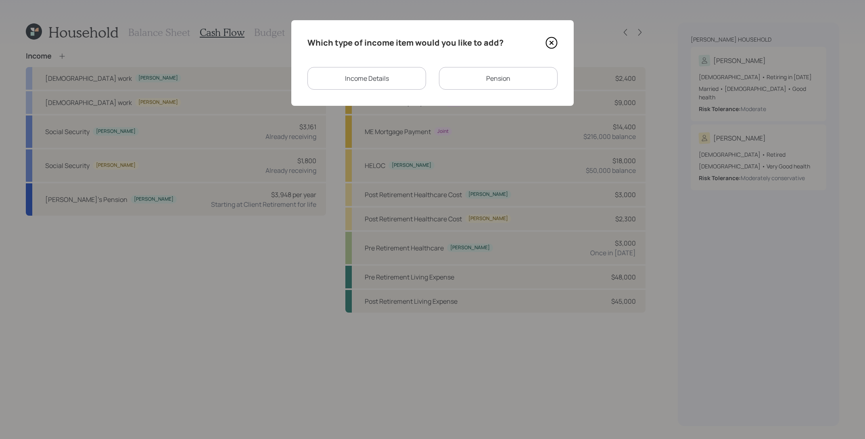
click at [380, 83] on div "Income Details" at bounding box center [367, 78] width 119 height 23
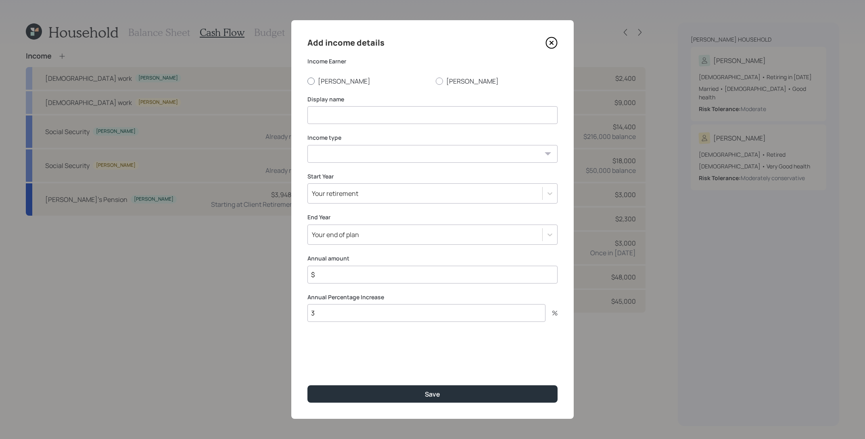
click at [335, 82] on label "[PERSON_NAME]" at bounding box center [369, 81] width 122 height 9
click at [308, 81] on input "[PERSON_NAME]" at bounding box center [307, 81] width 0 height 0
radio input "true"
click at [430, 121] on input at bounding box center [433, 115] width 250 height 18
click at [423, 143] on div "Income type [DEMOGRAPHIC_DATA] work [DEMOGRAPHIC_DATA] work Self employment Oth…" at bounding box center [433, 148] width 250 height 29
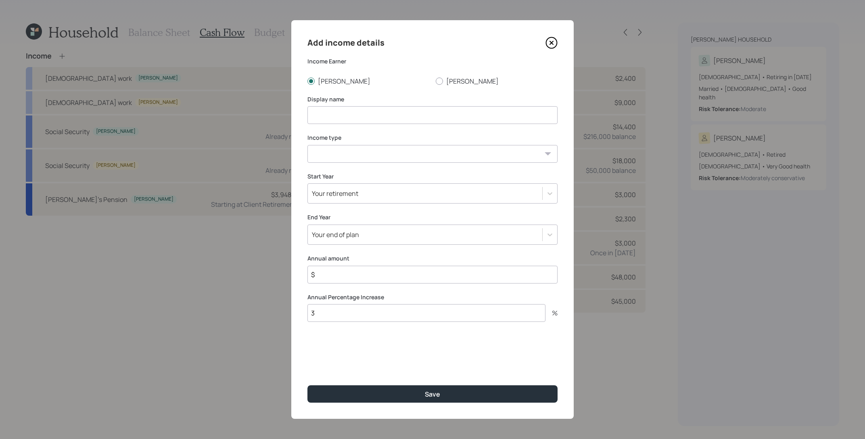
click at [423, 153] on select "[DEMOGRAPHIC_DATA] work [DEMOGRAPHIC_DATA] work Self employment Other" at bounding box center [433, 154] width 250 height 18
select select "other"
click at [308, 145] on select "[DEMOGRAPHIC_DATA] work [DEMOGRAPHIC_DATA] work Self employment Other" at bounding box center [433, 154] width 250 height 18
click at [411, 203] on div "Add income details Income Earner [PERSON_NAME] Display name Income type [DEMOGR…" at bounding box center [432, 219] width 283 height 398
click at [411, 202] on div "Add income details Income Earner [PERSON_NAME] Display name Income type [DEMOGR…" at bounding box center [432, 219] width 283 height 398
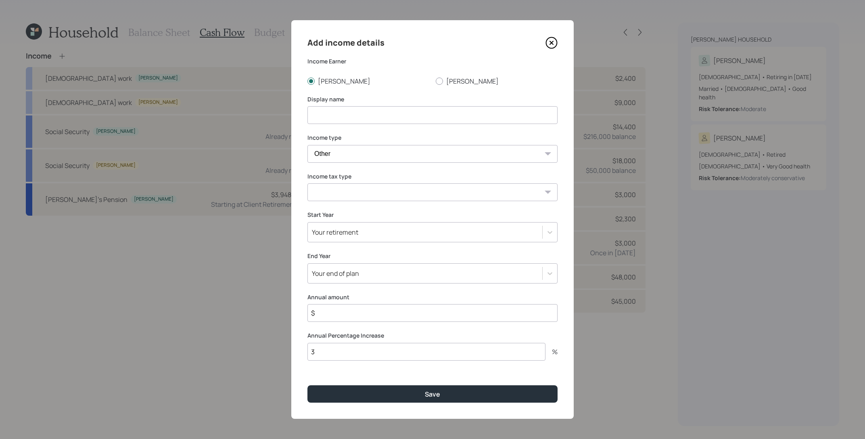
click at [411, 195] on select "Tax-free Earned Self Employment Alimony Royalties Pension / Annuity Interest Di…" at bounding box center [433, 192] width 250 height 18
select select "tax_free"
click at [308, 183] on select "Tax-free Earned Self Employment Alimony Royalties Pension / Annuity Interest Di…" at bounding box center [433, 192] width 250 height 18
click at [350, 109] on input at bounding box center [433, 115] width 250 height 18
type input "Offset for income 2025"
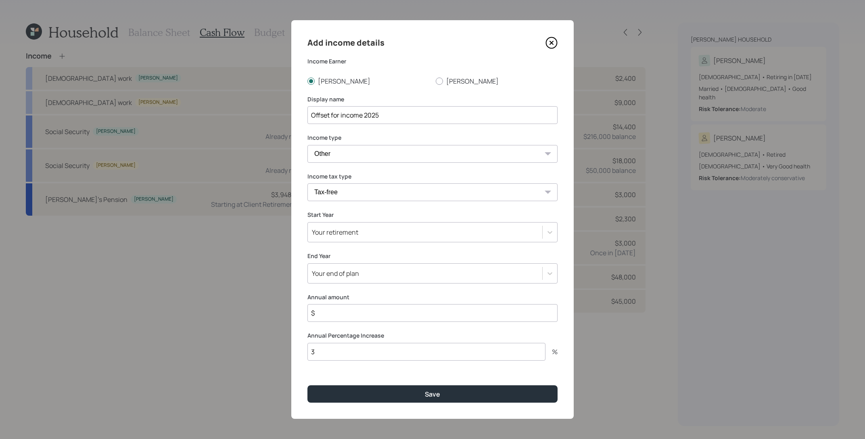
click at [402, 309] on input "$" at bounding box center [433, 313] width 250 height 18
type input "$ 3,000"
click at [337, 337] on label "Annual Percentage Increase" at bounding box center [433, 335] width 250 height 8
click at [337, 352] on input "3" at bounding box center [427, 352] width 238 height 18
type input "0"
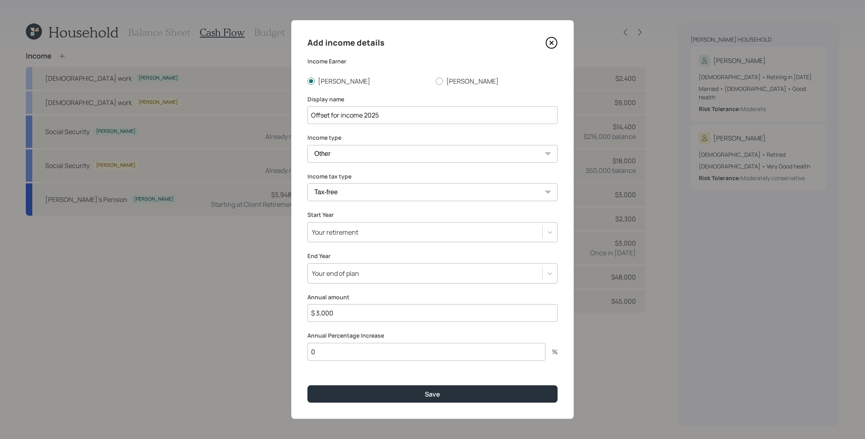
click at [355, 237] on div "Your retirement" at bounding box center [425, 232] width 234 height 14
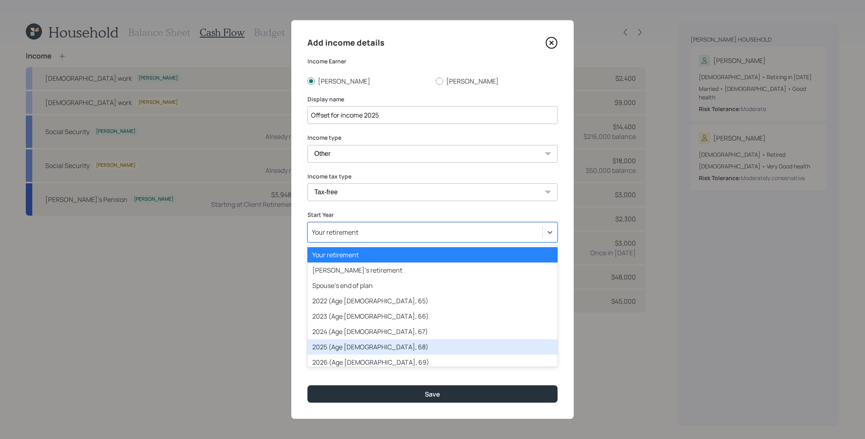
click at [379, 348] on div "2025 (Age [DEMOGRAPHIC_DATA], 68)" at bounding box center [433, 346] width 250 height 15
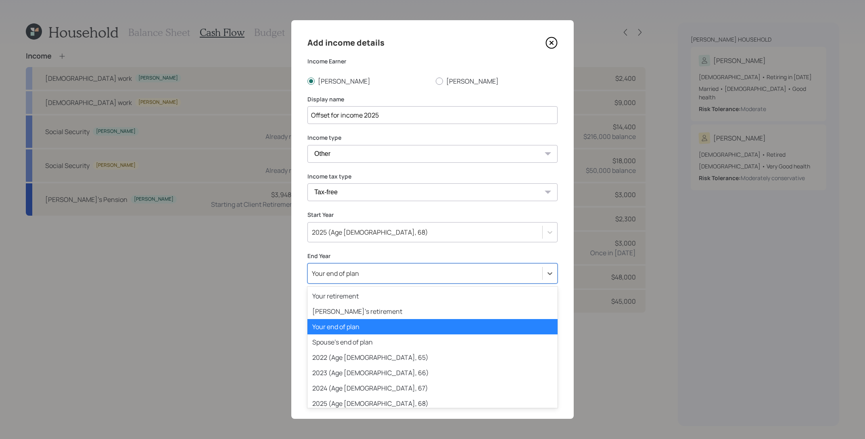
click at [358, 279] on div "Your end of plan" at bounding box center [425, 273] width 234 height 14
click at [407, 401] on div "2025 (Age [DEMOGRAPHIC_DATA], 68)" at bounding box center [433, 403] width 250 height 15
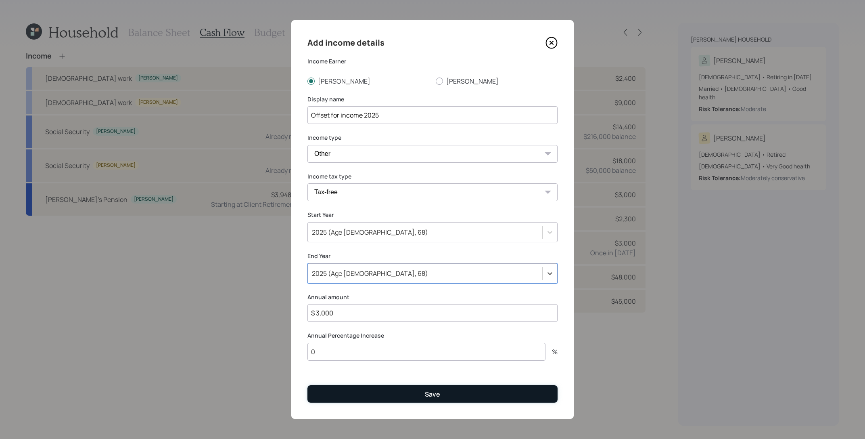
click at [409, 394] on button "Save" at bounding box center [433, 393] width 250 height 17
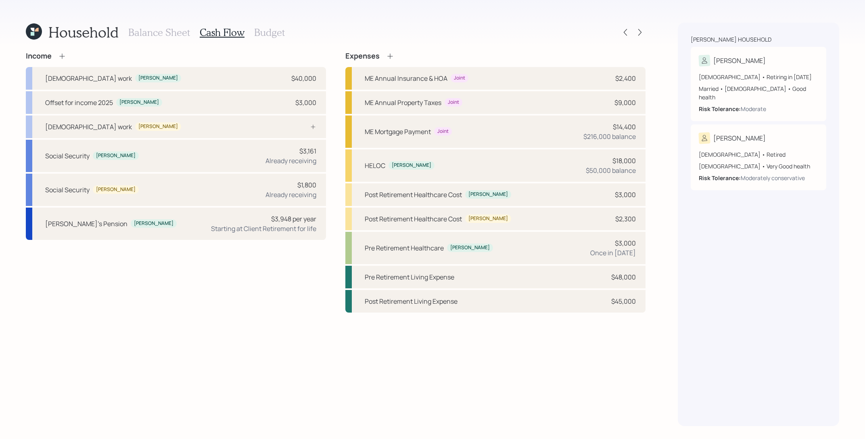
click at [637, 40] on div "Household Balance Sheet Cash Flow Budget" at bounding box center [336, 32] width 620 height 19
click at [639, 36] on div at bounding box center [639, 32] width 11 height 11
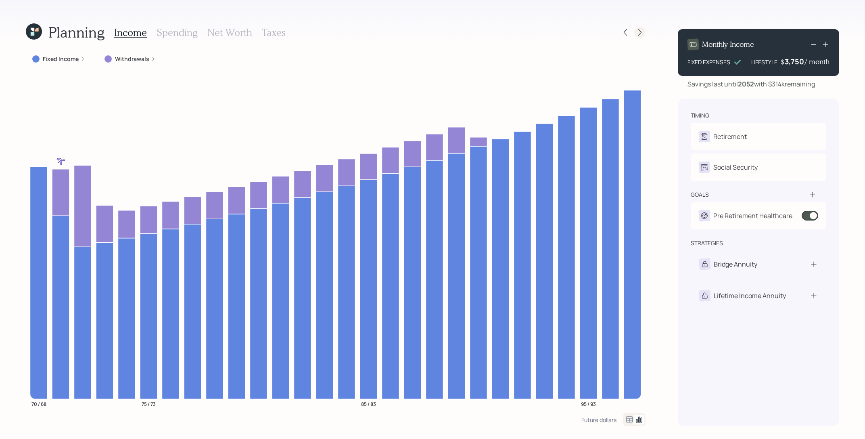
click at [638, 36] on icon at bounding box center [640, 32] width 8 height 8
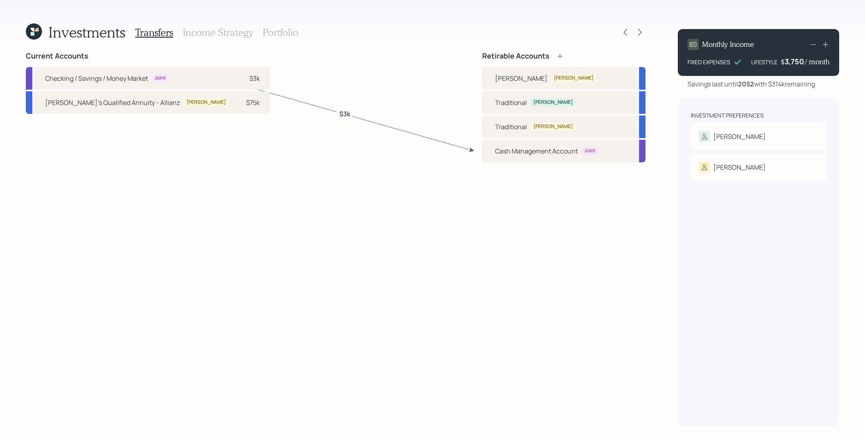
click at [289, 21] on div "Investments Transfers Income Strategy Portfolio Current Accounts Checking / Sav…" at bounding box center [432, 219] width 865 height 439
click at [279, 31] on h3 "Portfolio" at bounding box center [281, 33] width 36 height 12
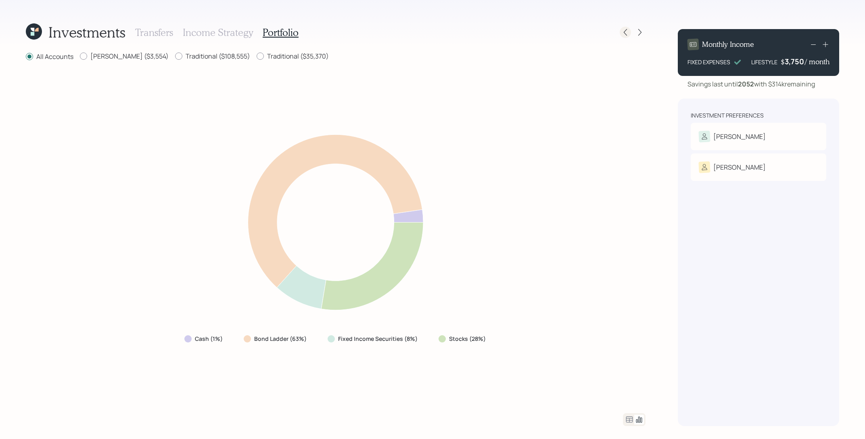
click at [630, 31] on div at bounding box center [625, 32] width 11 height 11
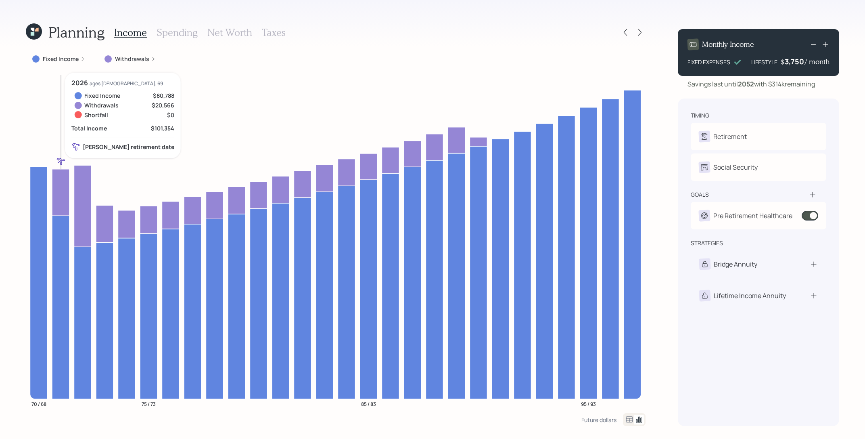
click at [55, 185] on icon at bounding box center [60, 192] width 17 height 46
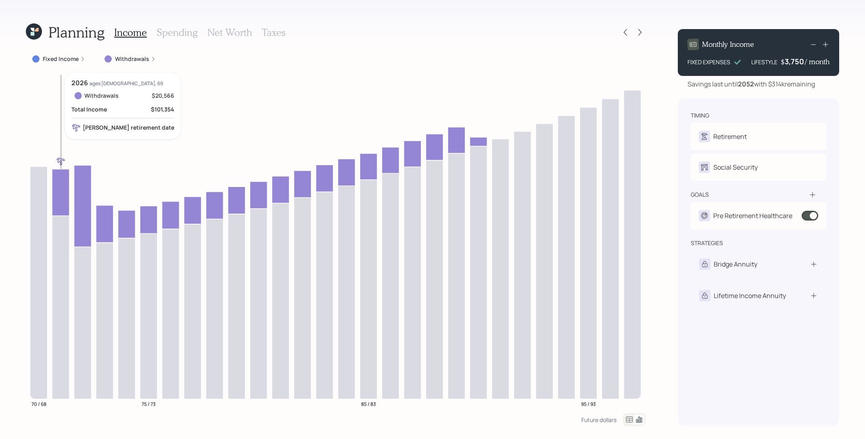
click at [55, 189] on icon at bounding box center [60, 192] width 17 height 46
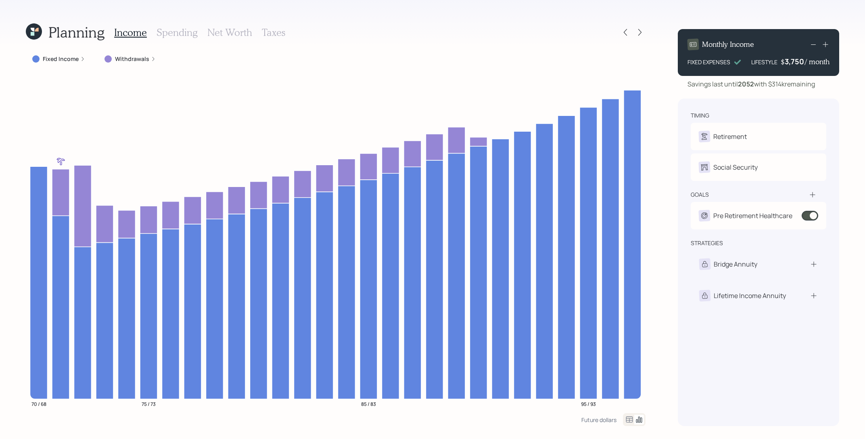
click at [123, 57] on label "Withdrawals" at bounding box center [132, 59] width 34 height 8
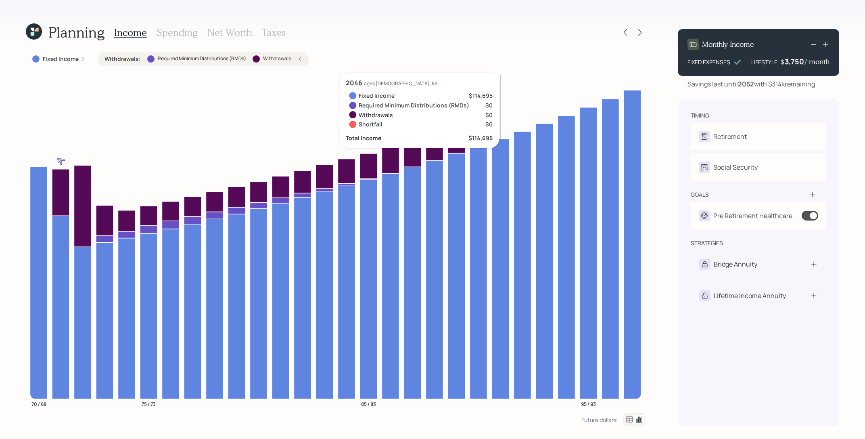
click at [507, 142] on icon at bounding box center [500, 269] width 17 height 260
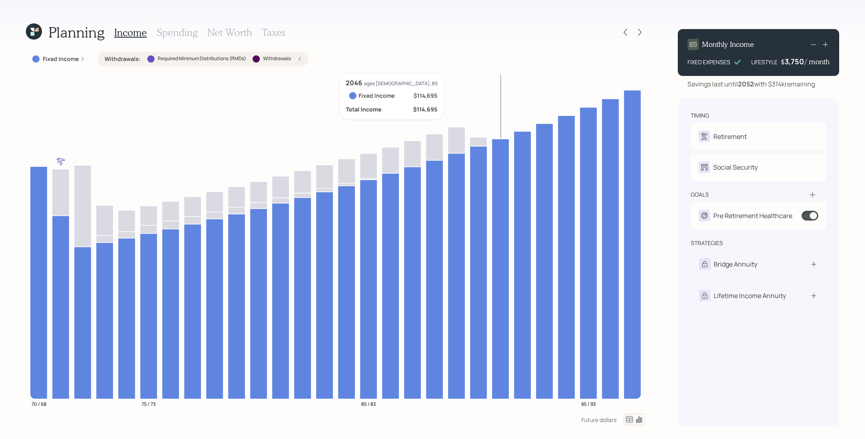
click at [507, 142] on icon at bounding box center [500, 269] width 17 height 260
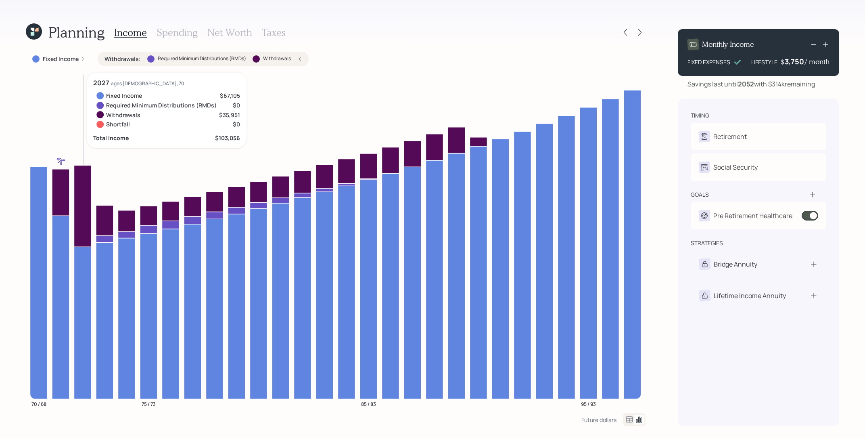
click at [82, 174] on icon at bounding box center [82, 206] width 17 height 82
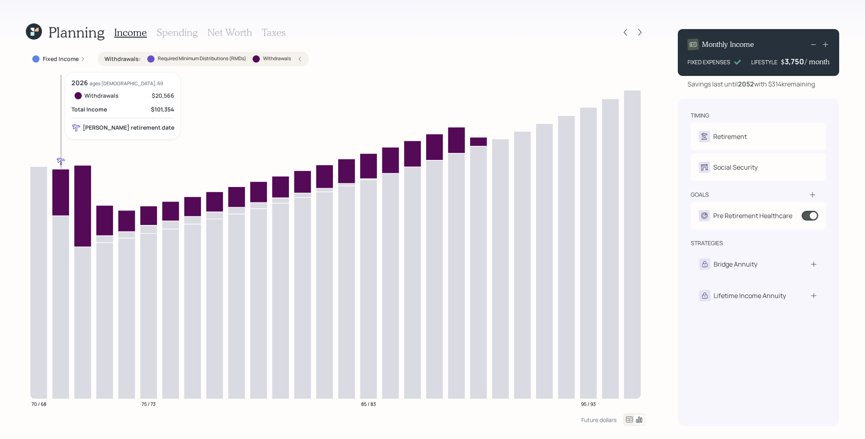
click at [63, 181] on icon at bounding box center [60, 192] width 17 height 46
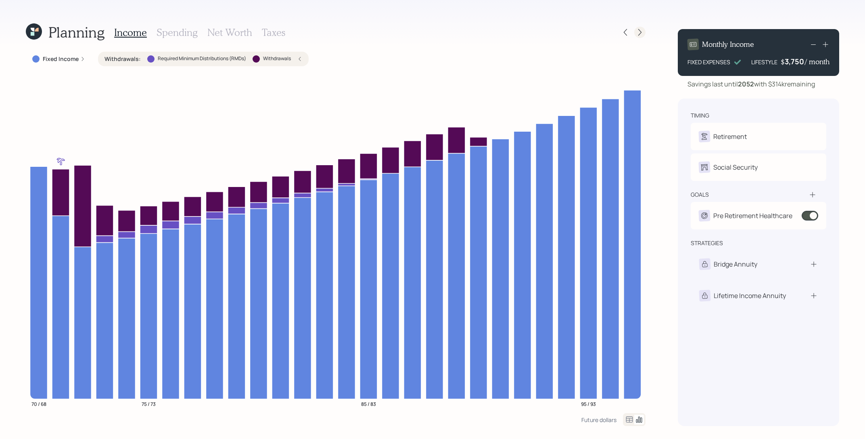
click at [642, 32] on icon at bounding box center [640, 32] width 8 height 8
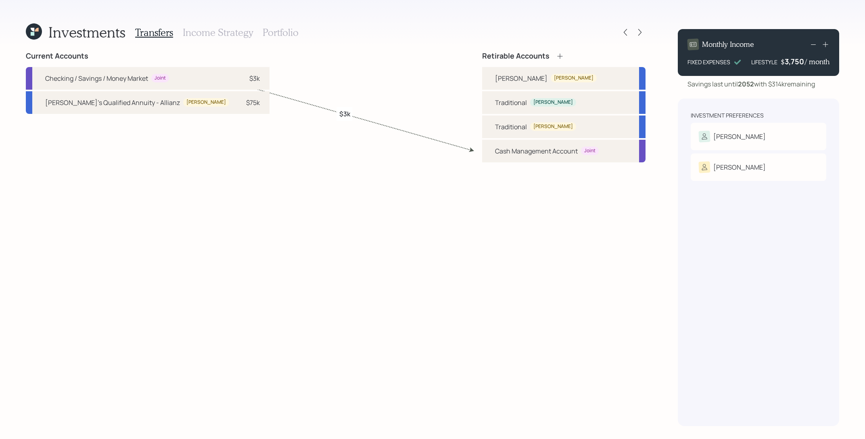
click at [290, 30] on h3 "Portfolio" at bounding box center [281, 33] width 36 height 12
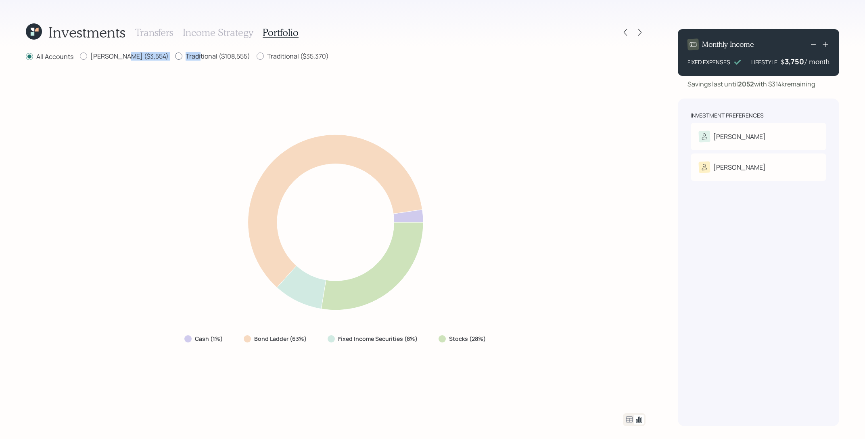
drag, startPoint x: 121, startPoint y: 56, endPoint x: 162, endPoint y: 52, distance: 40.9
click at [162, 52] on div "All Accounts [PERSON_NAME] ($3,554) Traditional ($108,555) Traditional ($35,370)" at bounding box center [336, 57] width 620 height 10
click at [175, 52] on label "Traditional ($108,555)" at bounding box center [212, 56] width 75 height 9
click at [175, 56] on input "Traditional ($108,555)" at bounding box center [175, 56] width 0 height 0
radio input "true"
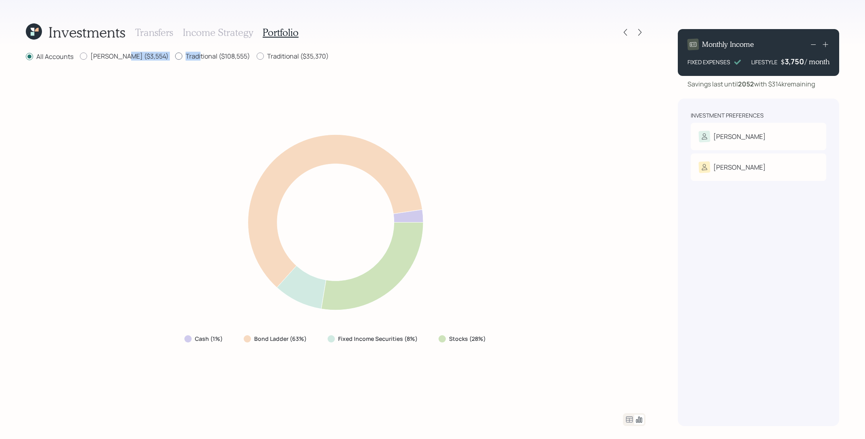
radio input "false"
click at [257, 57] on label "Traditional ($35,370)" at bounding box center [293, 56] width 72 height 9
click at [256, 57] on input "Traditional ($35,370)" at bounding box center [256, 56] width 0 height 0
radio input "true"
click at [195, 57] on label "Traditional ($108,555)" at bounding box center [212, 56] width 75 height 9
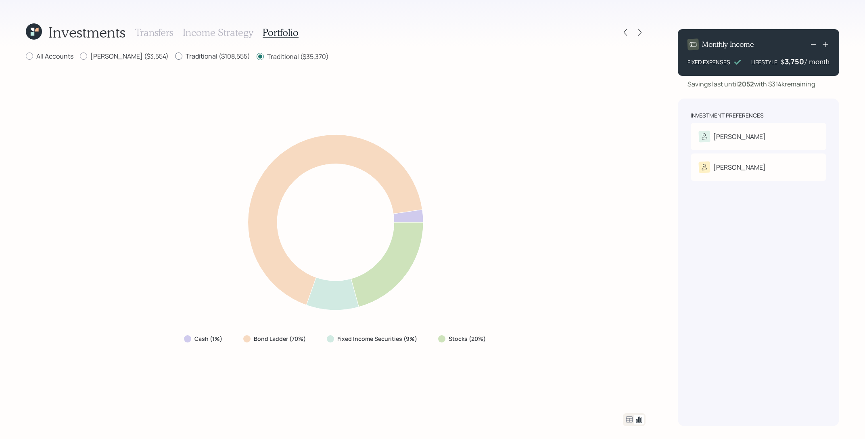
click at [175, 57] on input "Traditional ($108,555)" at bounding box center [175, 56] width 0 height 0
radio input "true"
radio input "false"
click at [97, 54] on label "[PERSON_NAME] ($3,554)" at bounding box center [124, 56] width 89 height 9
click at [80, 56] on input "[PERSON_NAME] ($3,554)" at bounding box center [80, 56] width 0 height 0
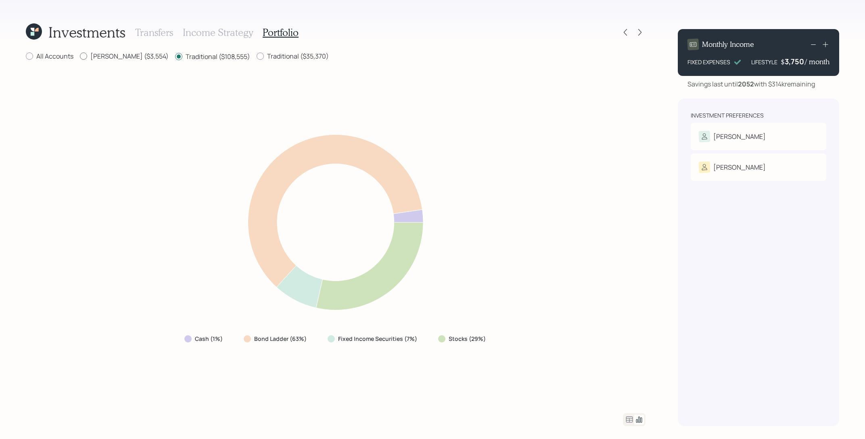
radio input "true"
radio input "false"
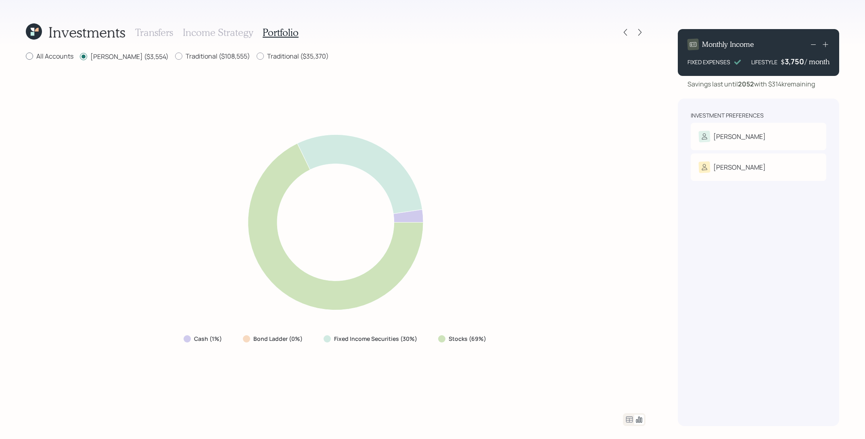
click at [48, 57] on label "All Accounts" at bounding box center [50, 56] width 48 height 9
click at [26, 57] on input "All Accounts" at bounding box center [25, 56] width 0 height 0
radio input "true"
radio input "false"
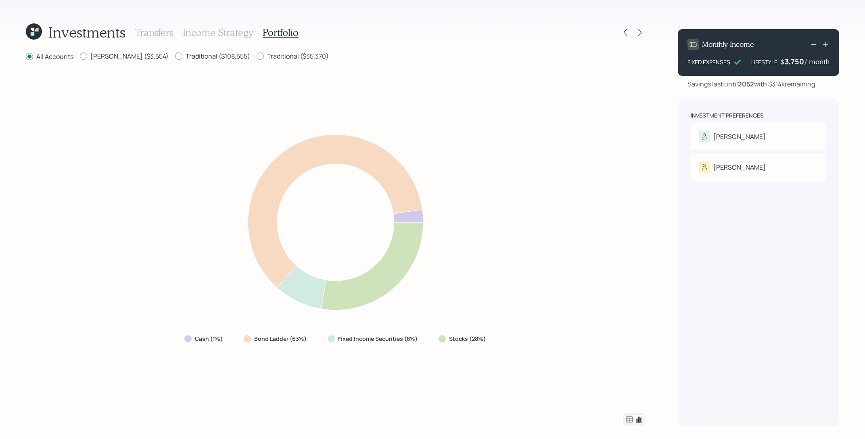
click at [626, 419] on icon at bounding box center [630, 420] width 10 height 10
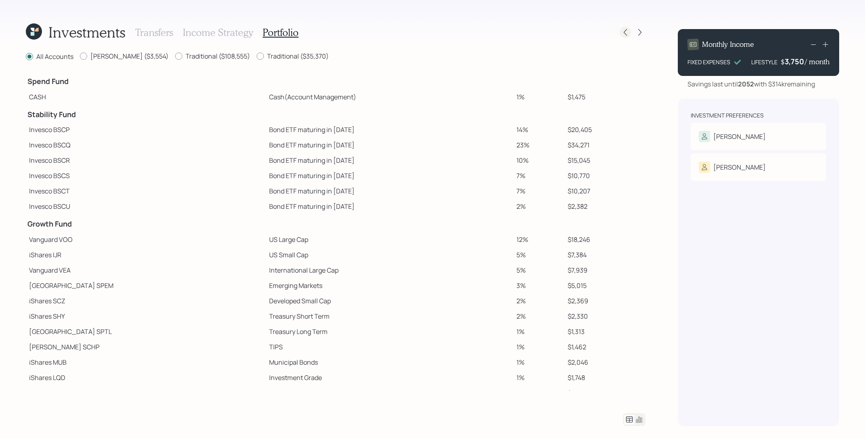
click at [628, 32] on icon at bounding box center [626, 32] width 8 height 8
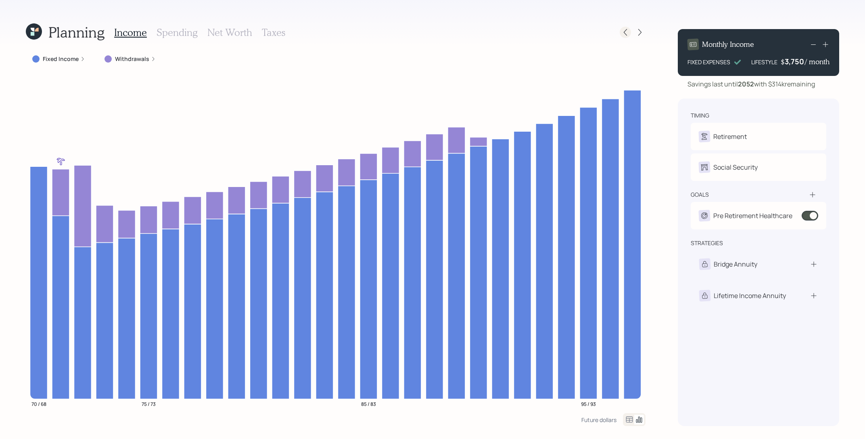
click at [624, 32] on icon at bounding box center [626, 32] width 8 height 8
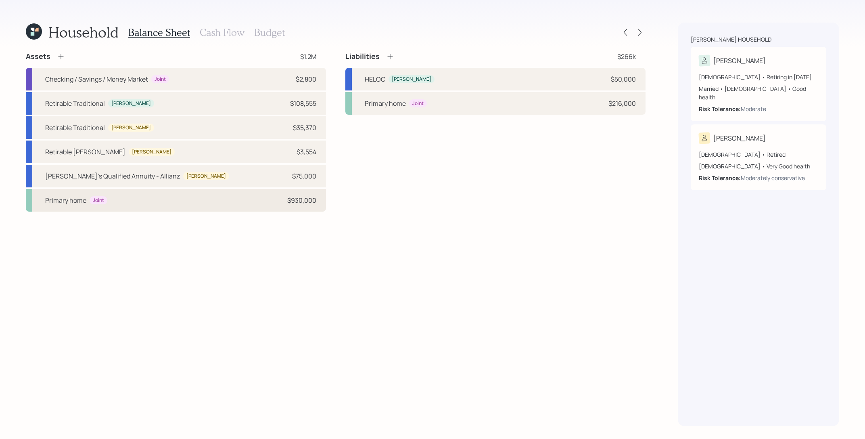
click at [150, 197] on div "Primary home Joint $930,000" at bounding box center [176, 200] width 300 height 23
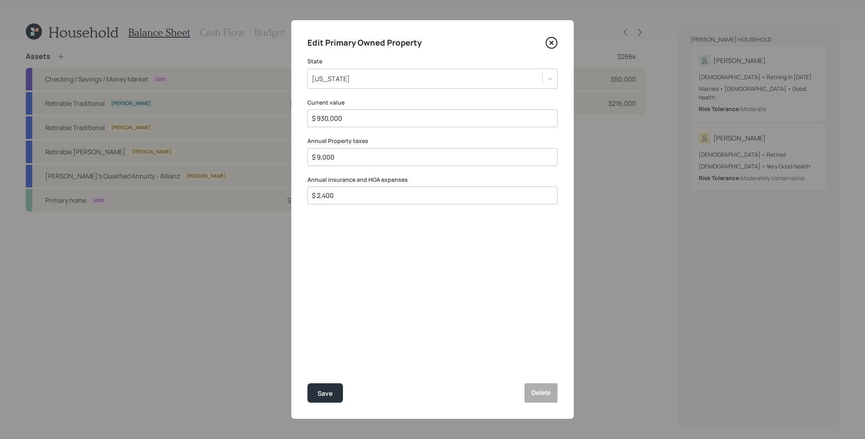
drag, startPoint x: 373, startPoint y: 156, endPoint x: 244, endPoint y: 147, distance: 129.0
click at [244, 147] on div "Edit Primary Owned Property State [US_STATE] Current value $ 930,000 Annual Pro…" at bounding box center [432, 219] width 865 height 439
type input "$ 11,500"
click at [308, 383] on button "Save" at bounding box center [326, 392] width 36 height 19
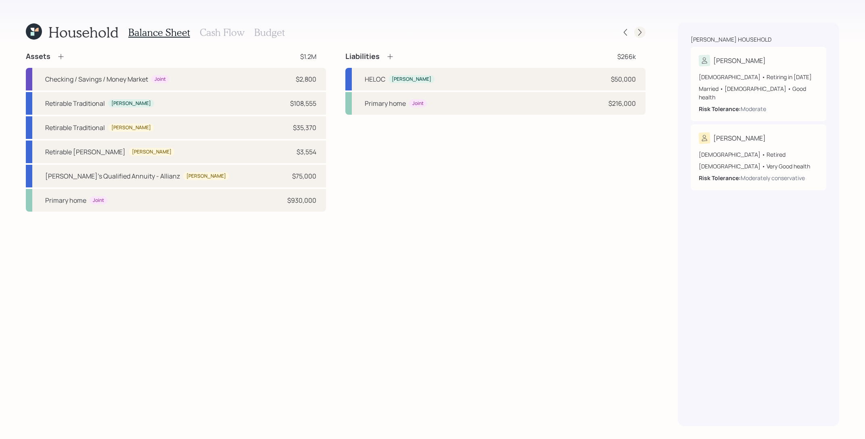
click at [643, 36] on icon at bounding box center [640, 32] width 8 height 8
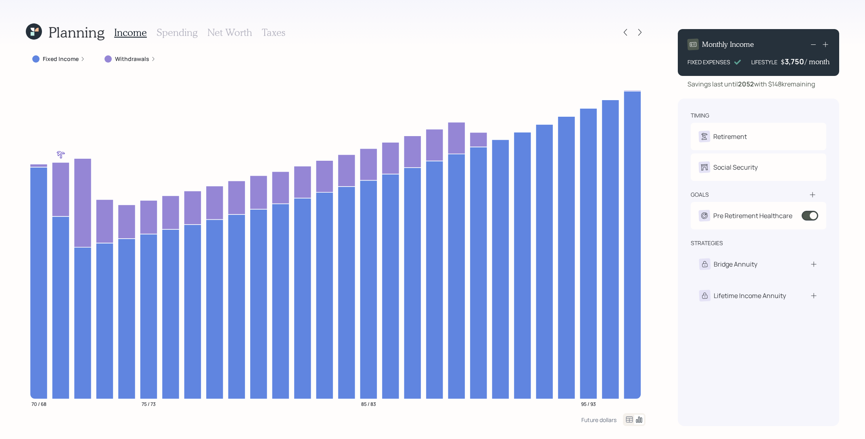
drag, startPoint x: 821, startPoint y: 89, endPoint x: 771, endPoint y: 86, distance: 50.6
click at [771, 86] on div "Monthly Income FIXED EXPENSES LIFESTYLE $ 3,750 / month Savings last until [DAT…" at bounding box center [758, 224] width 161 height 403
click at [623, 28] on icon at bounding box center [626, 32] width 8 height 8
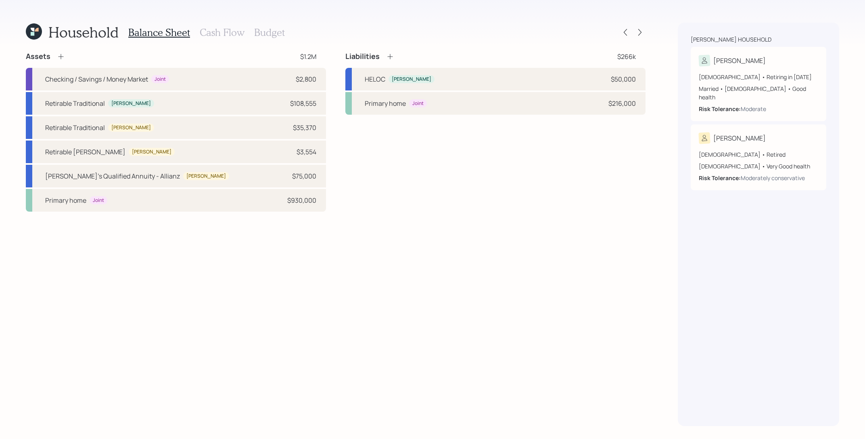
click at [264, 212] on div "Assets $1.2M Checking / Savings / Money Market Joint $2,800 Retirable Tradition…" at bounding box center [336, 239] width 620 height 374
click at [267, 205] on div "Primary home Joint $930,000" at bounding box center [176, 200] width 300 height 23
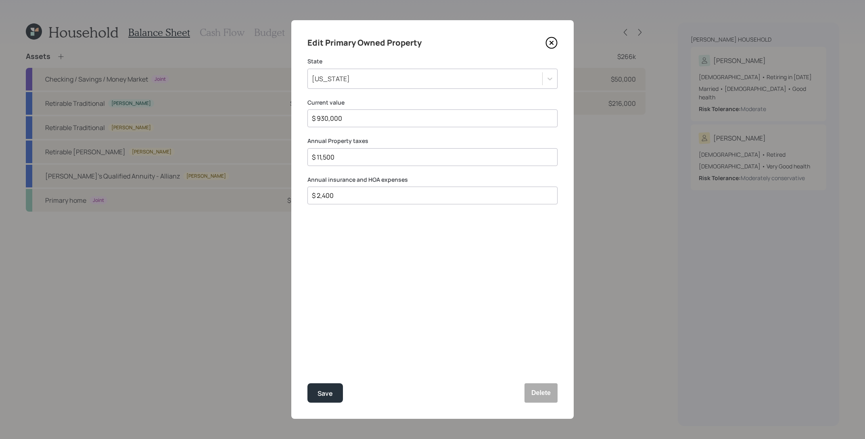
drag, startPoint x: 351, startPoint y: 160, endPoint x: 270, endPoint y: 137, distance: 84.2
click at [270, 137] on div "Edit Primary Owned Property State [US_STATE] Current value $ 930,000 Annual Pro…" at bounding box center [432, 219] width 865 height 439
type input "$ 9,000"
click at [308, 383] on button "Save" at bounding box center [326, 392] width 36 height 19
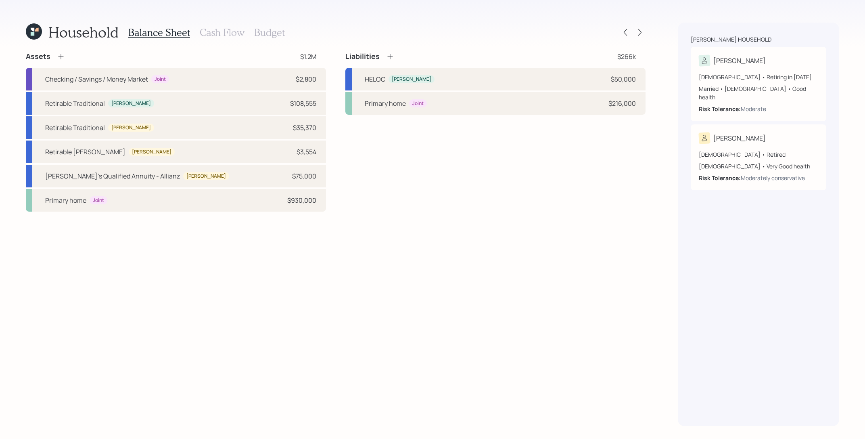
click at [36, 25] on icon at bounding box center [34, 31] width 16 height 16
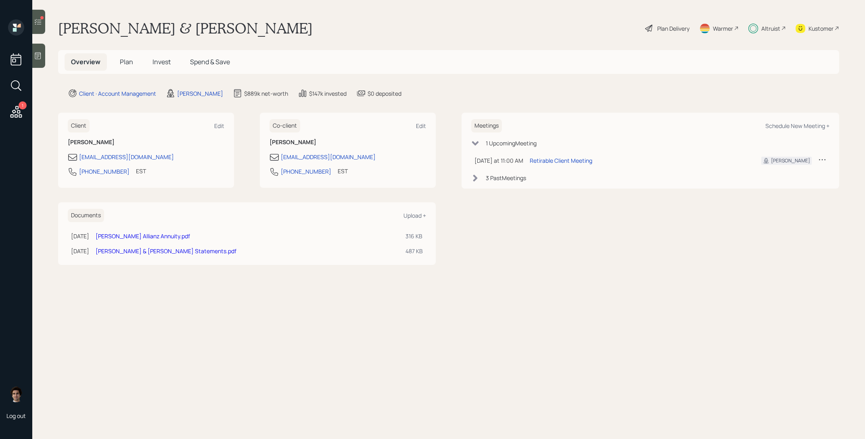
click at [42, 22] on icon at bounding box center [38, 22] width 8 height 8
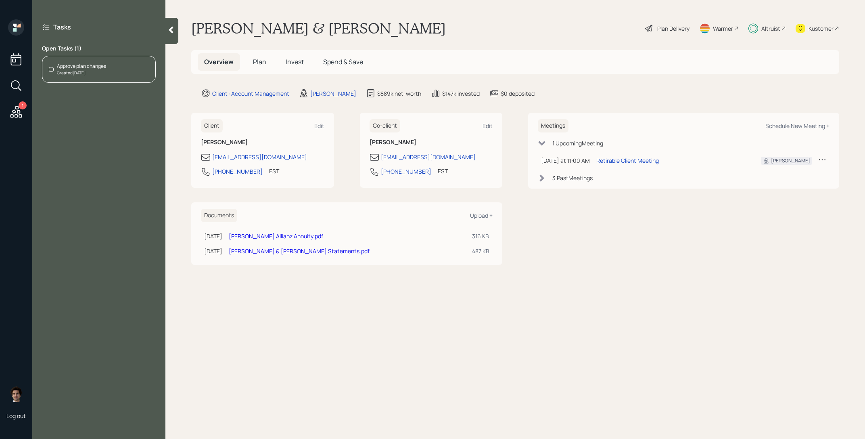
click at [84, 76] on div "Approve plan changes Created [DATE]" at bounding box center [99, 69] width 114 height 27
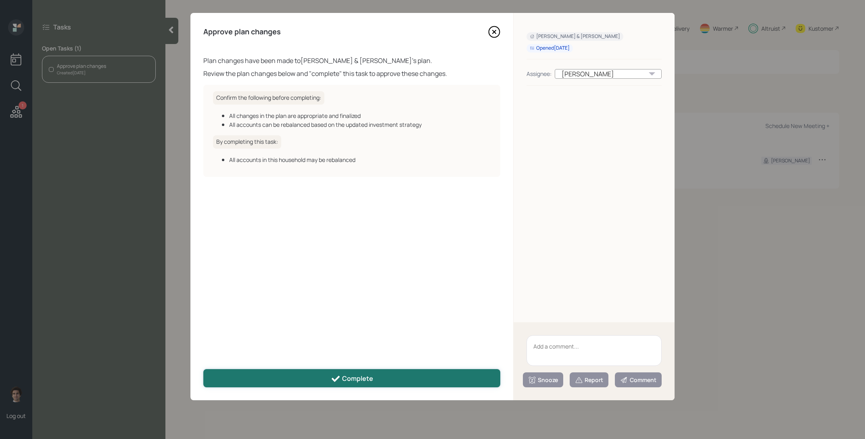
click at [419, 382] on button "Complete" at bounding box center [351, 378] width 297 height 18
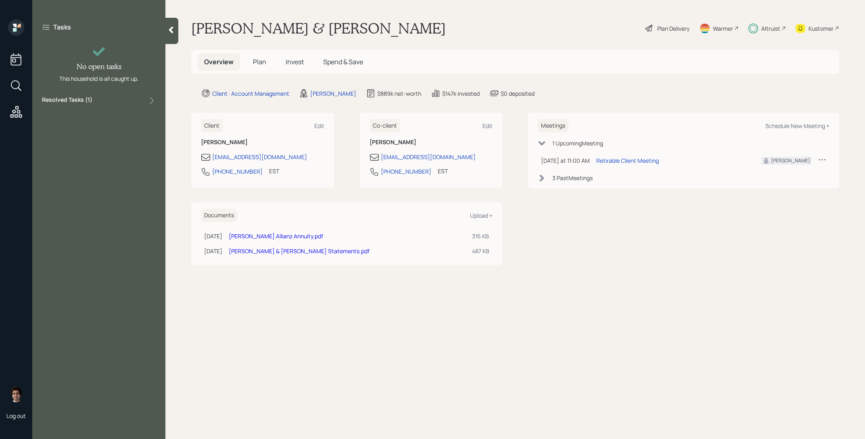
click at [15, 109] on icon at bounding box center [16, 112] width 15 height 15
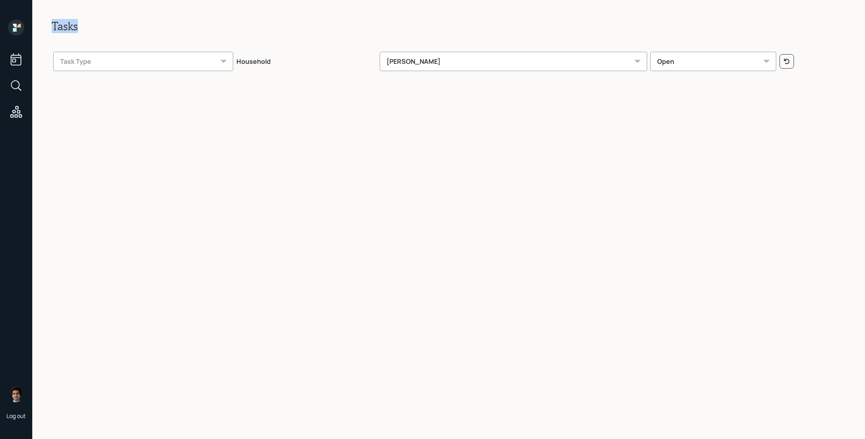
drag, startPoint x: 93, startPoint y: 30, endPoint x: 54, endPoint y: 27, distance: 38.4
click at [54, 27] on h2 "Tasks" at bounding box center [449, 26] width 794 height 14
click at [122, 297] on div "Tasks Task Type Household [PERSON_NAME] Open" at bounding box center [448, 219] width 833 height 439
click at [680, 54] on div "Open" at bounding box center [714, 61] width 126 height 19
click at [687, 119] on div "Snoozed" at bounding box center [713, 121] width 125 height 19
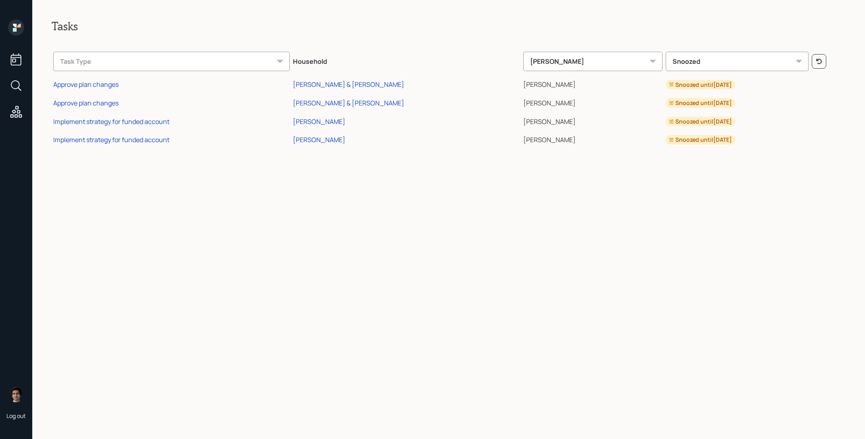
click at [770, 52] on div "Snoozed" at bounding box center [737, 61] width 142 height 19
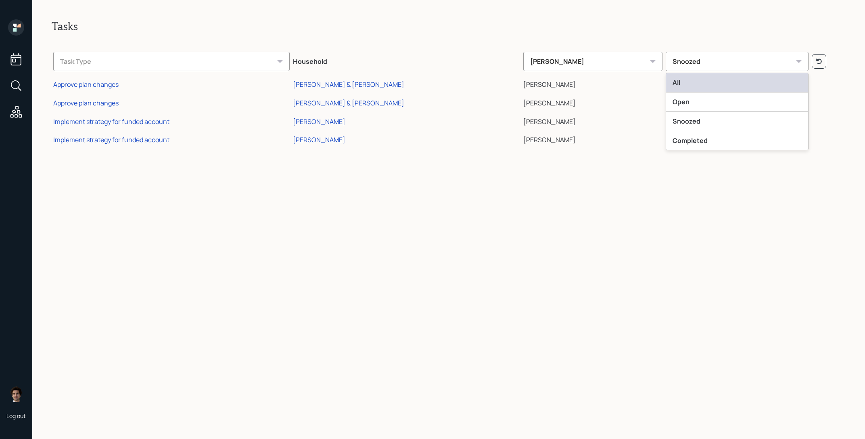
click at [780, 75] on div "All" at bounding box center [737, 82] width 142 height 19
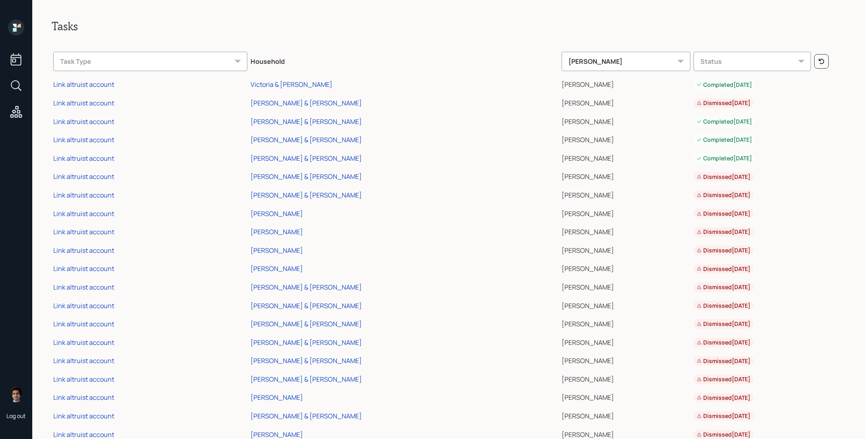
click at [733, 60] on div "Status" at bounding box center [752, 61] width 117 height 19
click at [713, 107] on div "Open" at bounding box center [752, 101] width 117 height 19
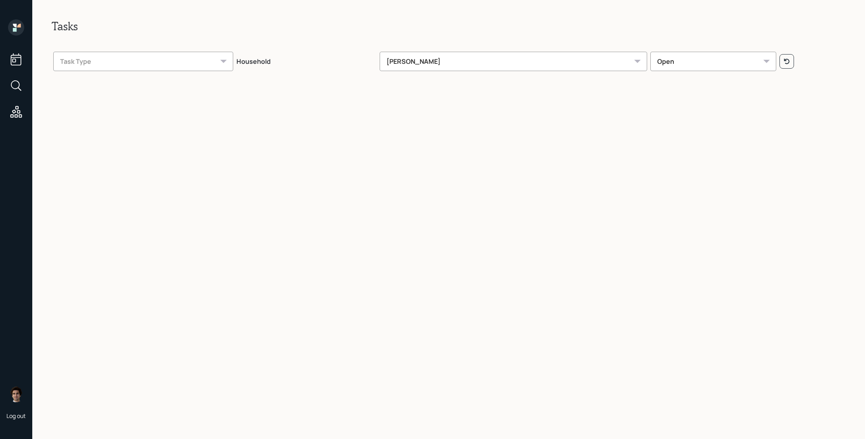
click at [525, 15] on div "Tasks Task Type Household [PERSON_NAME] Open" at bounding box center [448, 219] width 833 height 439
